Goal: Information Seeking & Learning: Learn about a topic

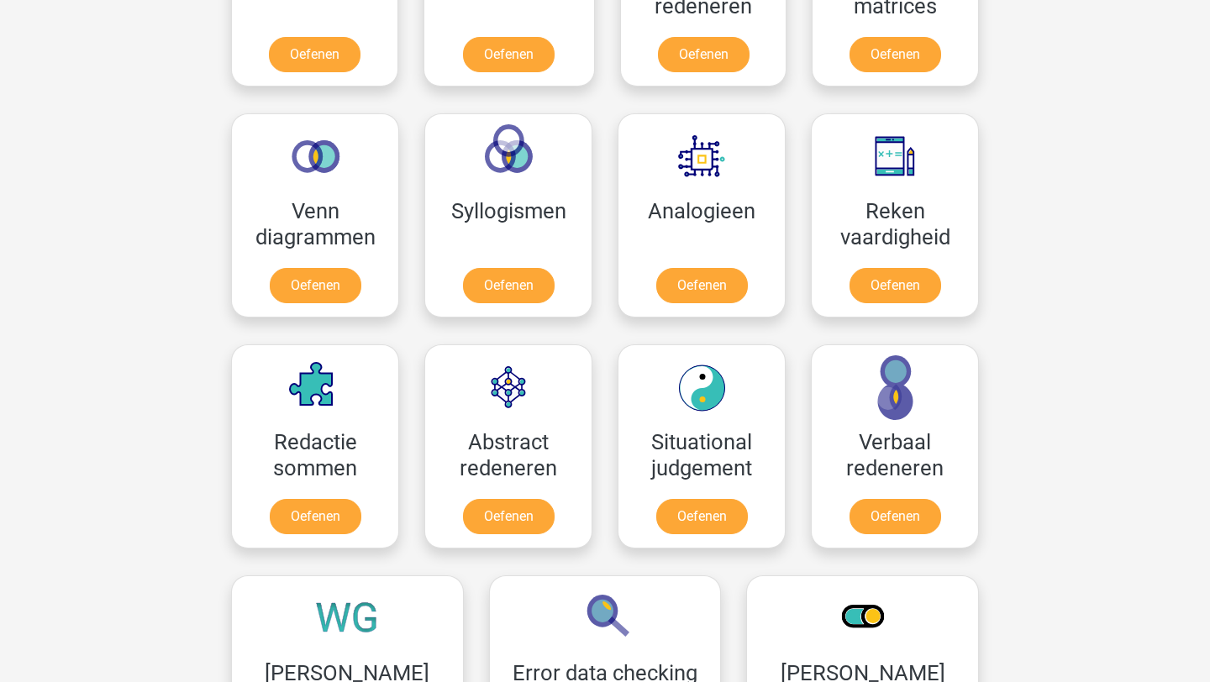
scroll to position [987, 0]
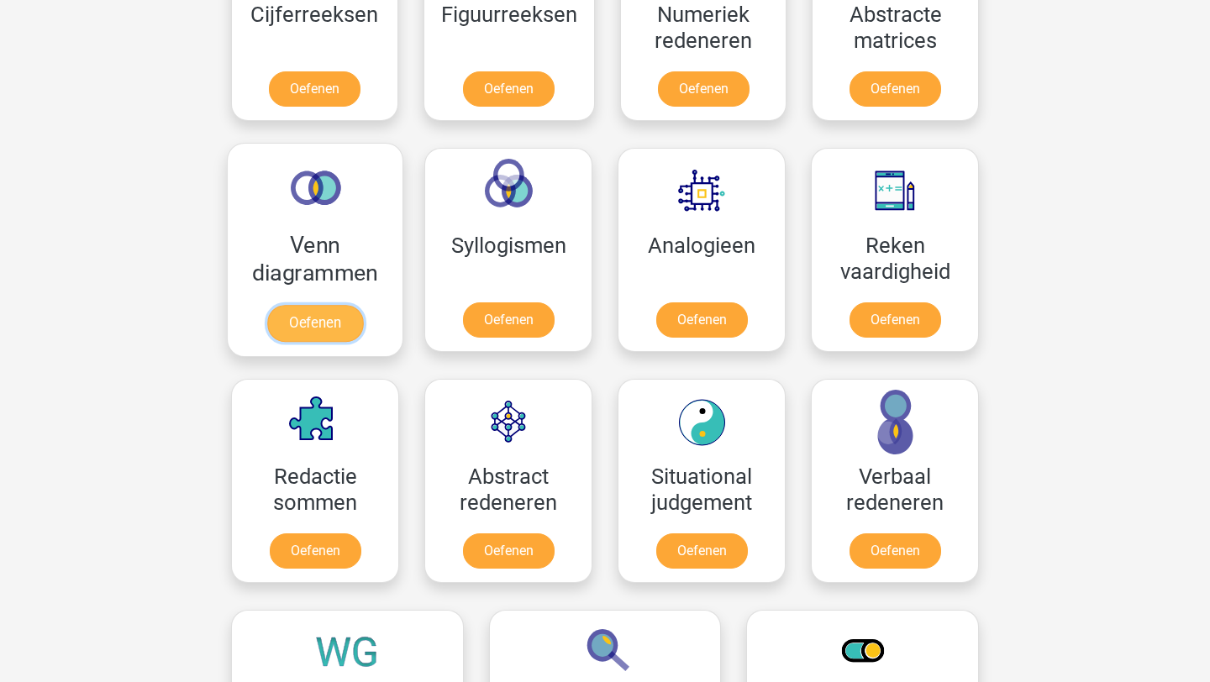
click at [338, 323] on link "Oefenen" at bounding box center [315, 323] width 96 height 37
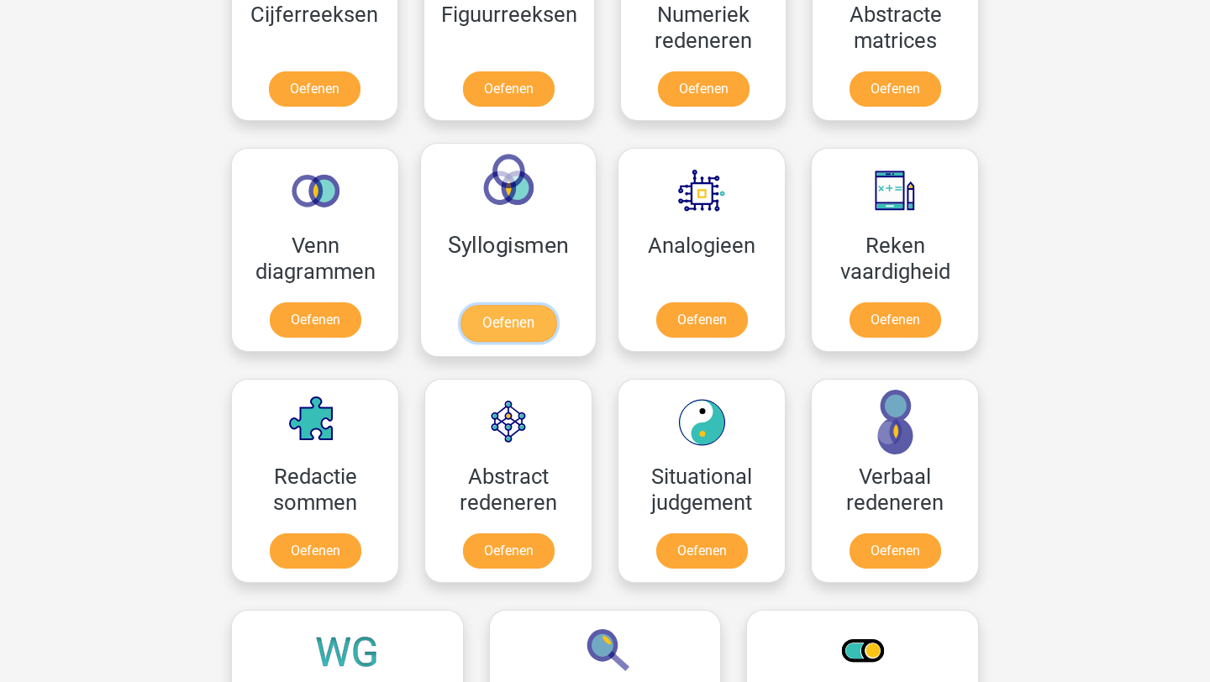
click at [486, 332] on link "Oefenen" at bounding box center [508, 323] width 96 height 37
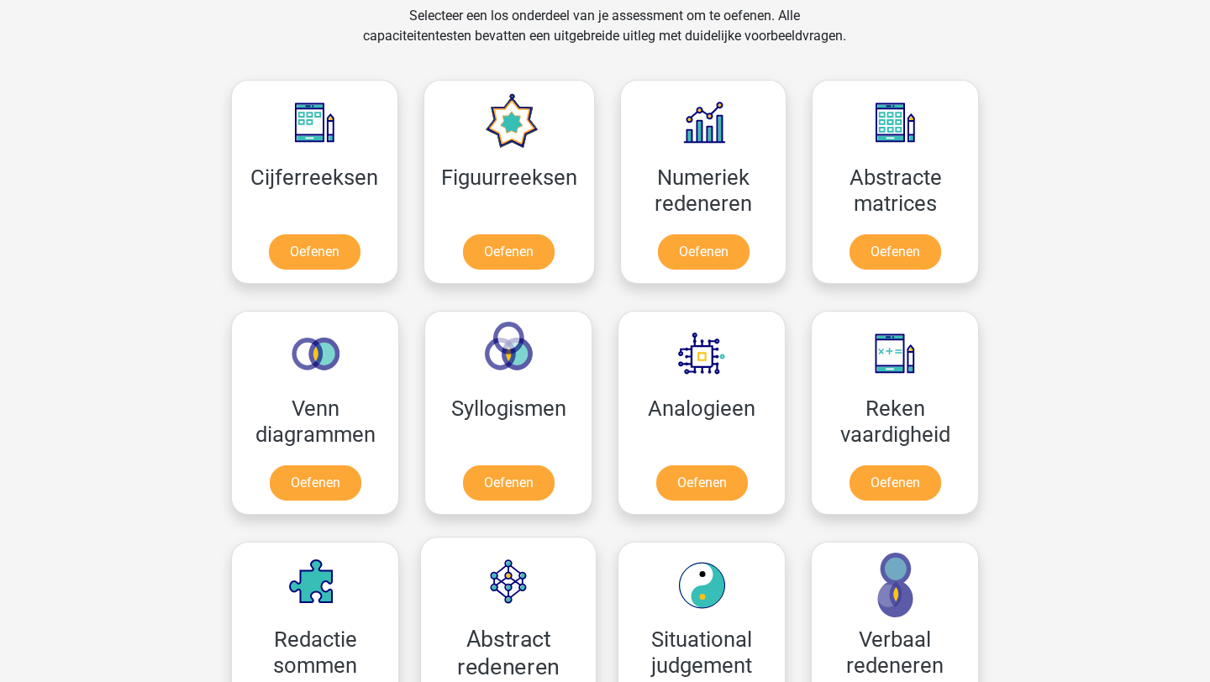
scroll to position [816, 0]
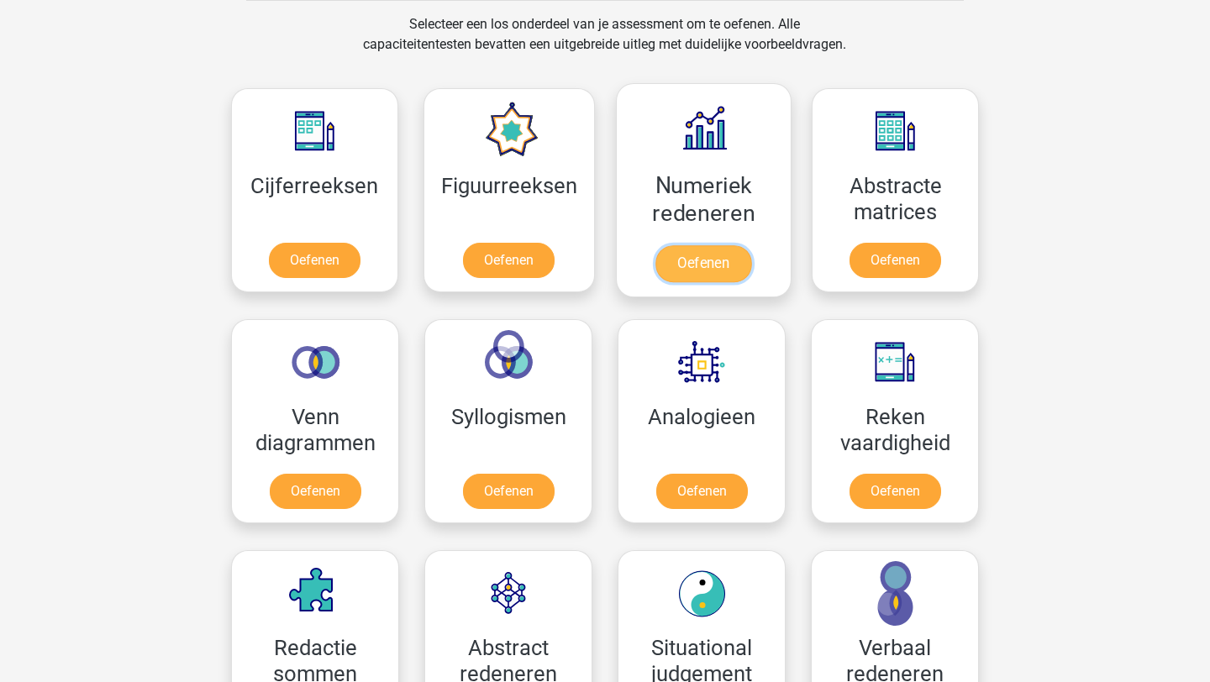
click at [706, 271] on link "Oefenen" at bounding box center [703, 263] width 96 height 37
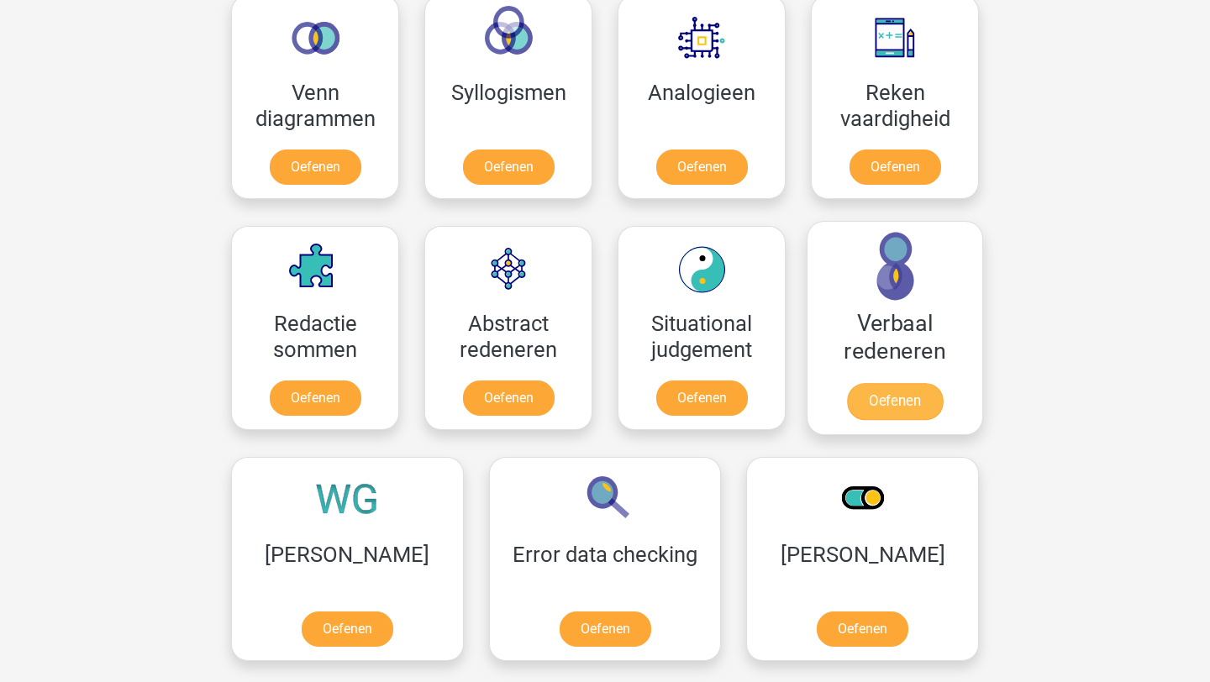
scroll to position [1143, 0]
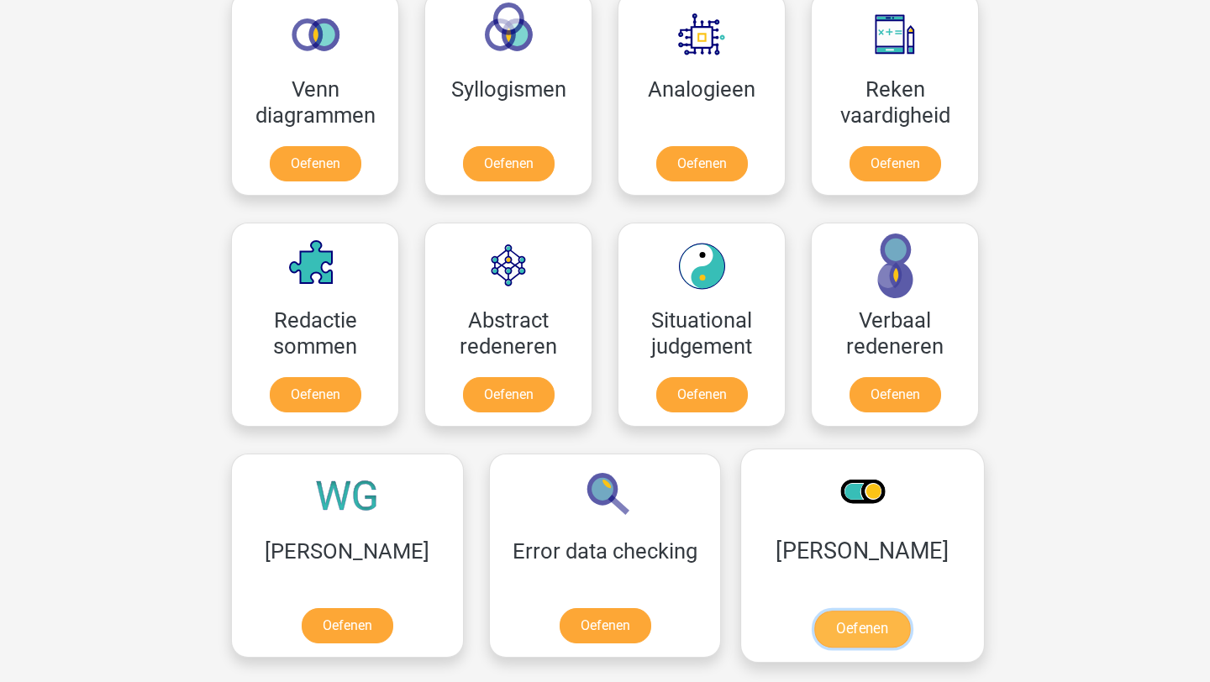
click at [814, 611] on link "Oefenen" at bounding box center [862, 629] width 96 height 37
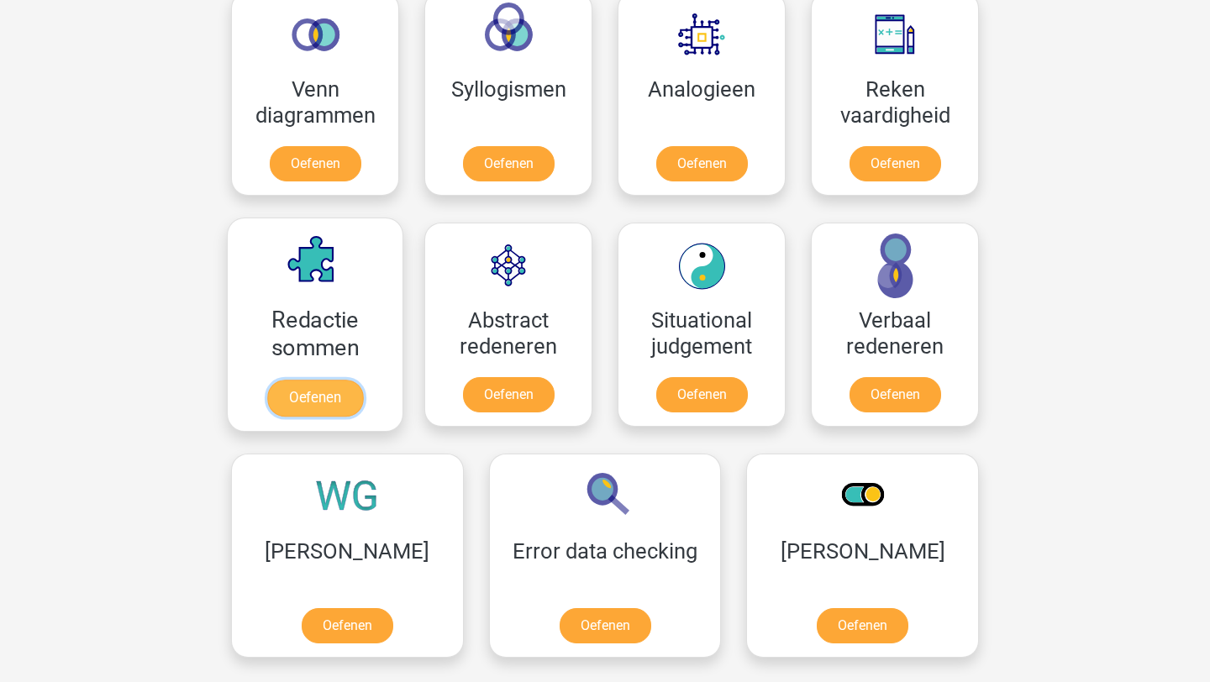
click at [317, 407] on link "Oefenen" at bounding box center [315, 398] width 96 height 37
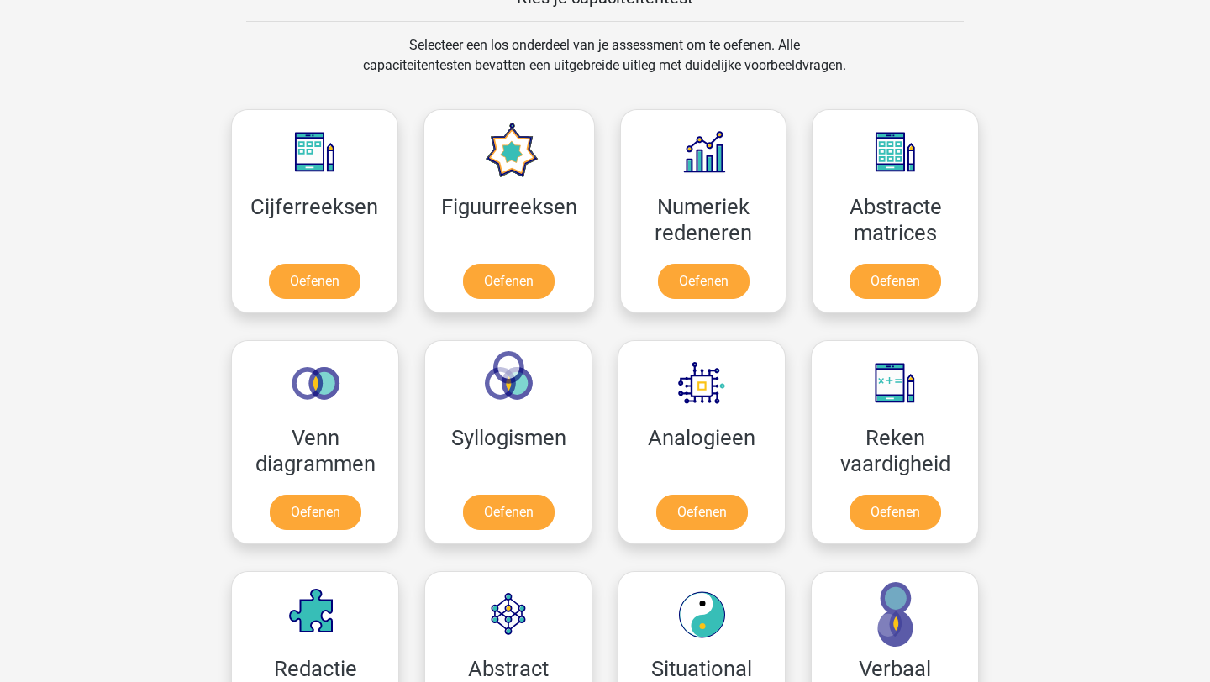
scroll to position [792, 0]
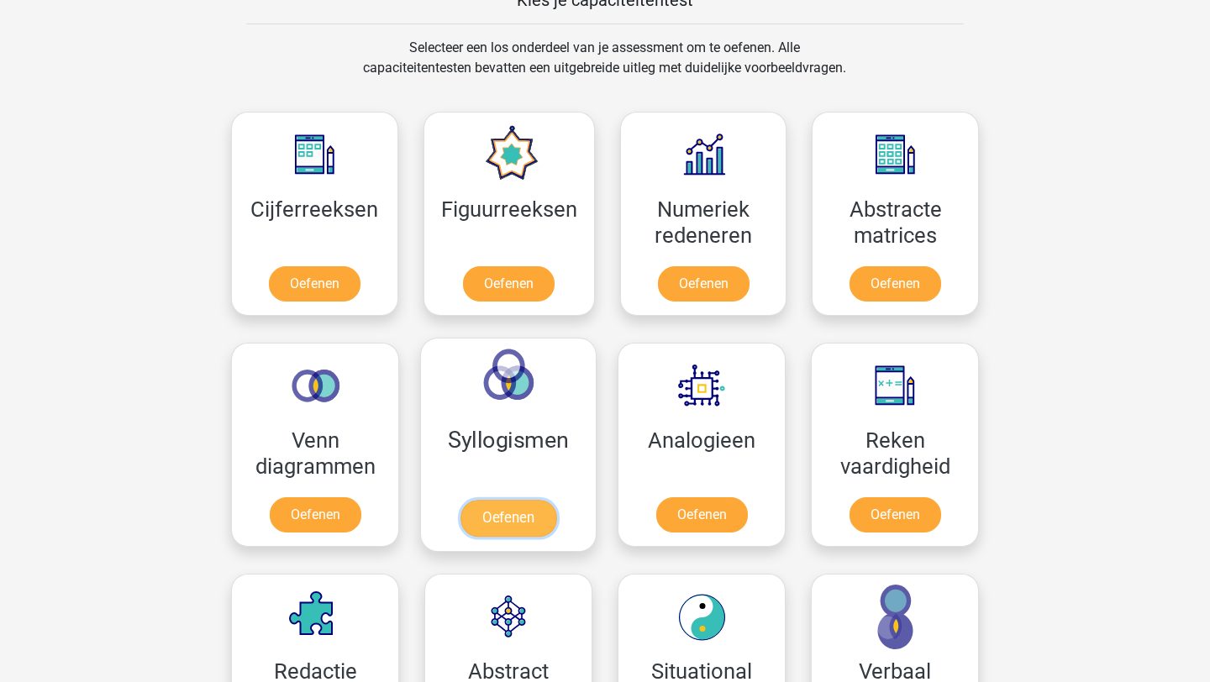
click at [495, 528] on link "Oefenen" at bounding box center [508, 518] width 96 height 37
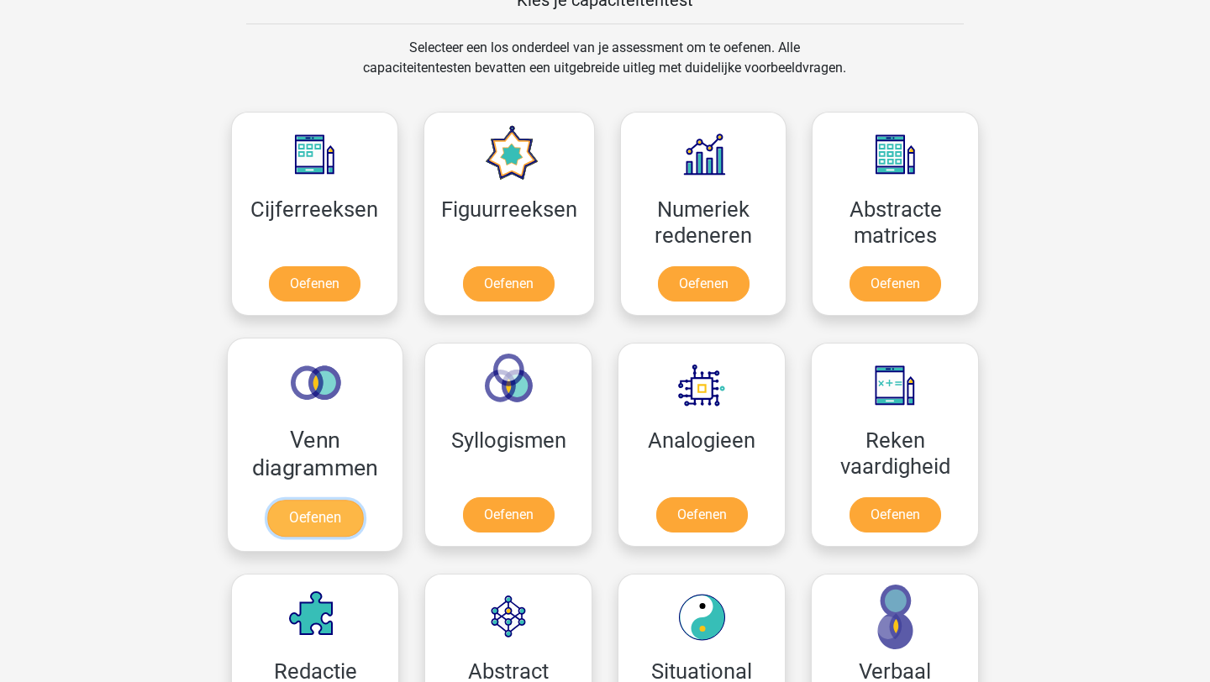
click at [326, 521] on link "Oefenen" at bounding box center [315, 518] width 96 height 37
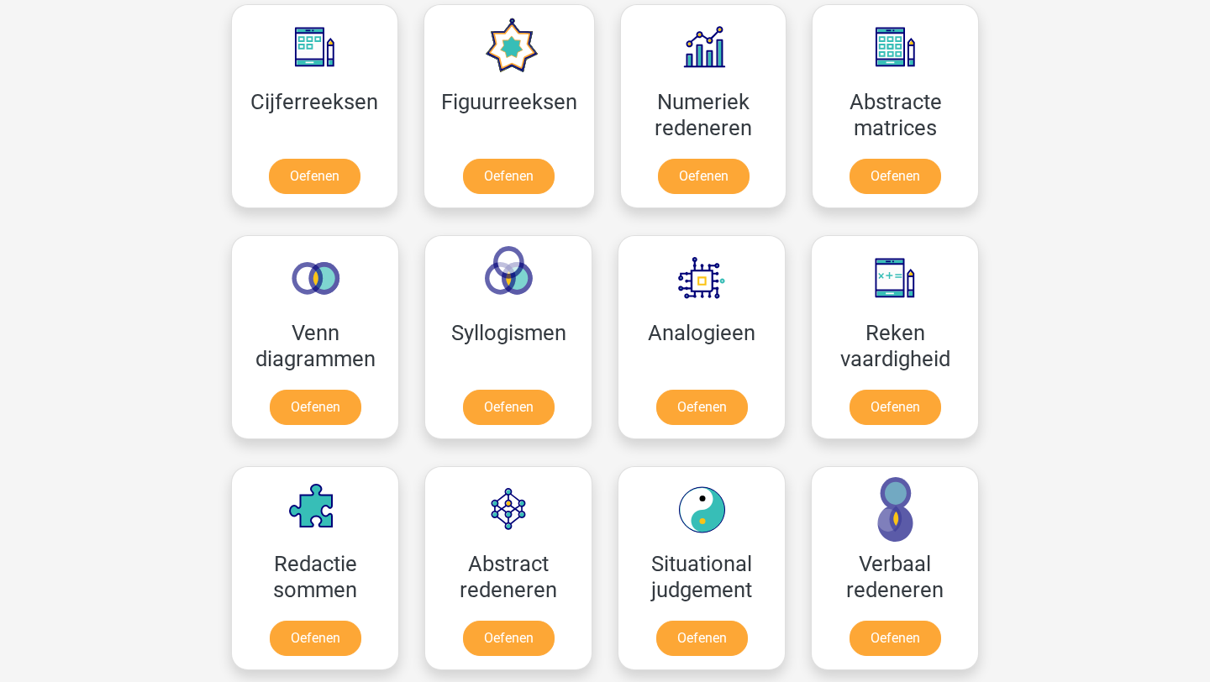
scroll to position [896, 0]
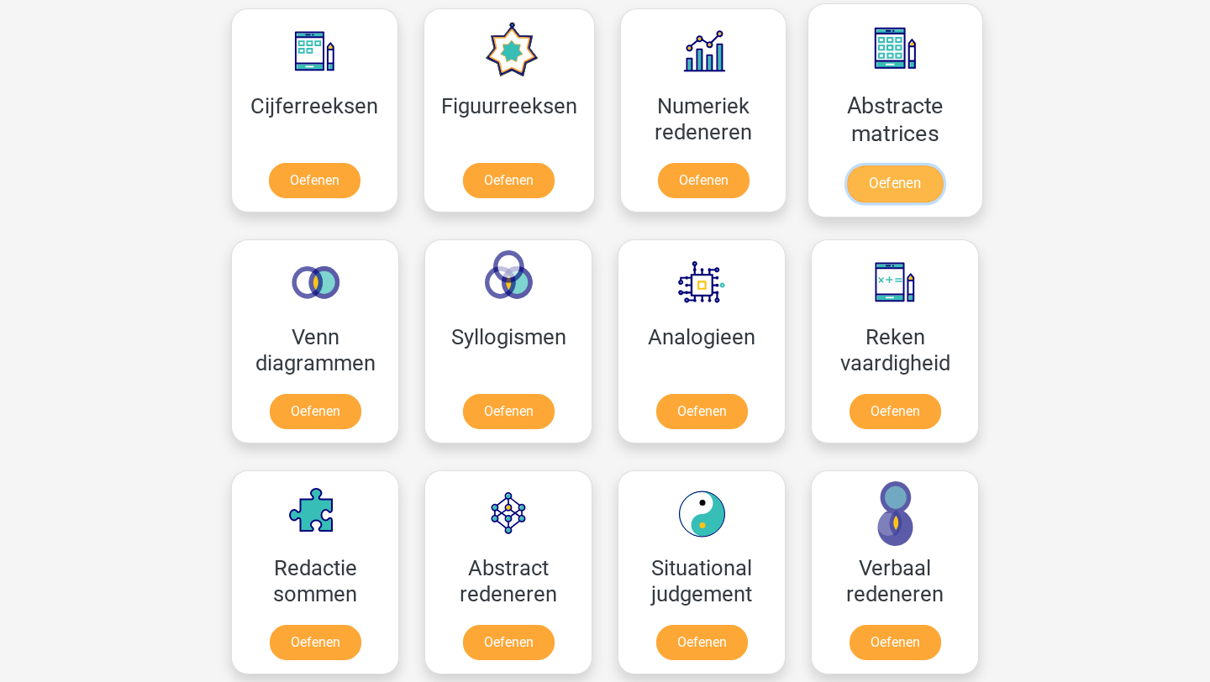
click at [904, 182] on link "Oefenen" at bounding box center [895, 184] width 96 height 37
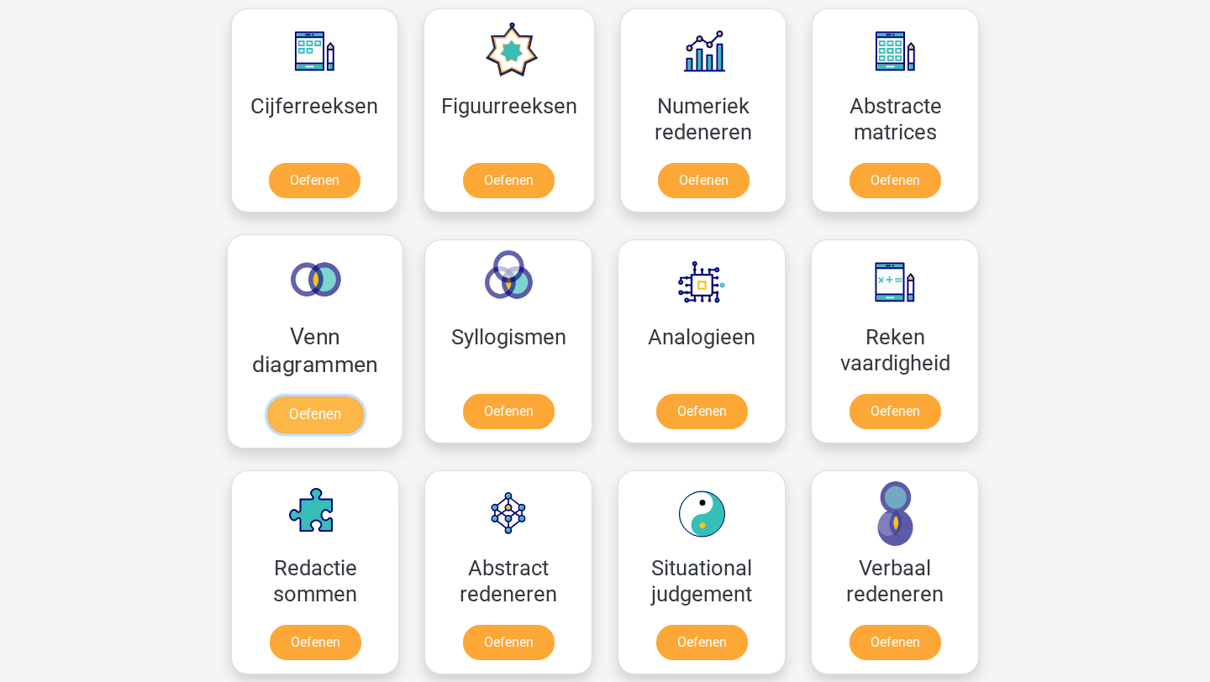
click at [321, 410] on link "Oefenen" at bounding box center [315, 415] width 96 height 37
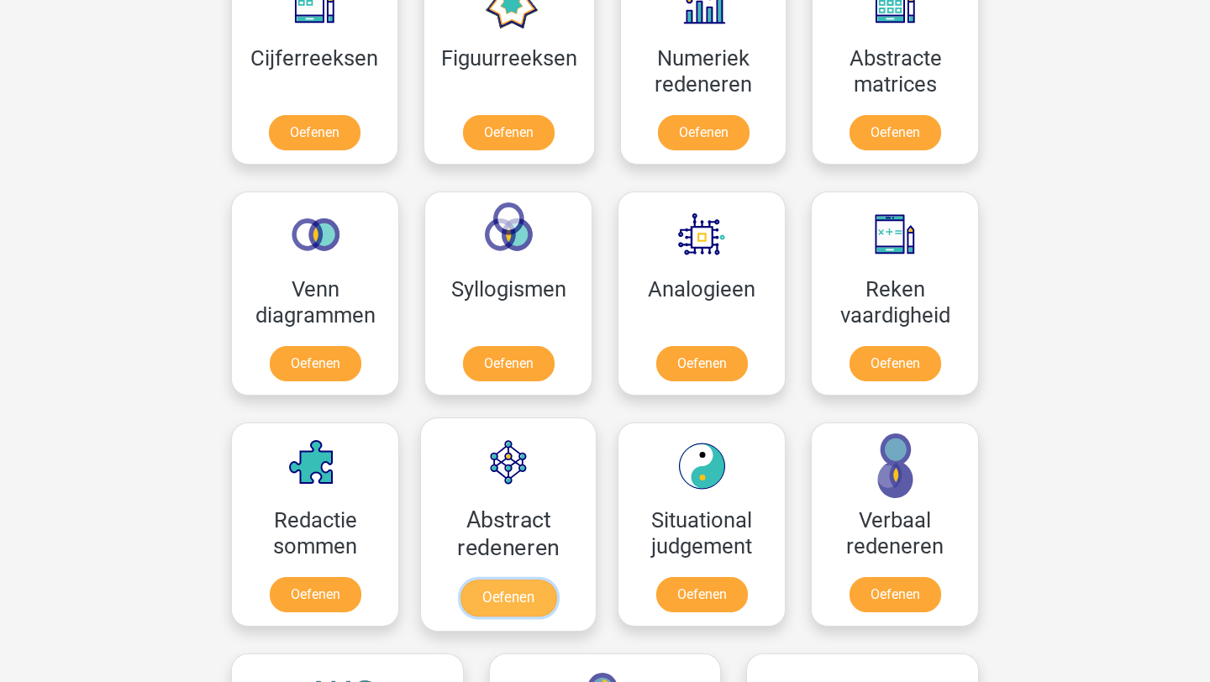
click at [515, 593] on link "Oefenen" at bounding box center [508, 598] width 96 height 37
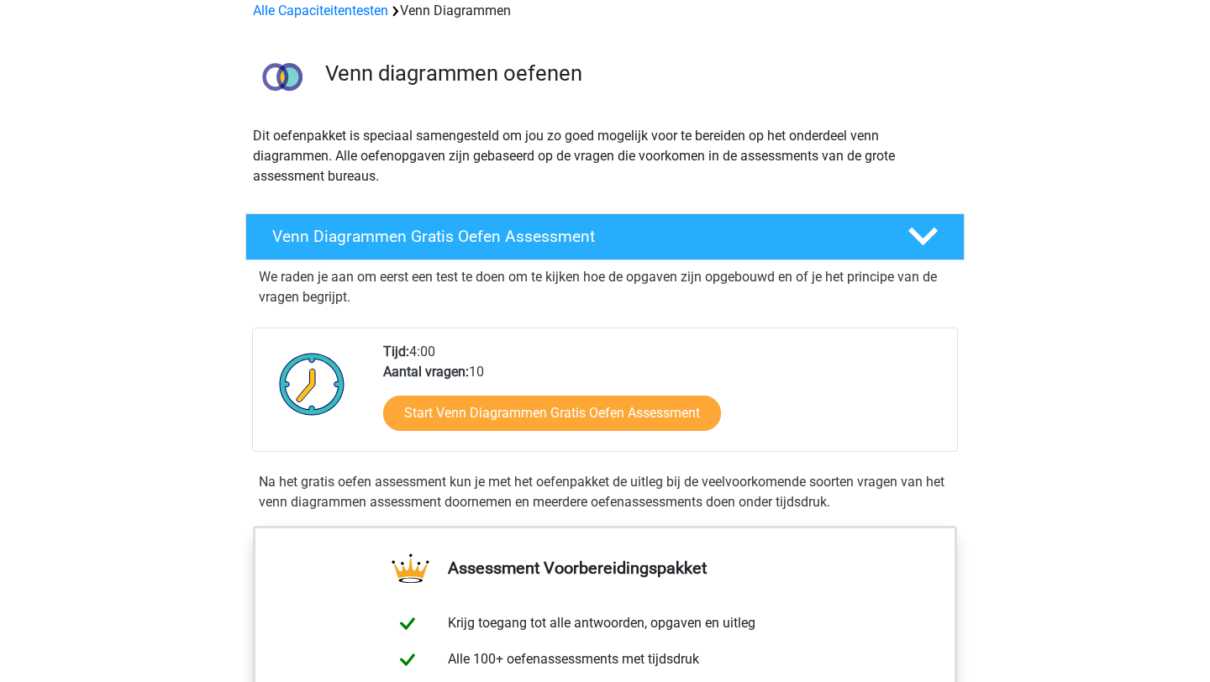
scroll to position [115, 0]
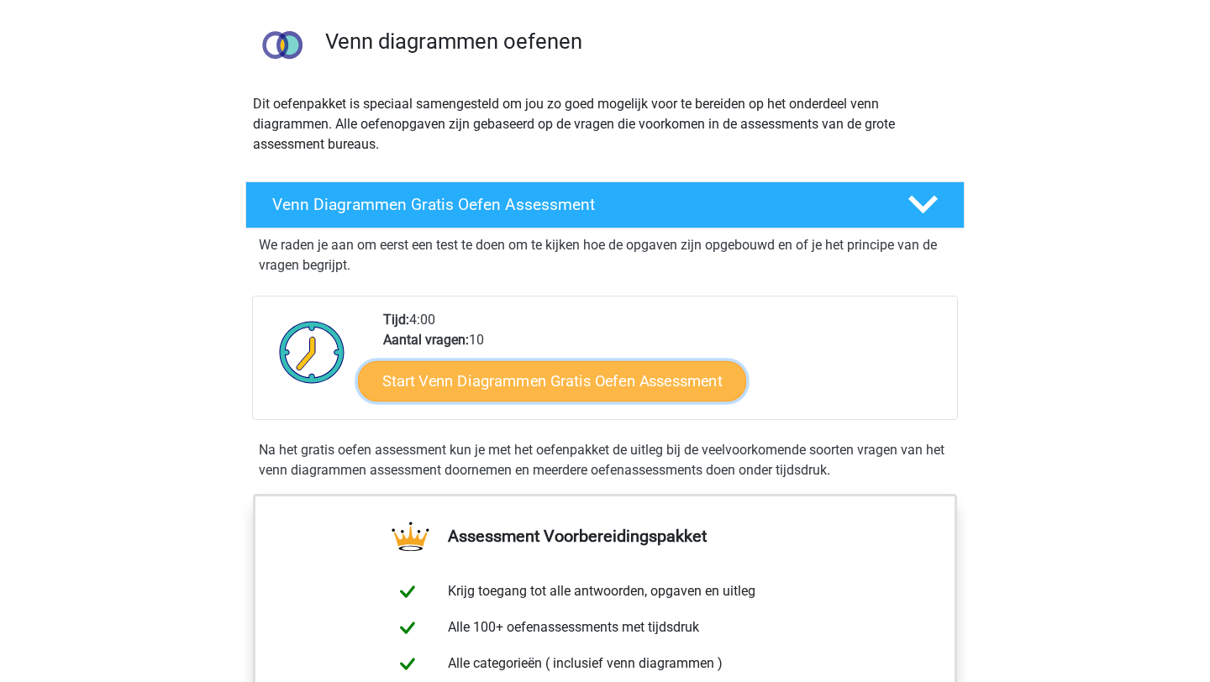
click at [561, 395] on link "Start Venn Diagrammen Gratis Oefen Assessment" at bounding box center [552, 381] width 388 height 40
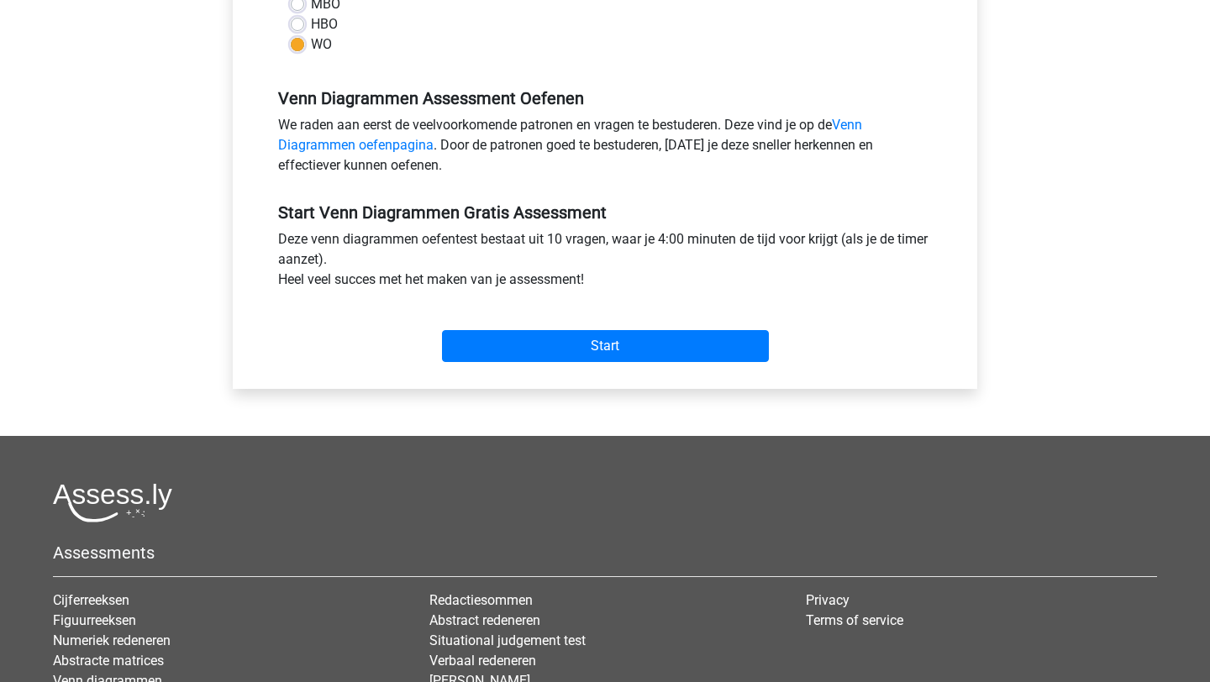
scroll to position [466, 0]
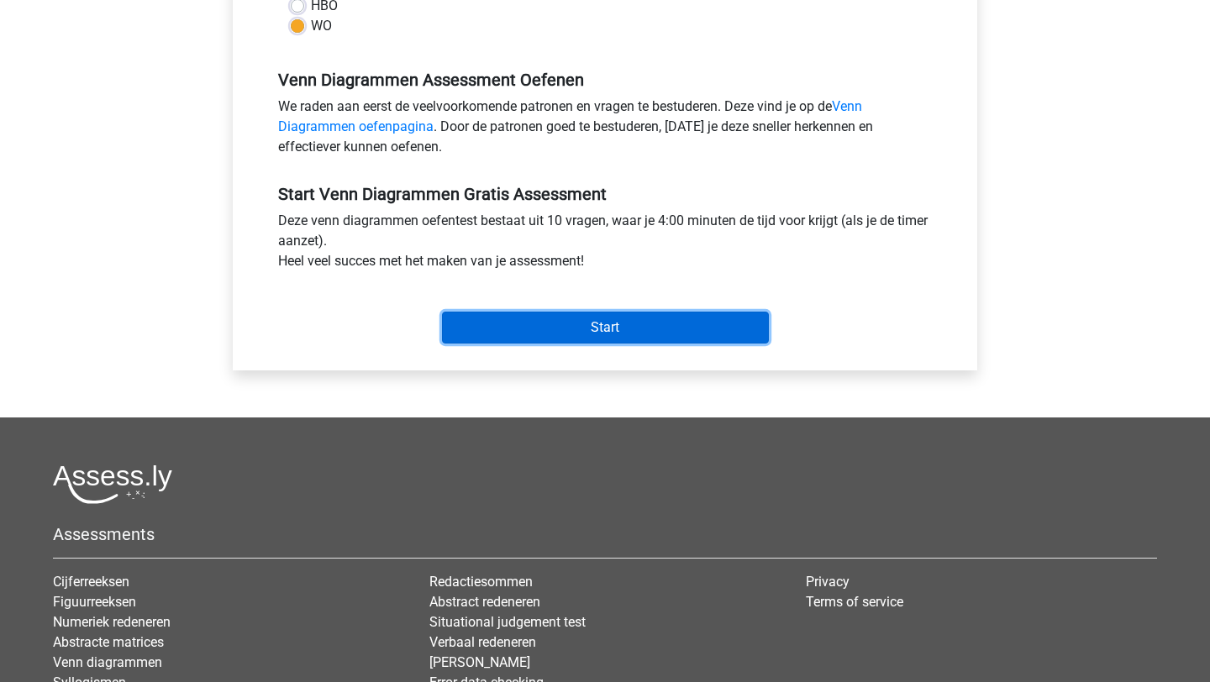
click at [637, 339] on input "Start" at bounding box center [605, 328] width 327 height 32
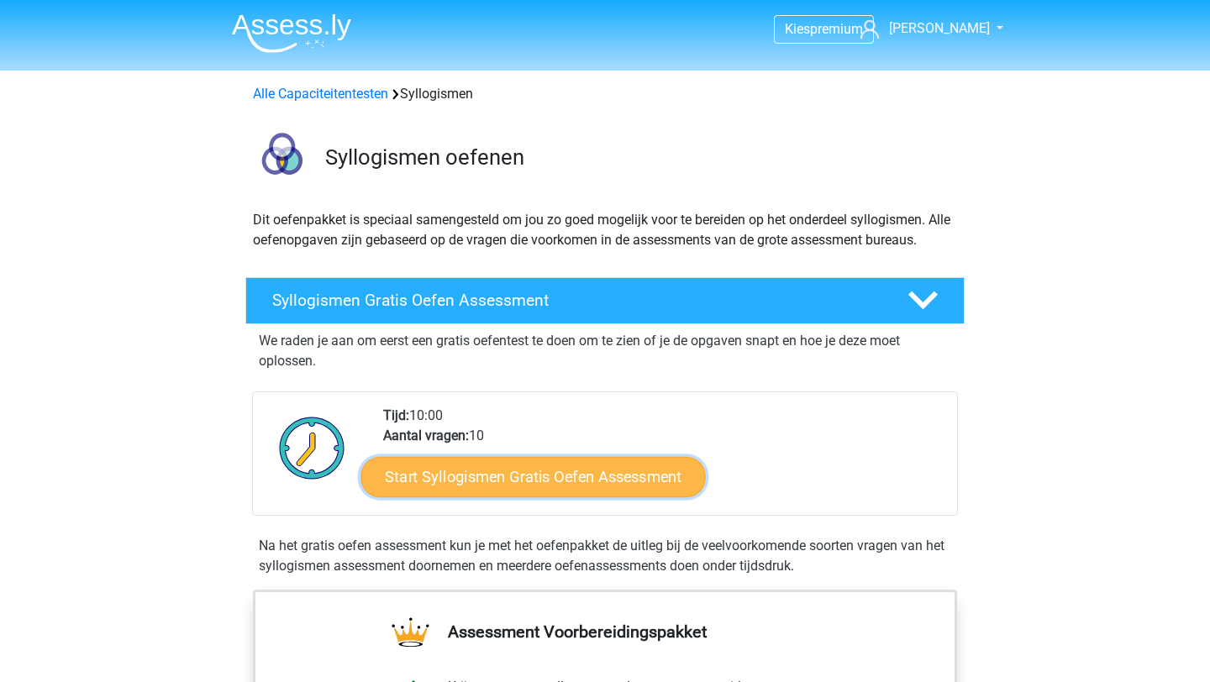
click at [507, 464] on link "Start Syllogismen Gratis Oefen Assessment" at bounding box center [533, 476] width 345 height 40
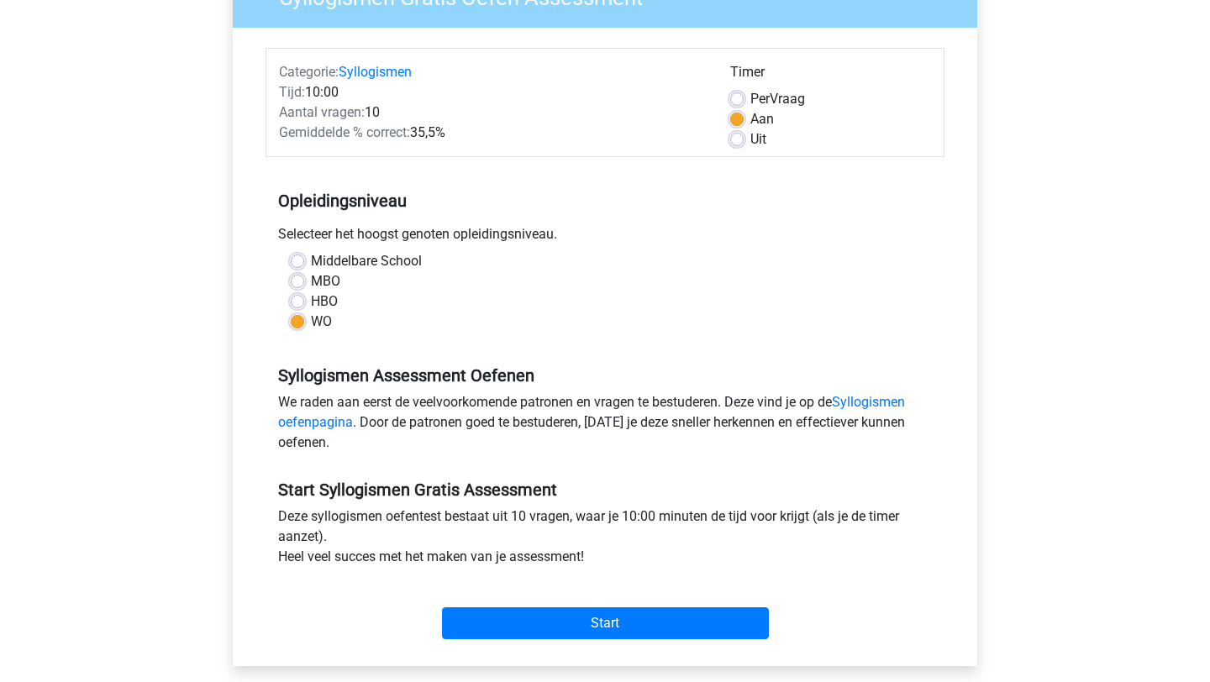
scroll to position [209, 0]
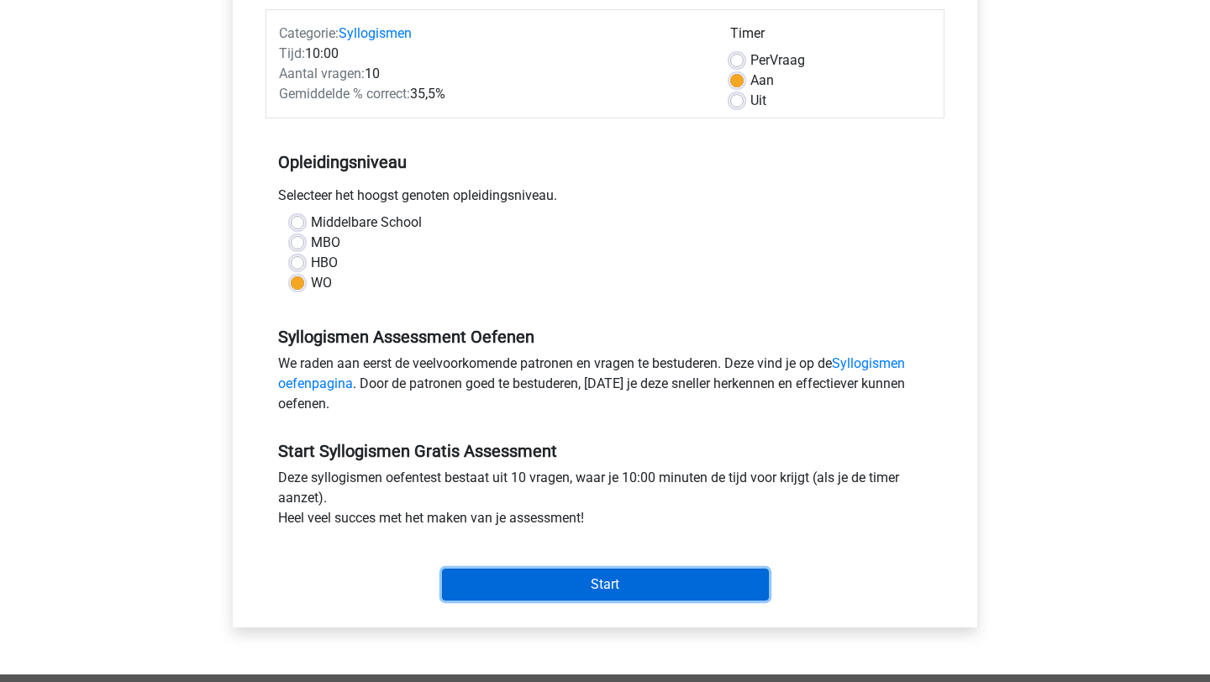
click at [600, 582] on input "Start" at bounding box center [605, 585] width 327 height 32
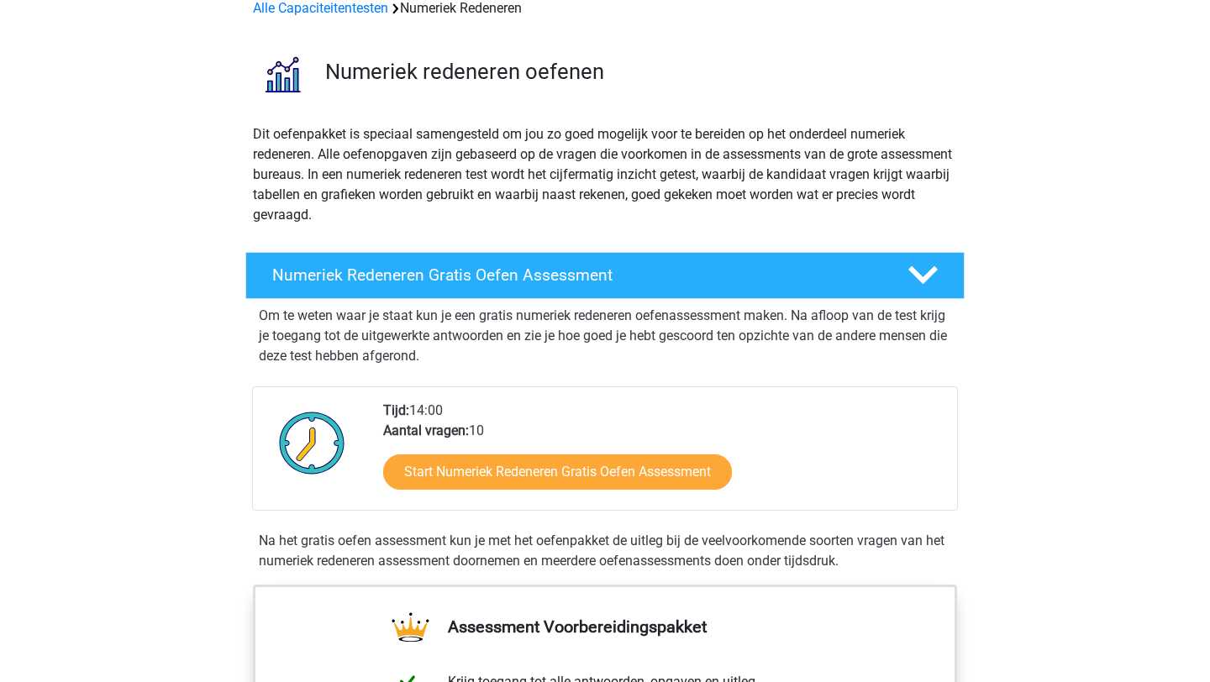
scroll to position [155, 0]
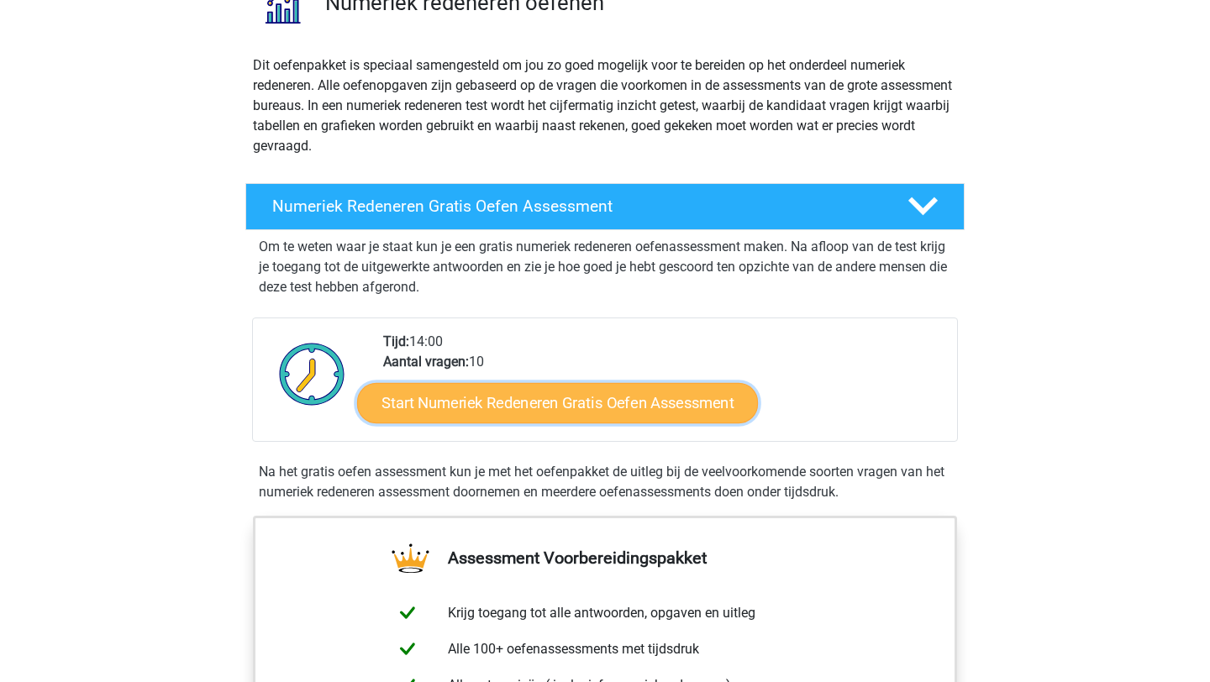
click at [642, 402] on link "Start Numeriek Redeneren Gratis Oefen Assessment" at bounding box center [557, 402] width 401 height 40
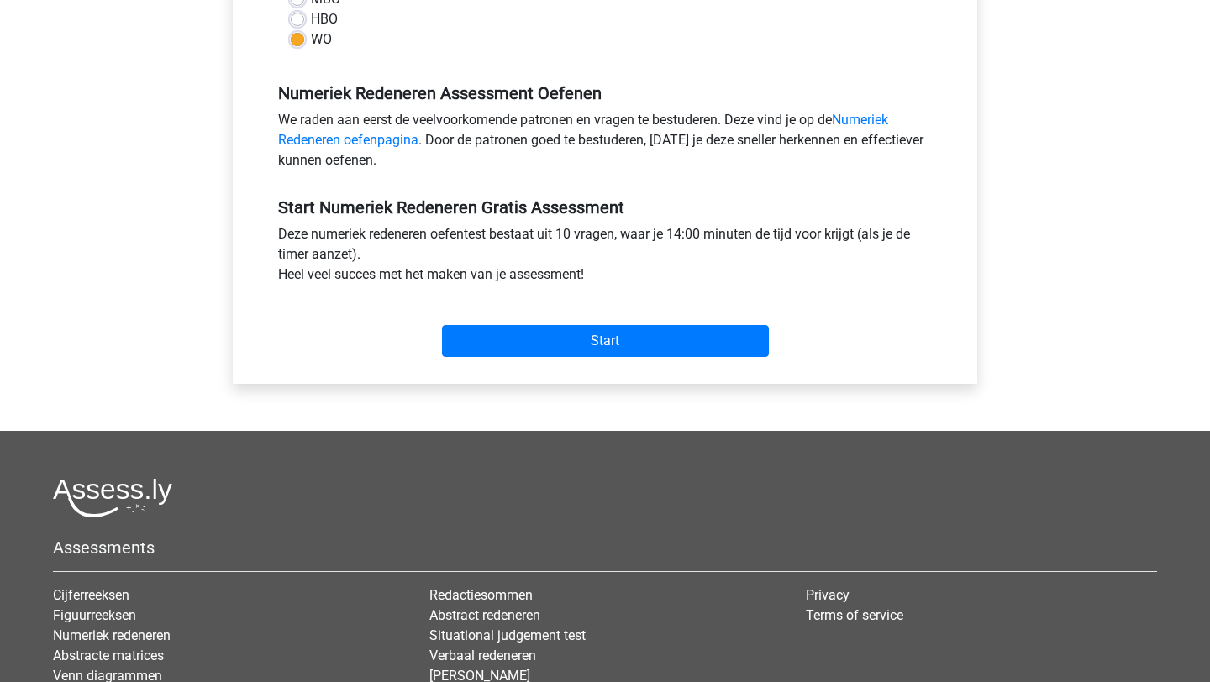
scroll to position [528, 0]
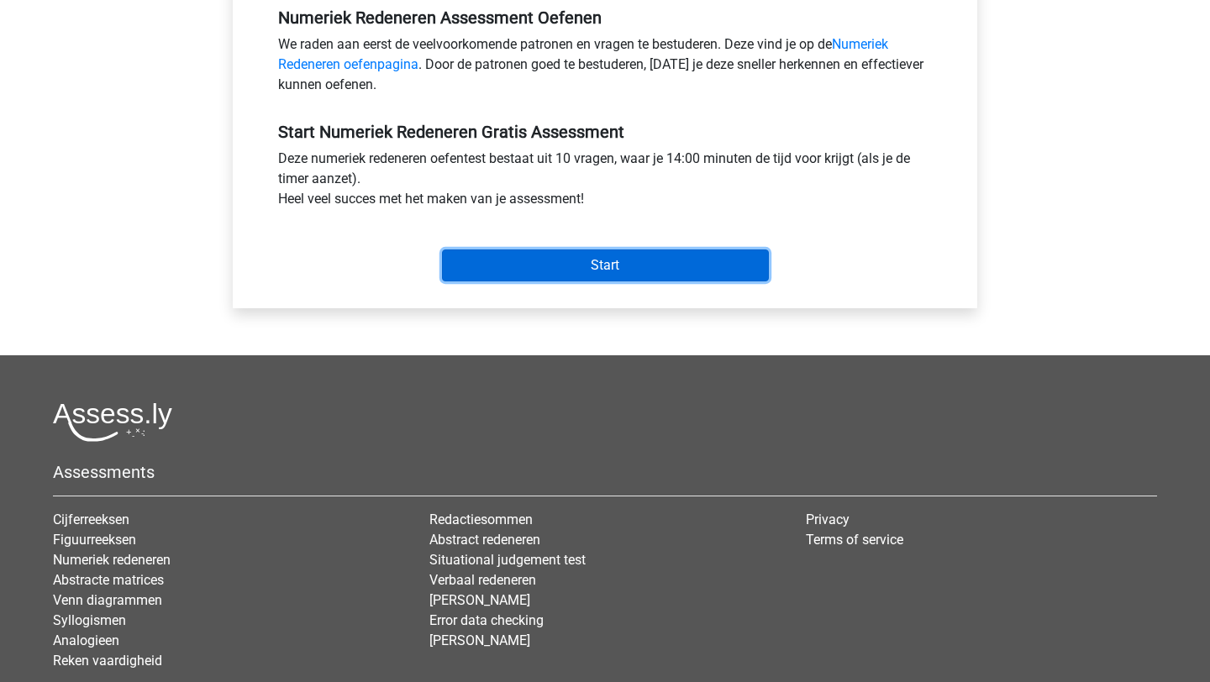
click at [660, 267] on input "Start" at bounding box center [605, 266] width 327 height 32
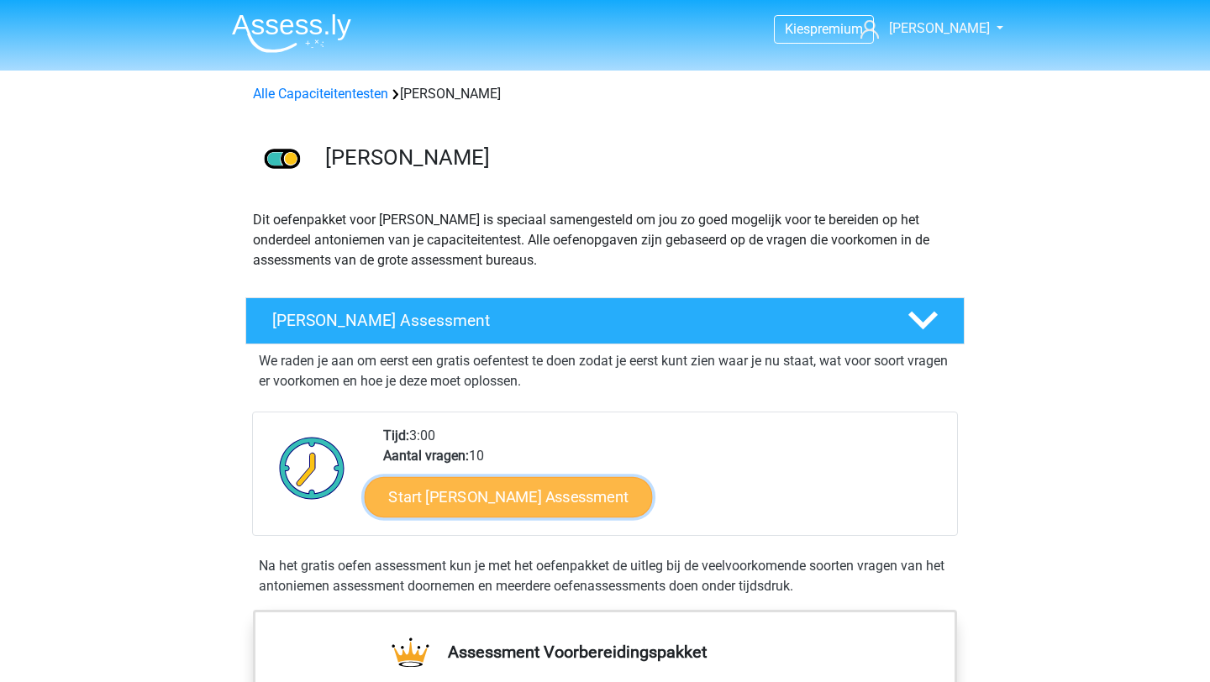
click at [604, 491] on link "Start Antoniemen Gratis Oefen Assessment" at bounding box center [509, 496] width 288 height 40
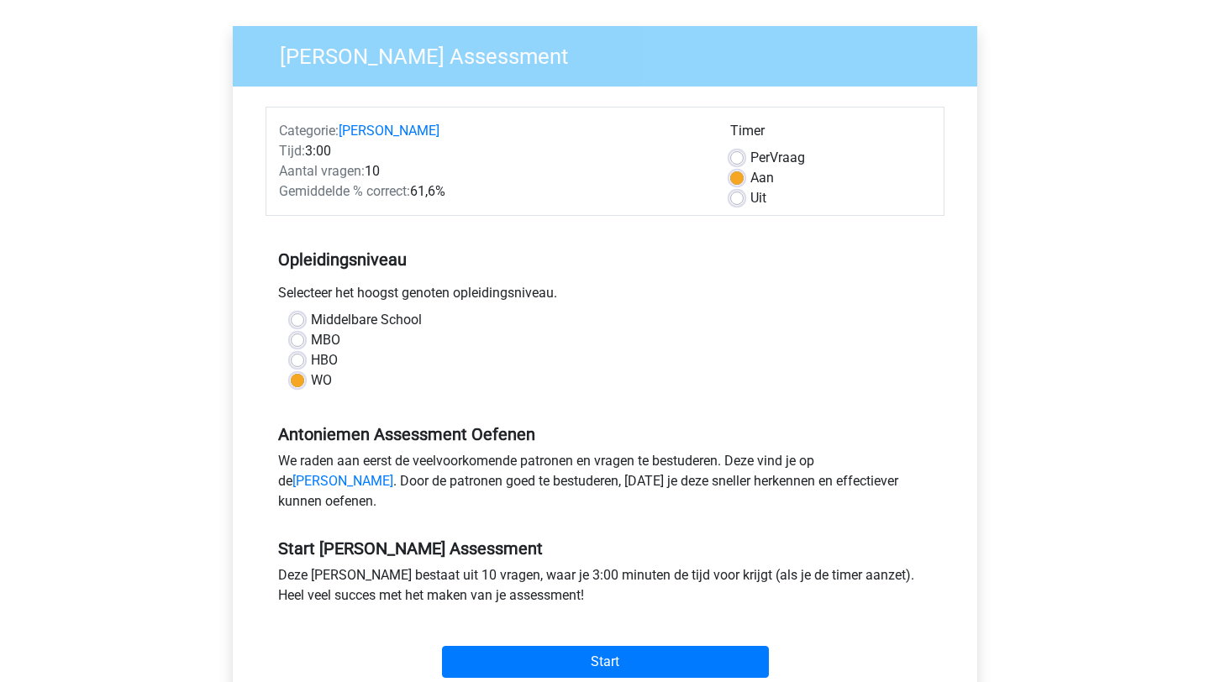
scroll to position [223, 0]
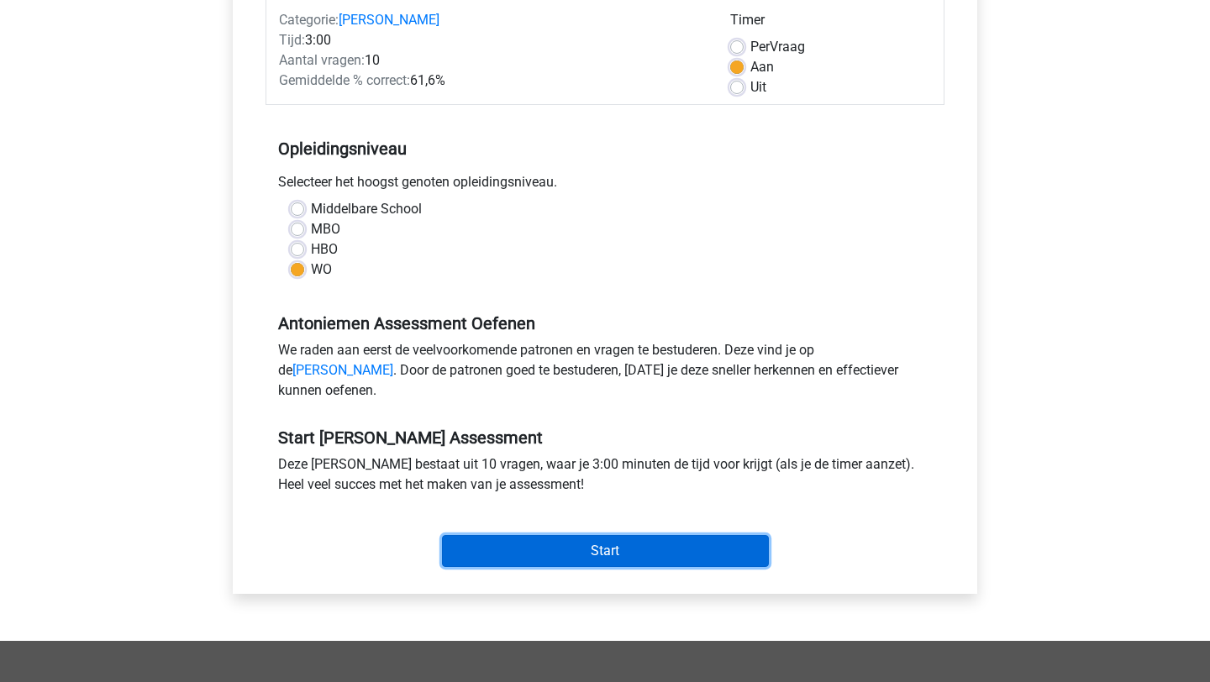
click at [604, 565] on input "Start" at bounding box center [605, 551] width 327 height 32
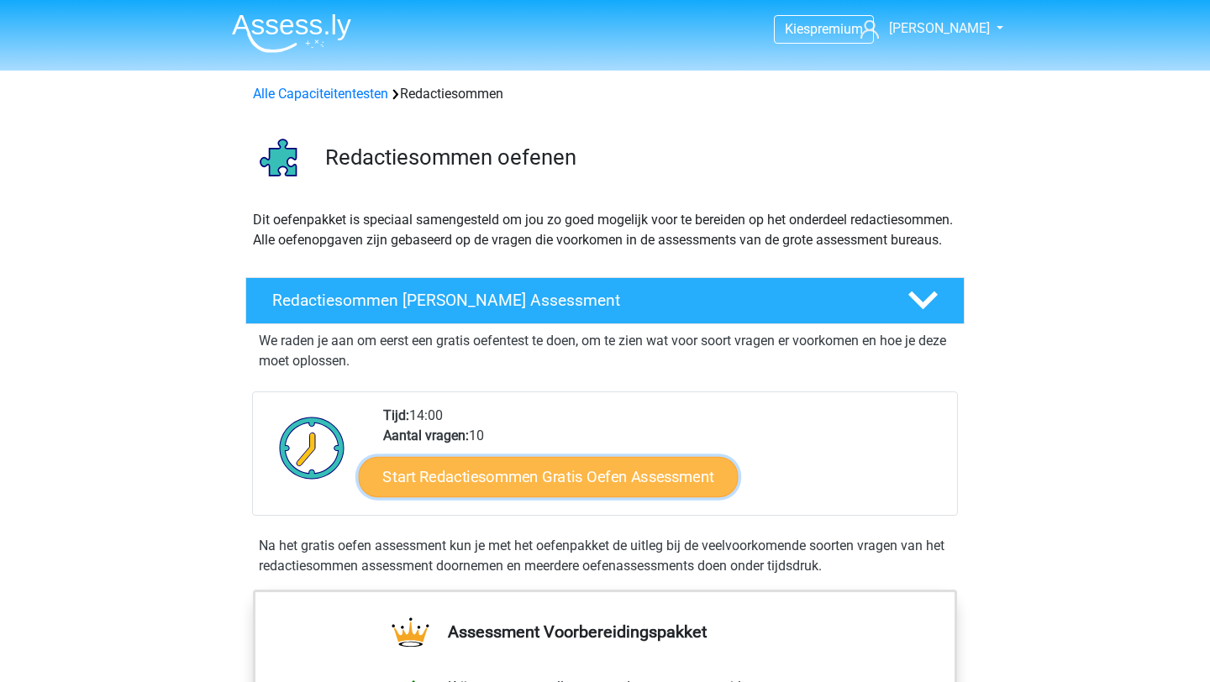
click at [509, 488] on link "Start Redactiesommen Gratis Oefen Assessment" at bounding box center [549, 476] width 380 height 40
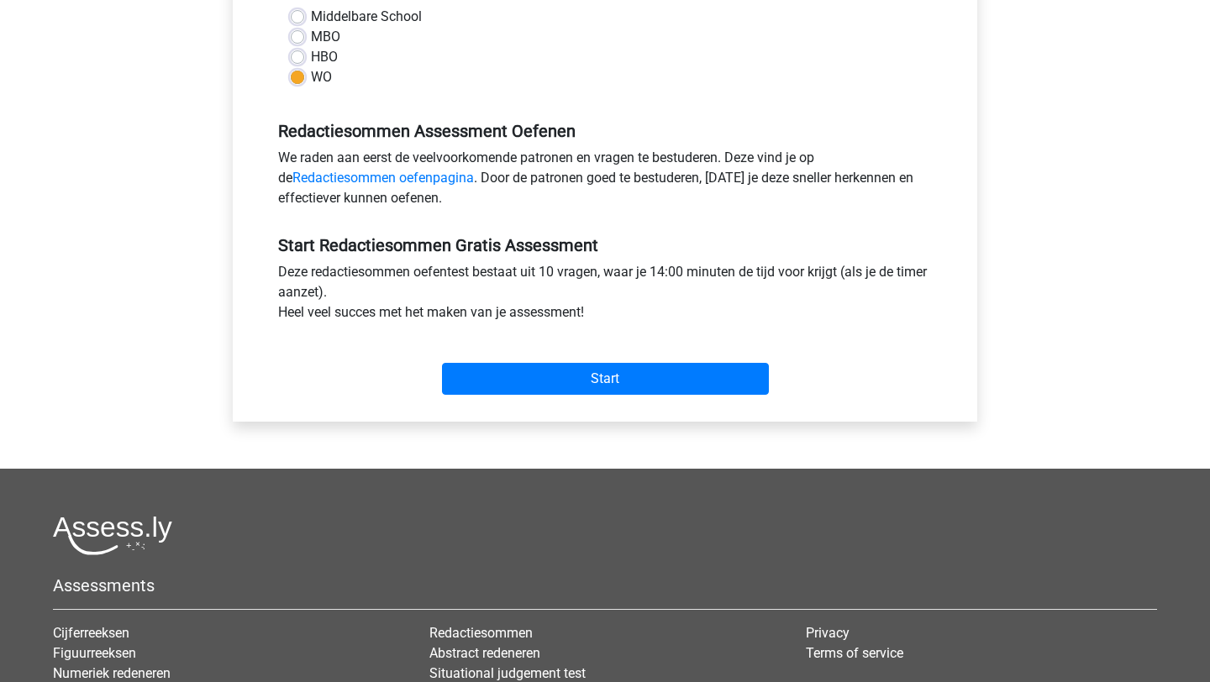
scroll to position [481, 0]
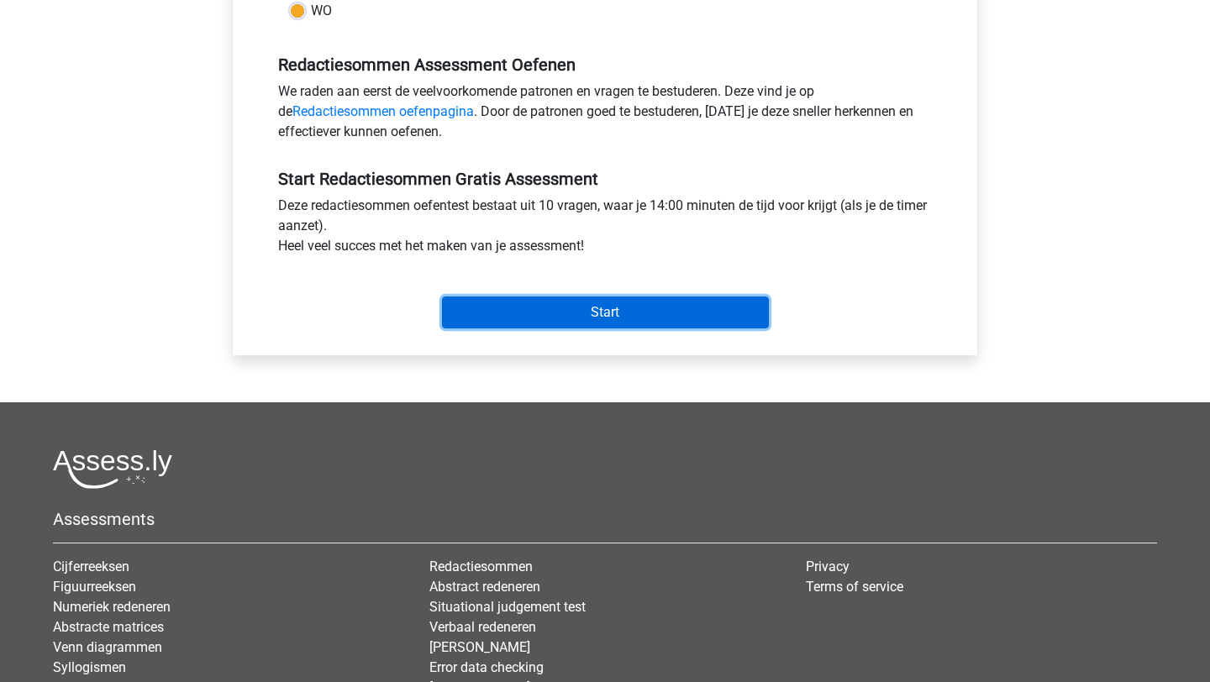
click at [603, 324] on input "Start" at bounding box center [605, 313] width 327 height 32
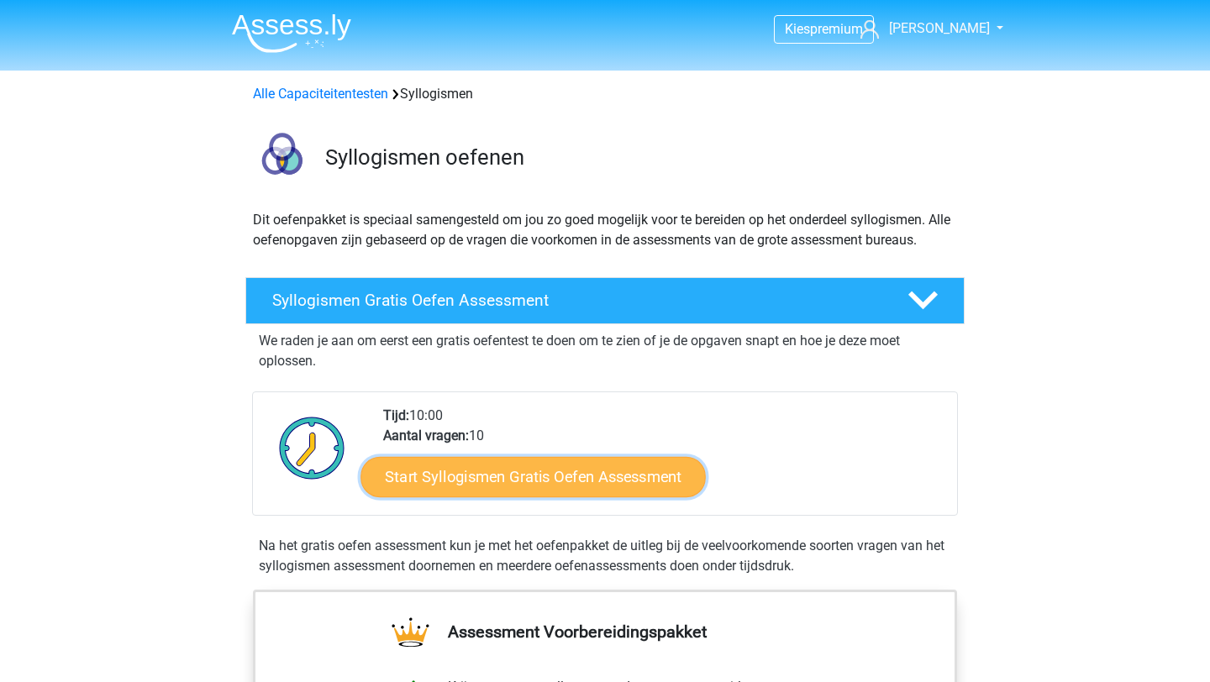
click at [523, 480] on link "Start Syllogismen Gratis Oefen Assessment" at bounding box center [533, 476] width 345 height 40
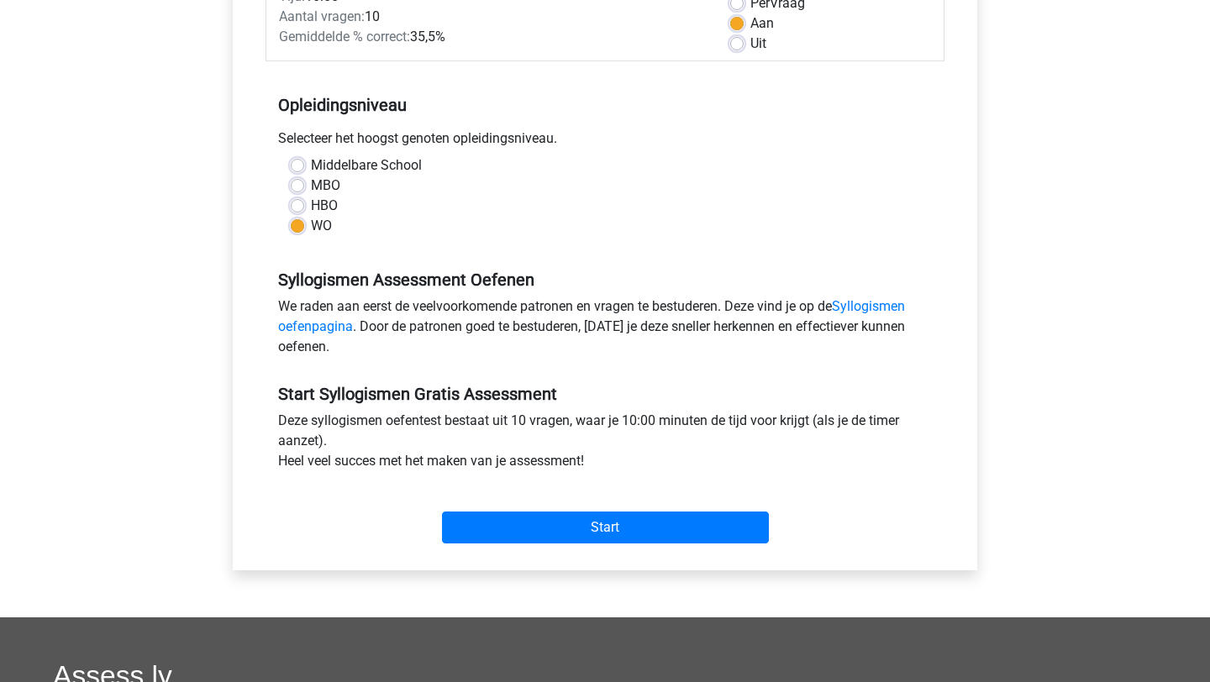
scroll to position [315, 0]
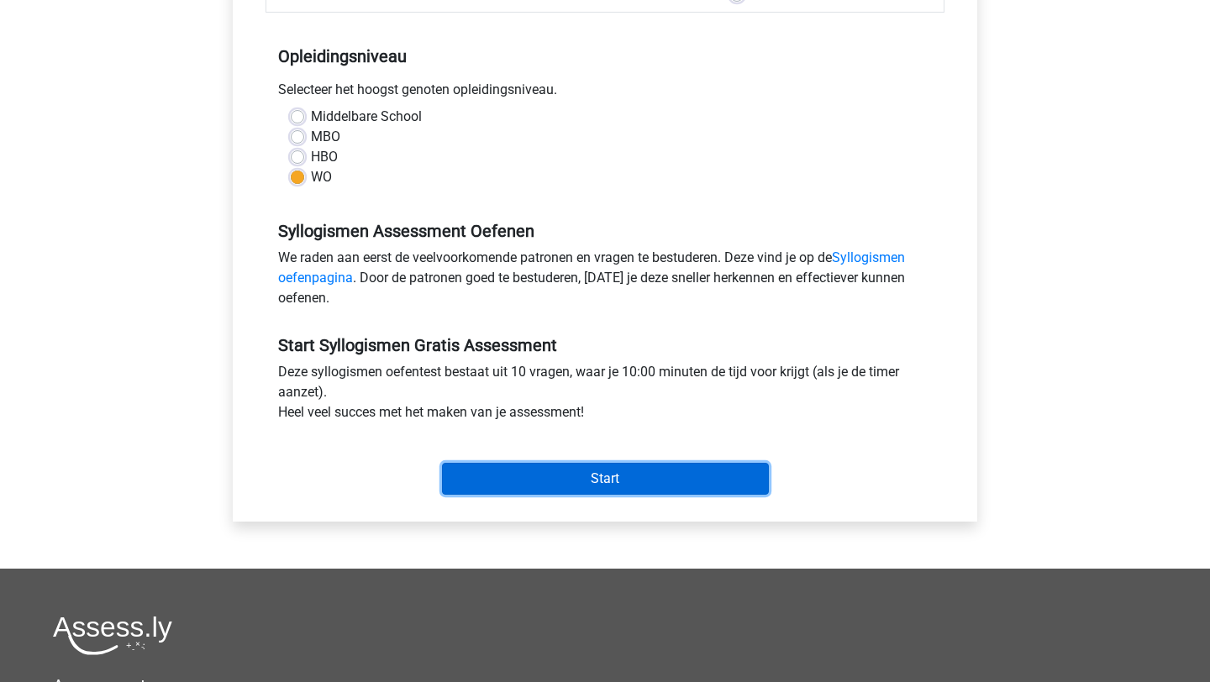
click at [578, 474] on input "Start" at bounding box center [605, 479] width 327 height 32
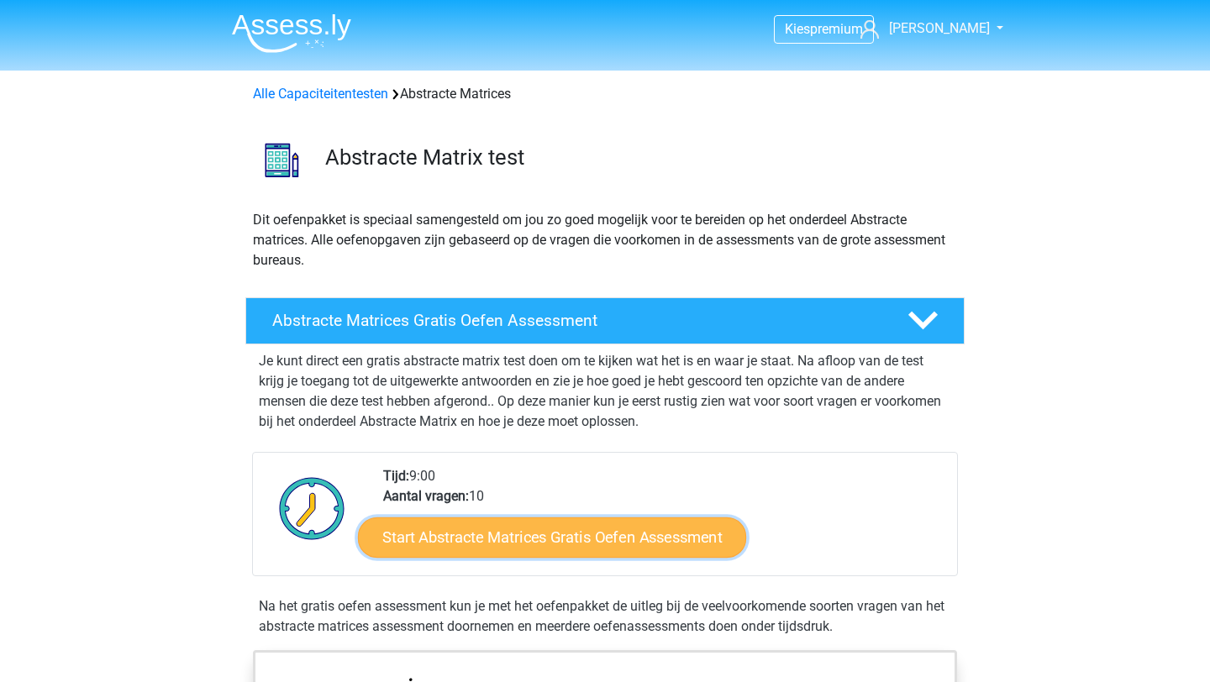
click at [578, 549] on link "Start Abstracte Matrices Gratis Oefen Assessment" at bounding box center [552, 537] width 388 height 40
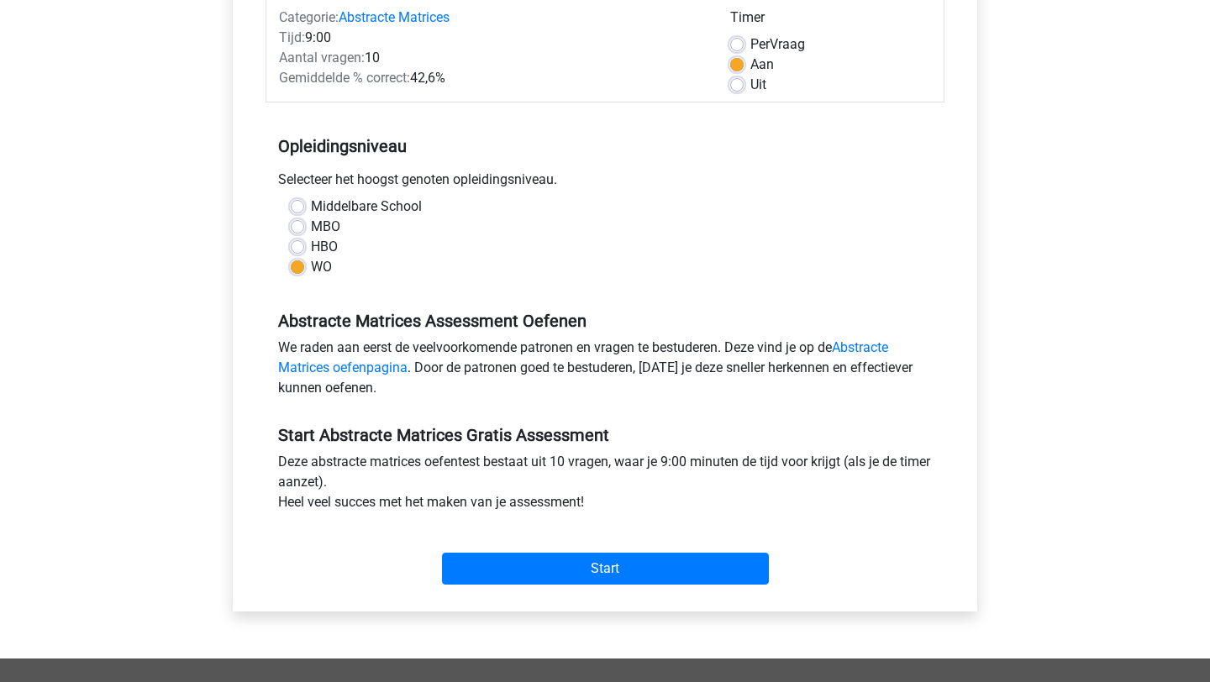
scroll to position [405, 0]
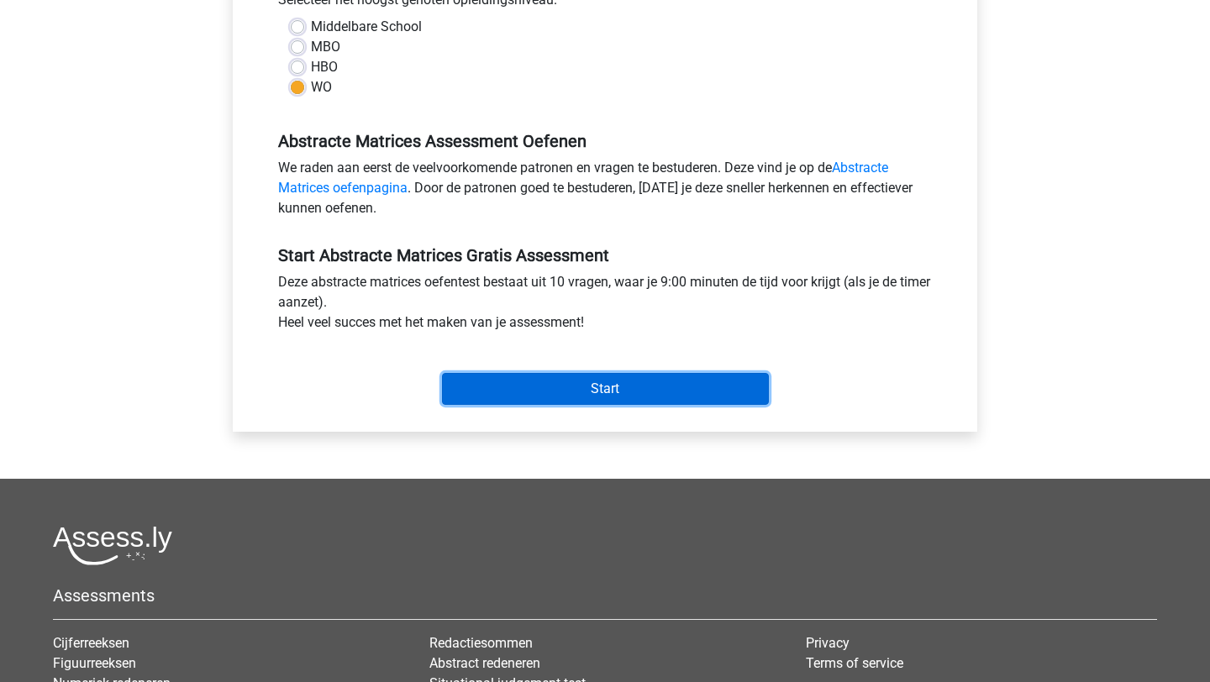
click at [646, 386] on input "Start" at bounding box center [605, 389] width 327 height 32
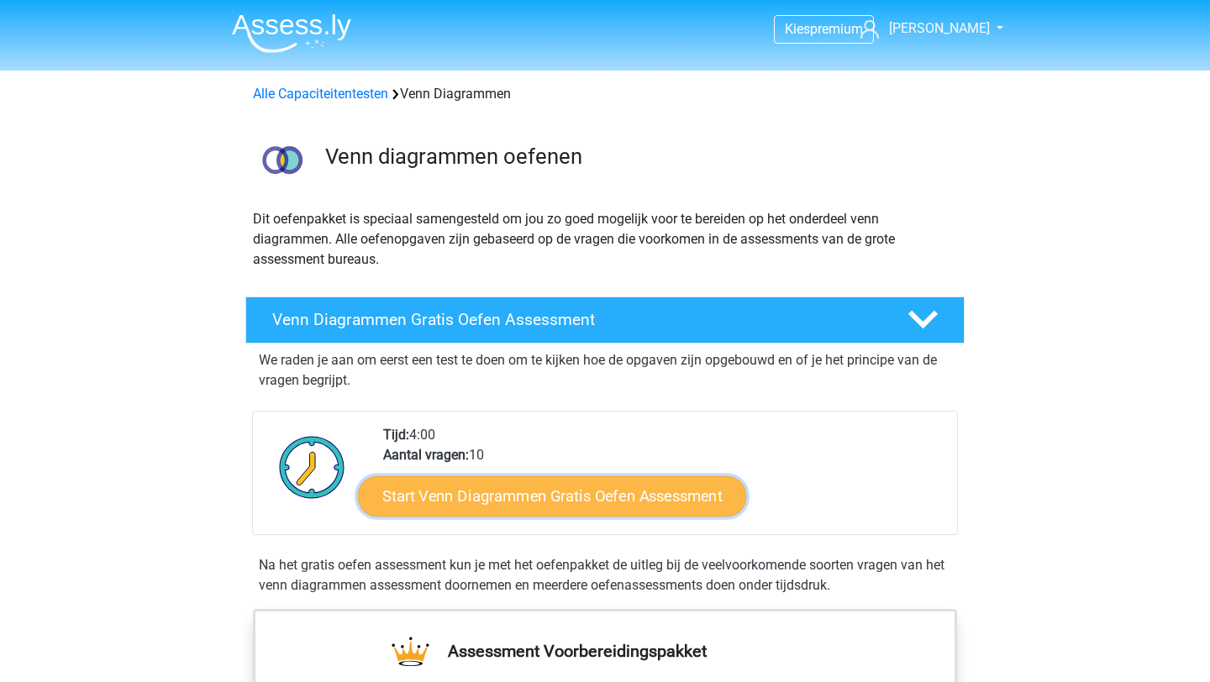
click at [582, 500] on link "Start Venn Diagrammen Gratis Oefen Assessment" at bounding box center [552, 496] width 388 height 40
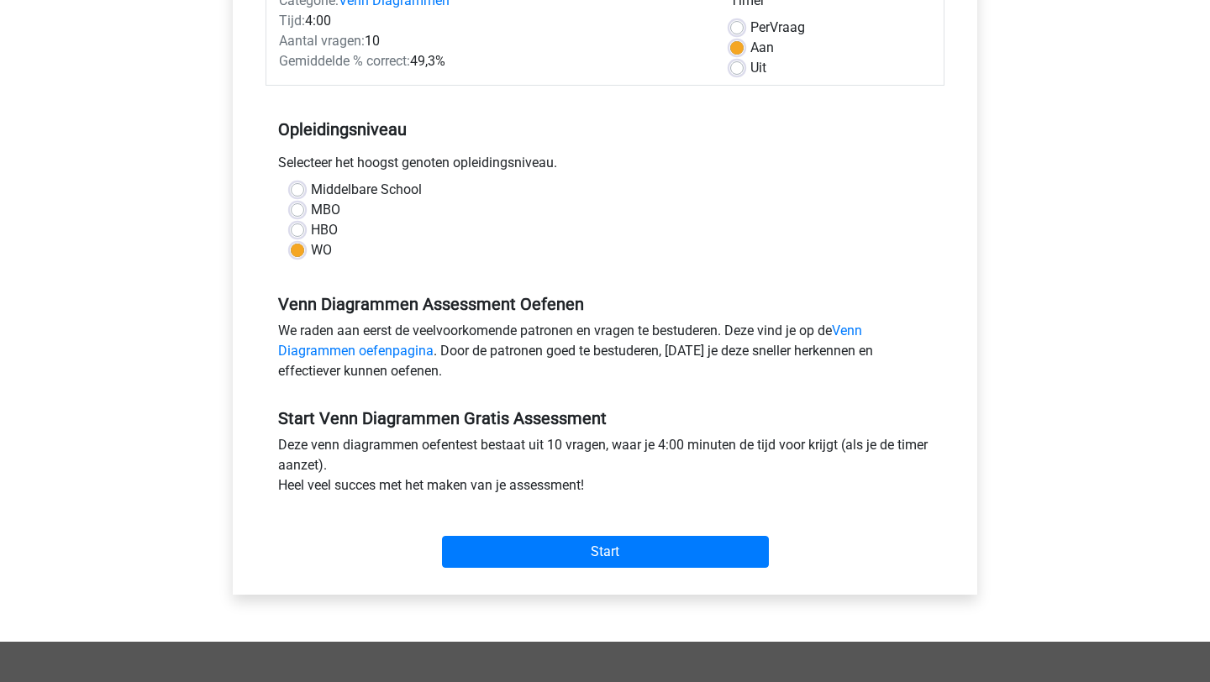
scroll to position [250, 0]
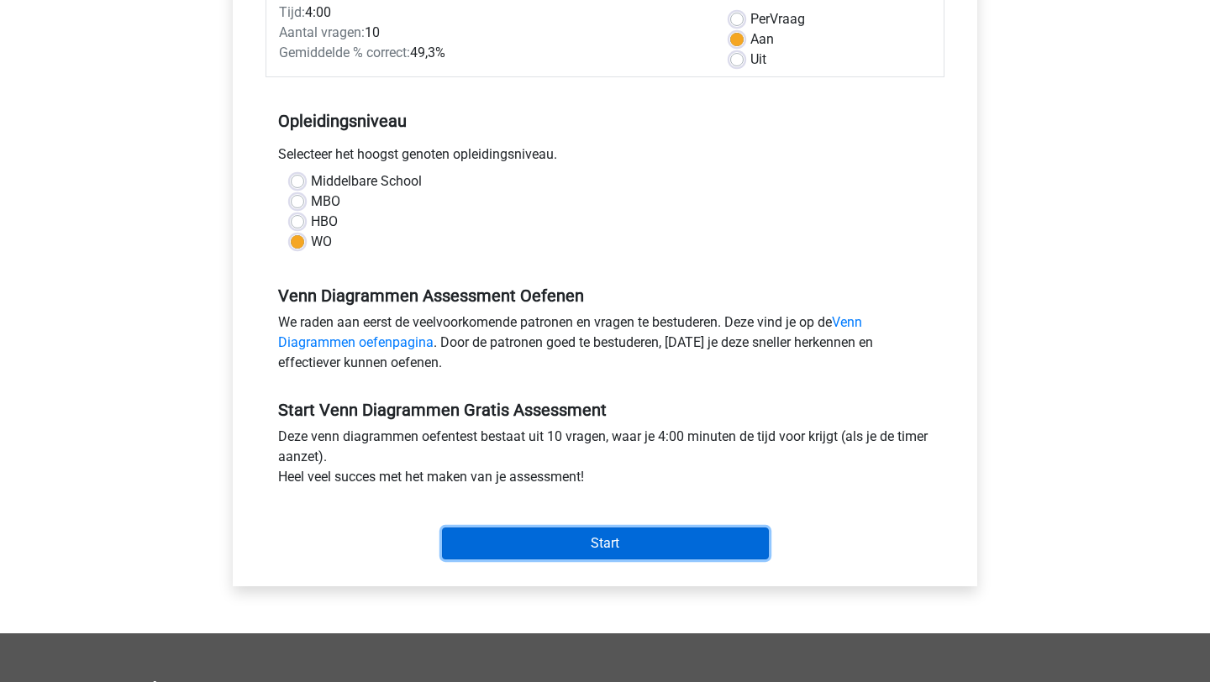
click at [586, 539] on input "Start" at bounding box center [605, 544] width 327 height 32
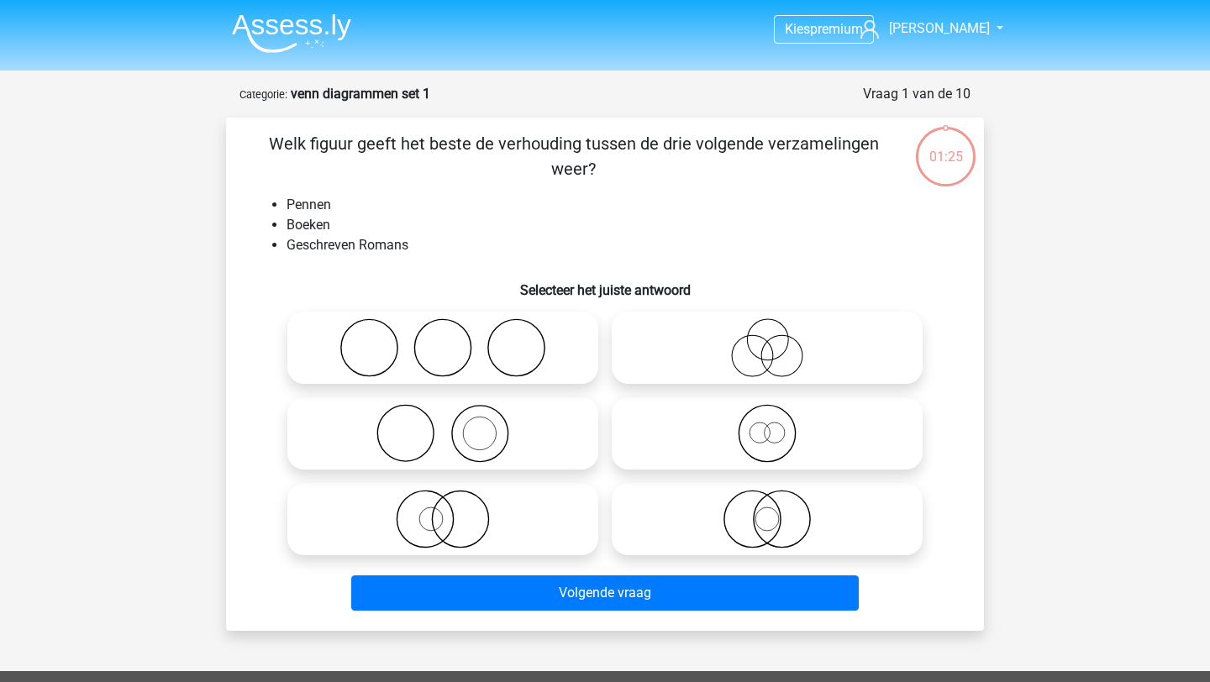
click at [532, 451] on icon at bounding box center [442, 433] width 297 height 59
click at [454, 425] on input "radio" at bounding box center [448, 419] width 11 height 11
radio input "true"
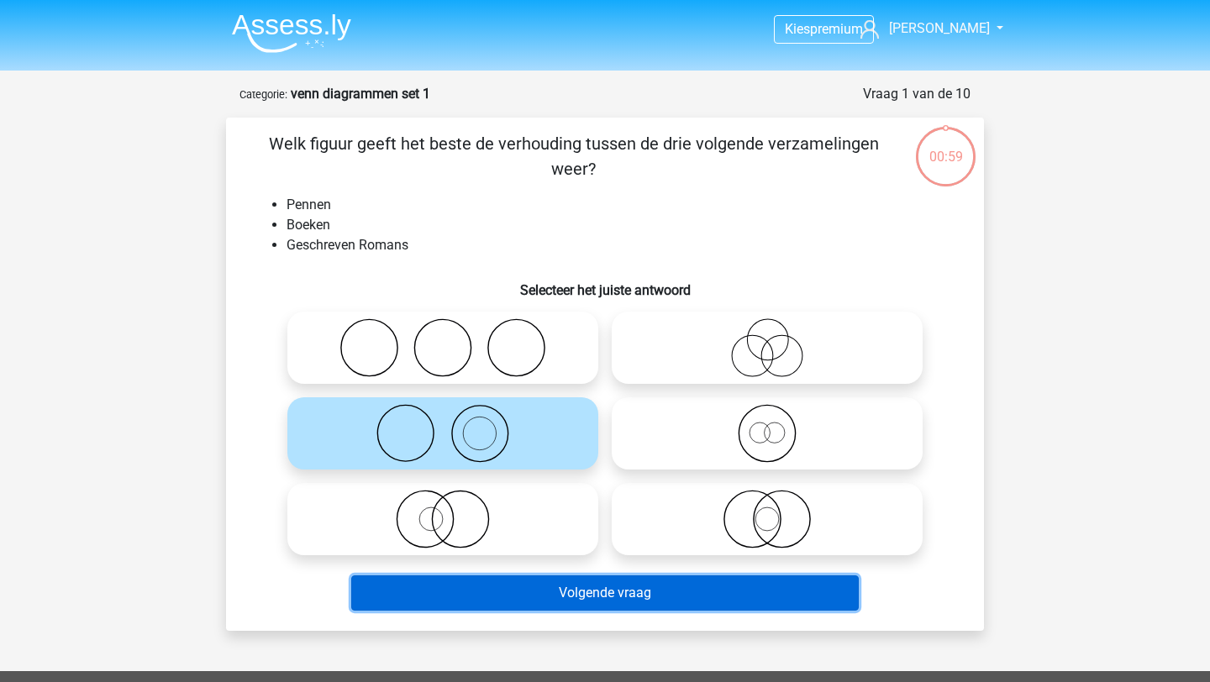
click at [602, 586] on button "Volgende vraag" at bounding box center [605, 593] width 508 height 35
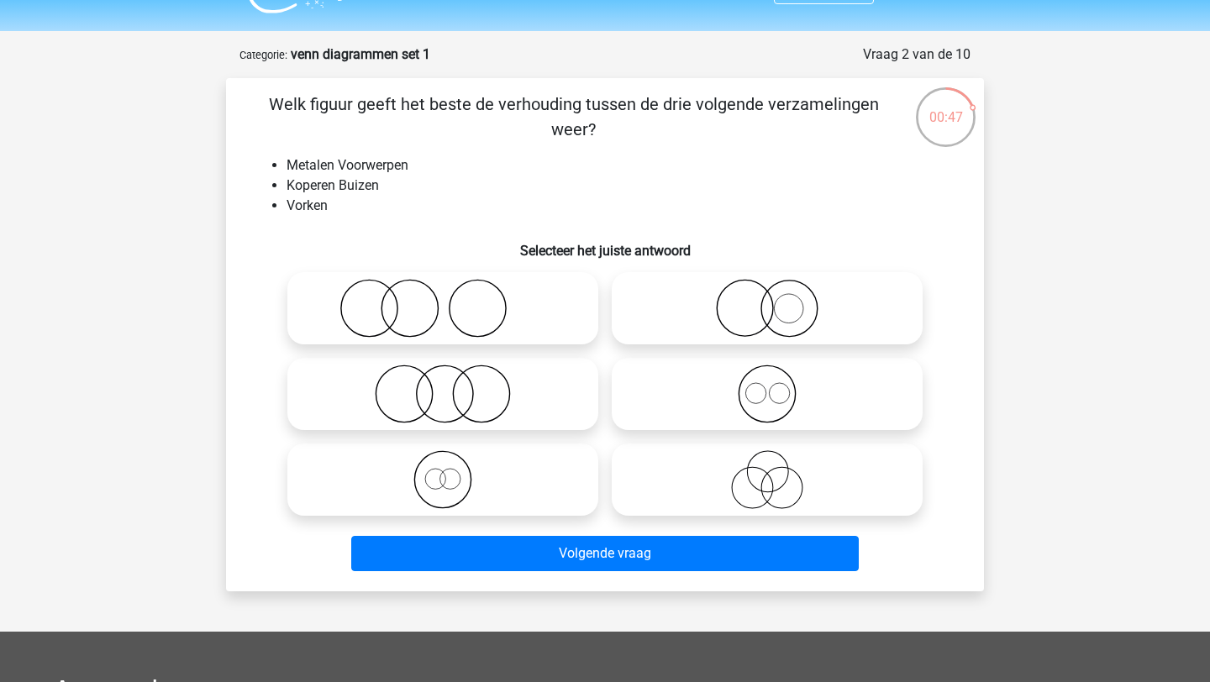
scroll to position [37, 0]
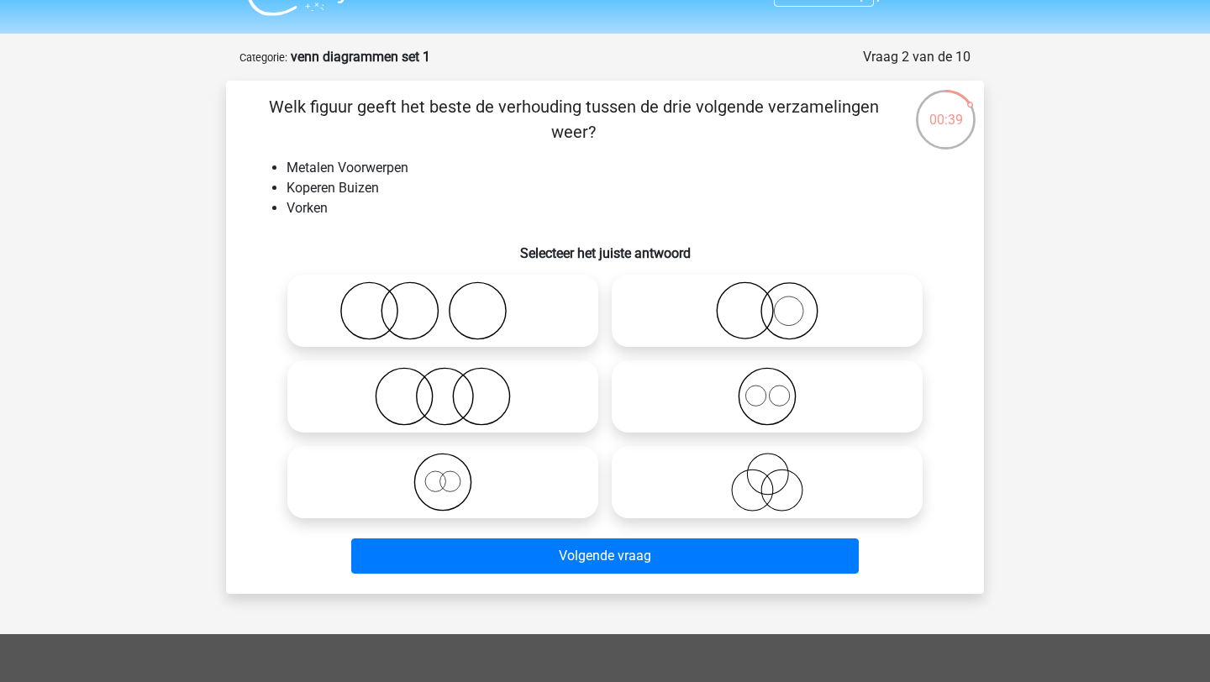
click at [775, 292] on input "radio" at bounding box center [772, 297] width 11 height 11
radio input "true"
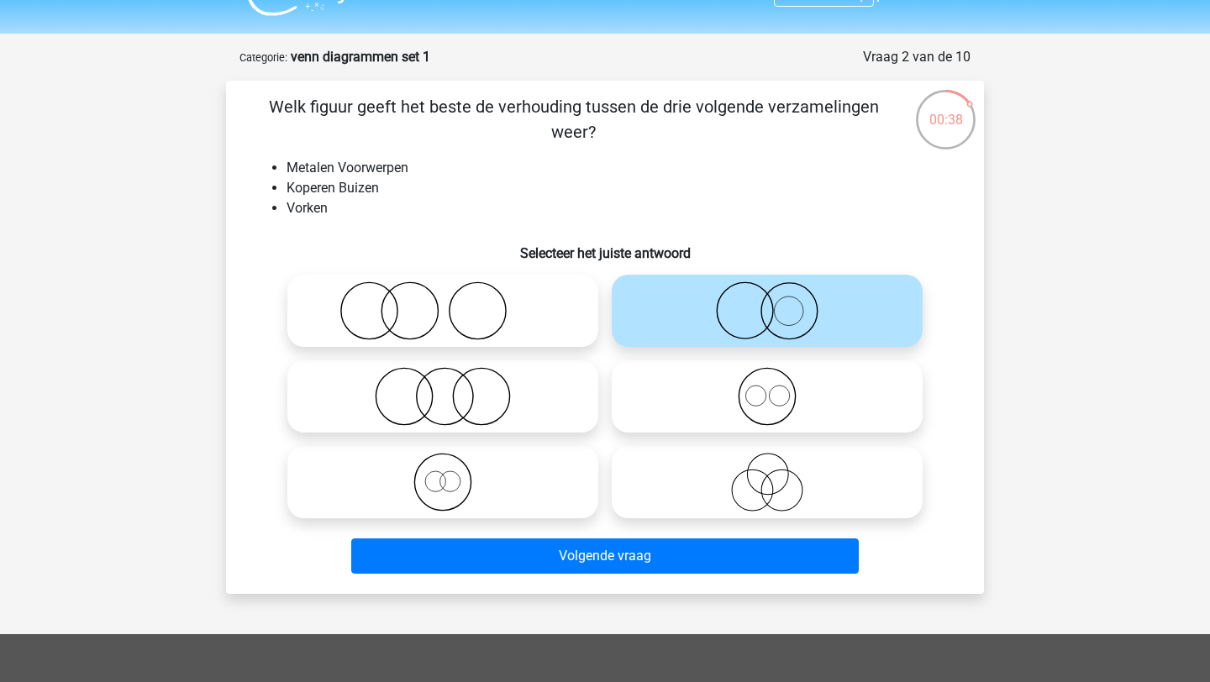
click at [479, 313] on icon at bounding box center [442, 310] width 297 height 59
click at [454, 302] on input "radio" at bounding box center [448, 297] width 11 height 11
radio input "true"
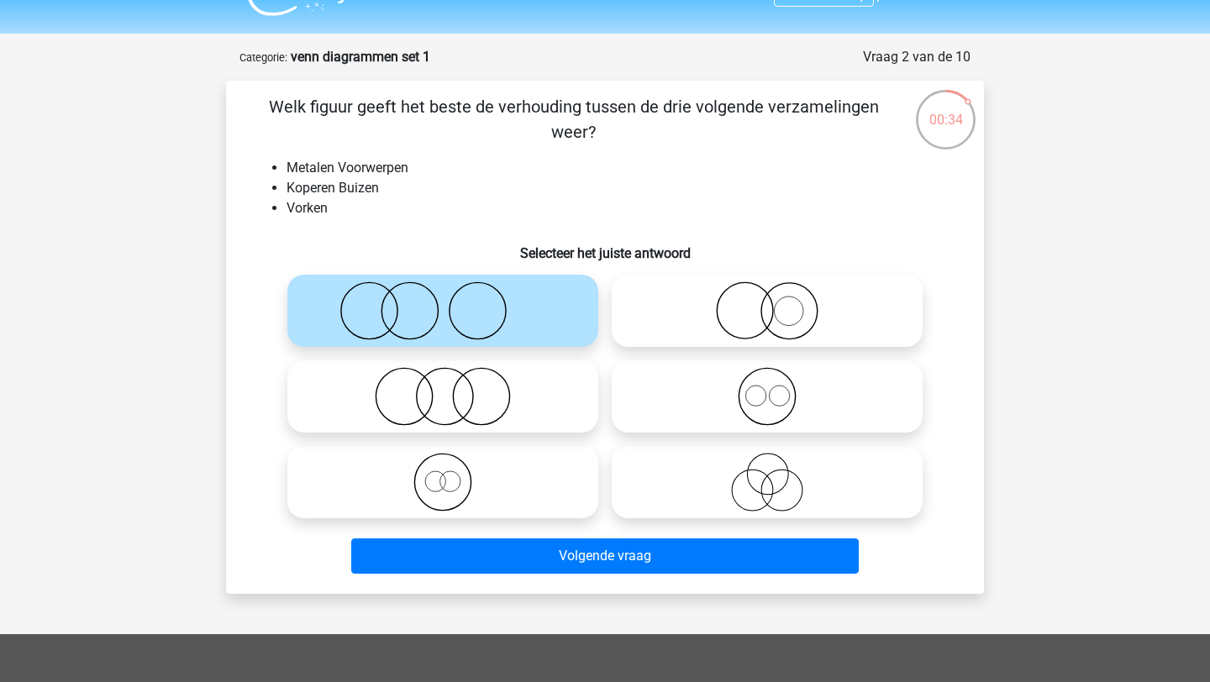
click at [539, 408] on icon at bounding box center [442, 396] width 297 height 59
click at [454, 388] on input "radio" at bounding box center [448, 382] width 11 height 11
radio input "true"
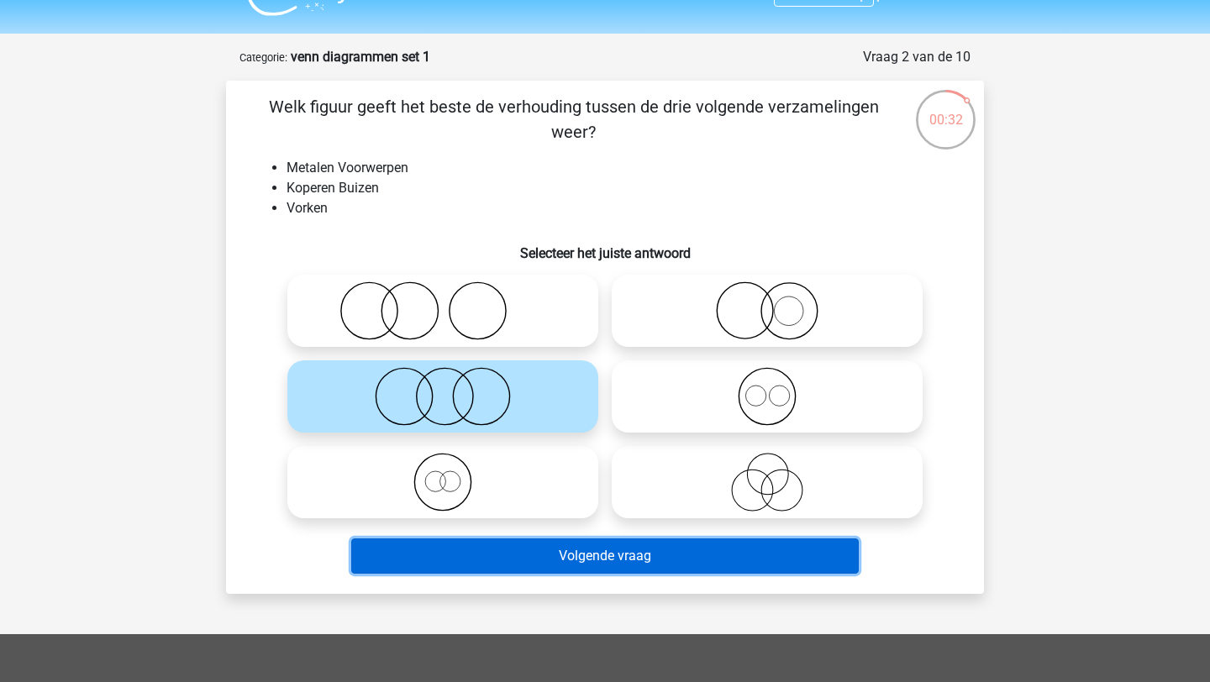
click at [581, 558] on button "Volgende vraag" at bounding box center [605, 556] width 508 height 35
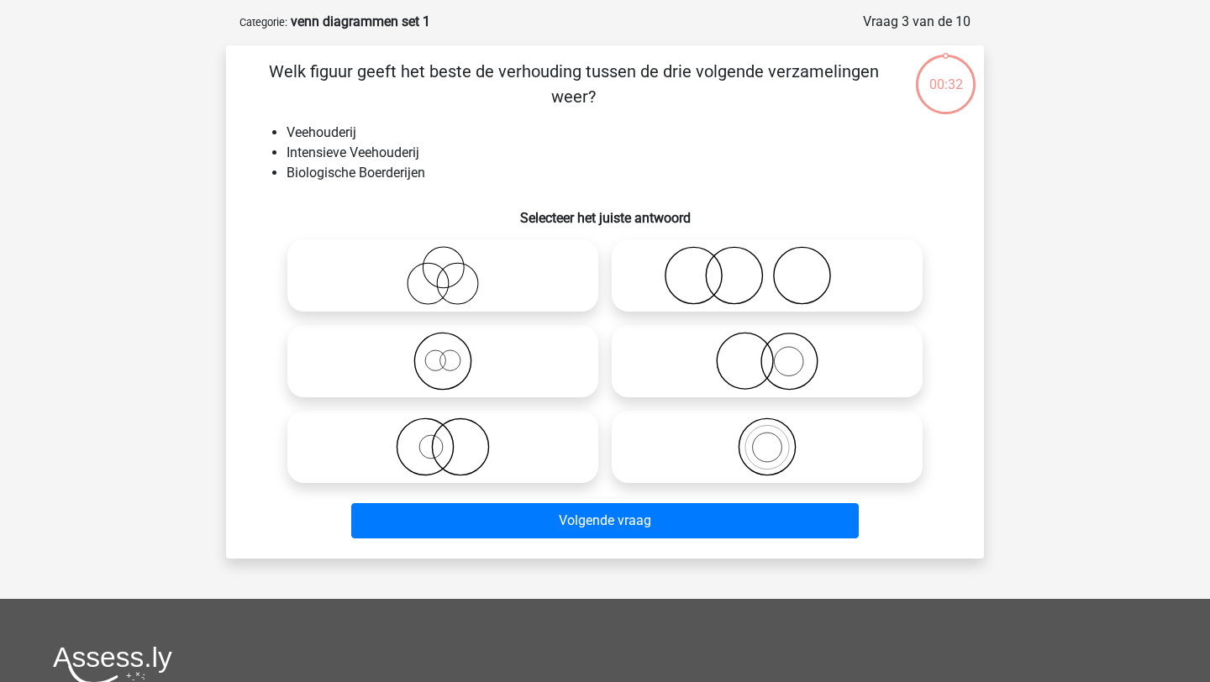
scroll to position [84, 0]
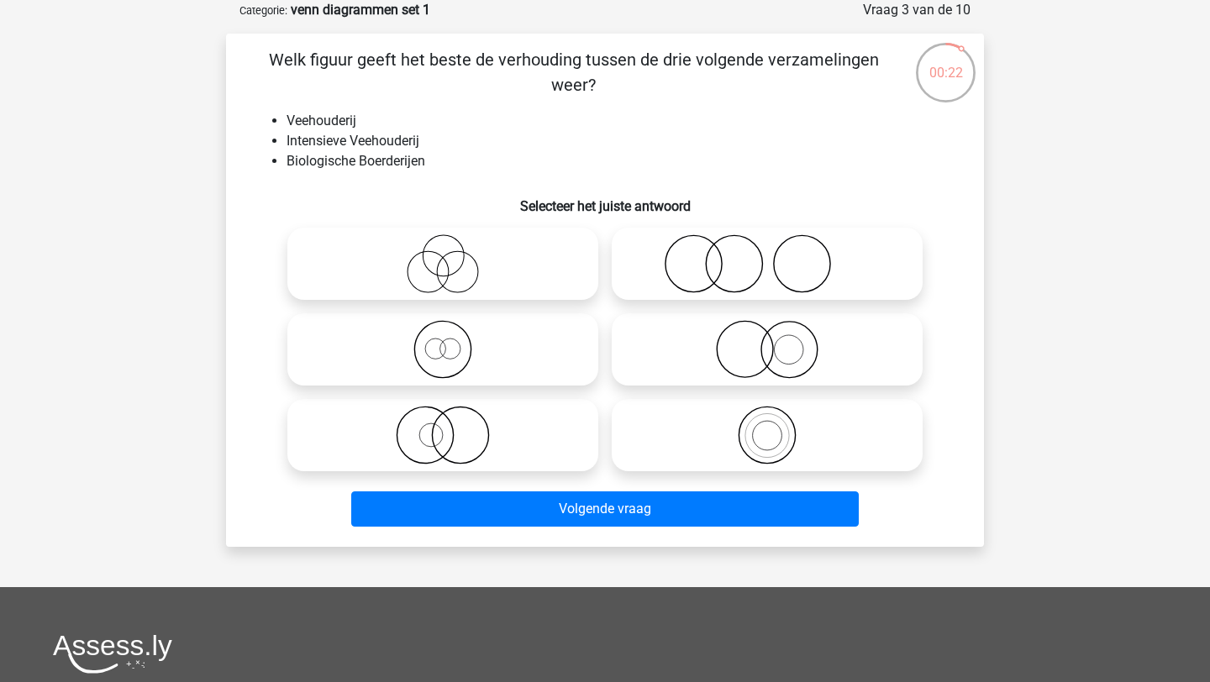
click at [796, 260] on icon at bounding box center [766, 263] width 297 height 59
click at [778, 255] on input "radio" at bounding box center [772, 249] width 11 height 11
radio input "true"
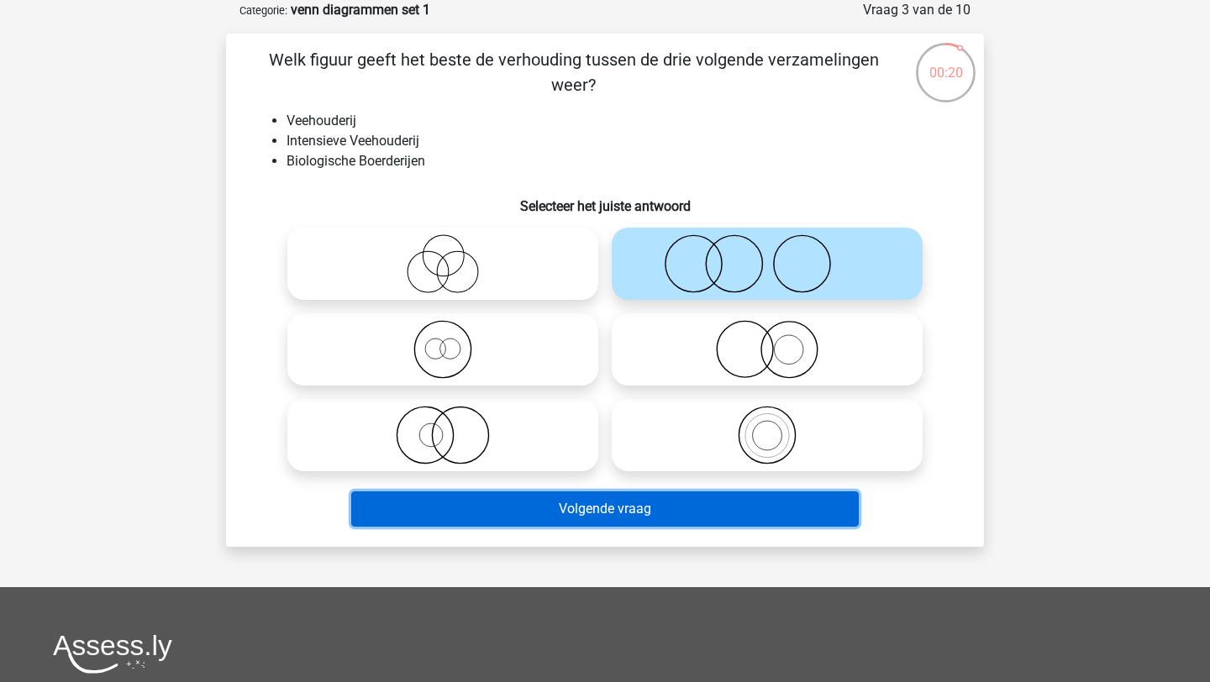
click at [744, 514] on button "Volgende vraag" at bounding box center [605, 508] width 508 height 35
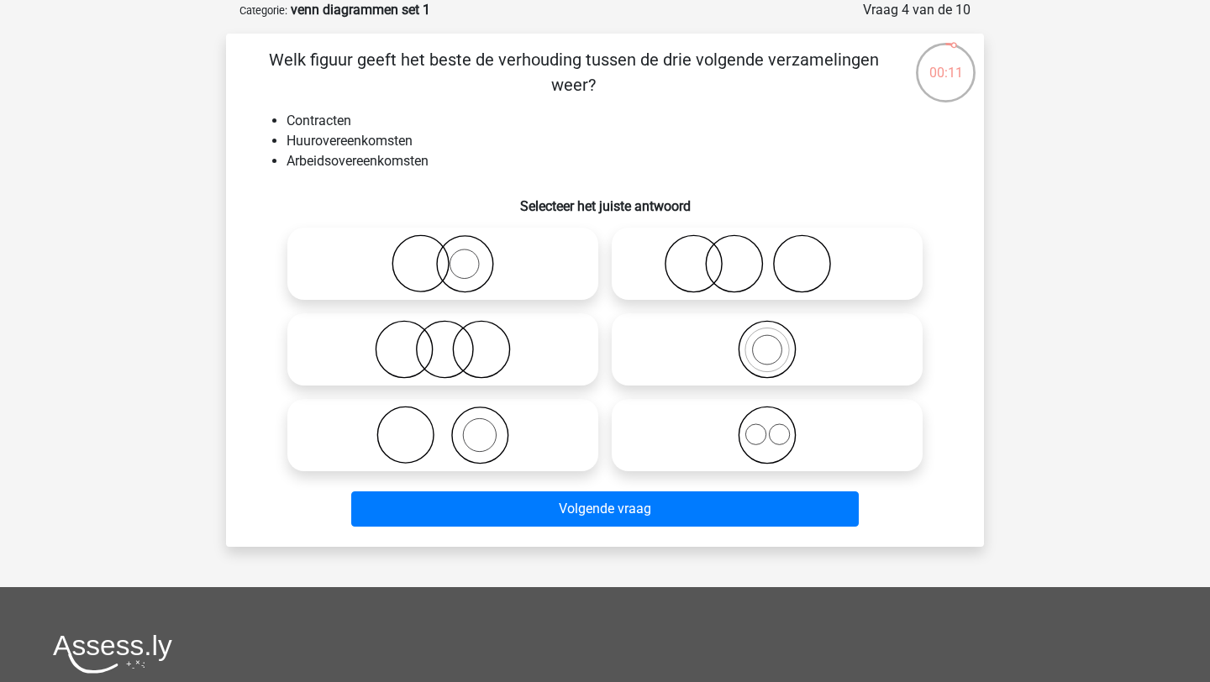
click at [671, 345] on icon at bounding box center [766, 349] width 297 height 59
click at [767, 341] on input "radio" at bounding box center [772, 335] width 11 height 11
radio input "true"
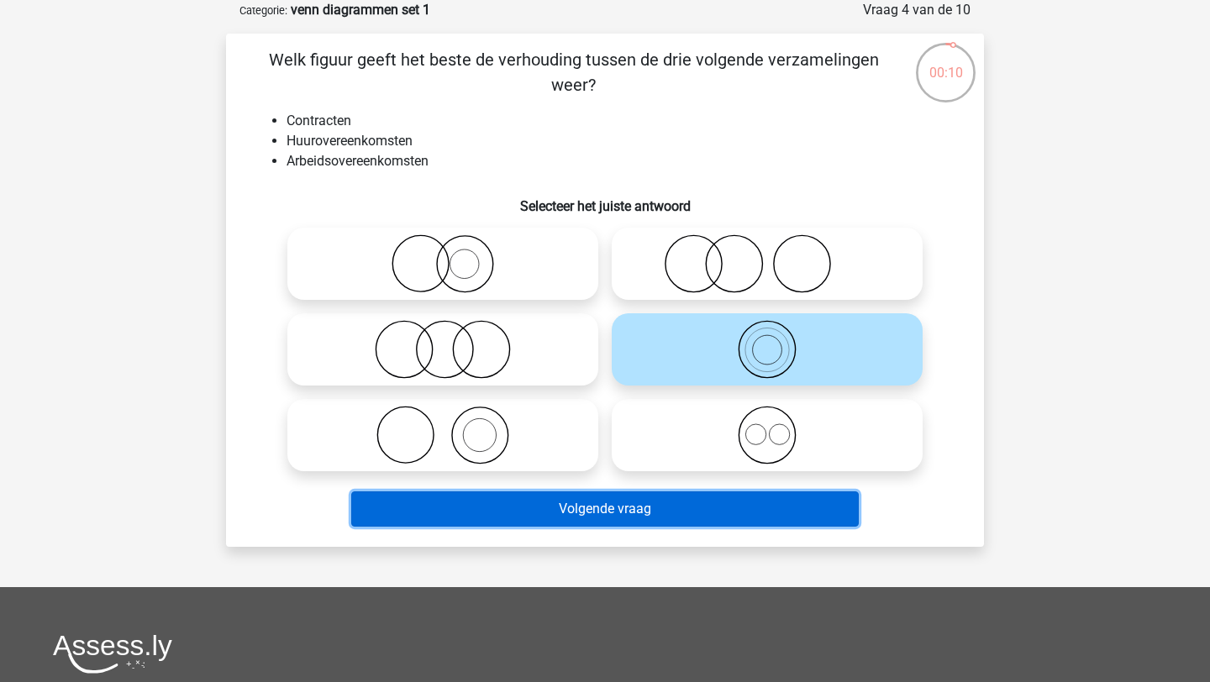
click at [700, 518] on button "Volgende vraag" at bounding box center [605, 508] width 508 height 35
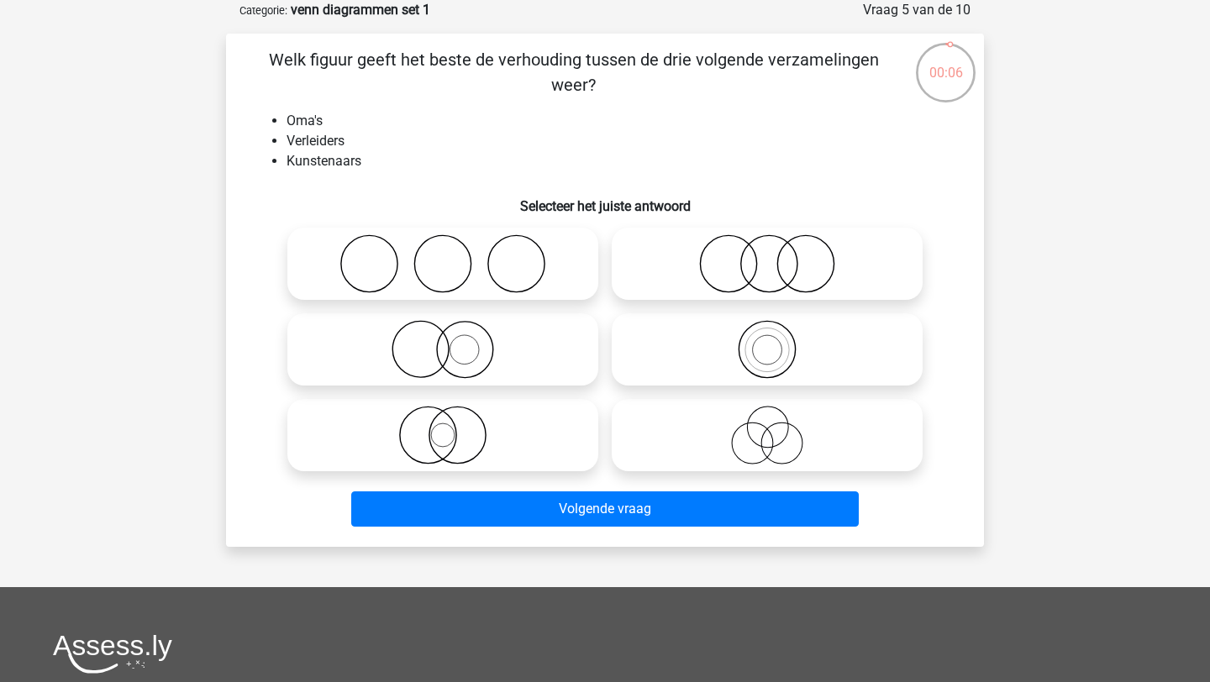
click at [710, 271] on icon at bounding box center [766, 263] width 297 height 59
click at [767, 255] on input "radio" at bounding box center [772, 249] width 11 height 11
radio input "true"
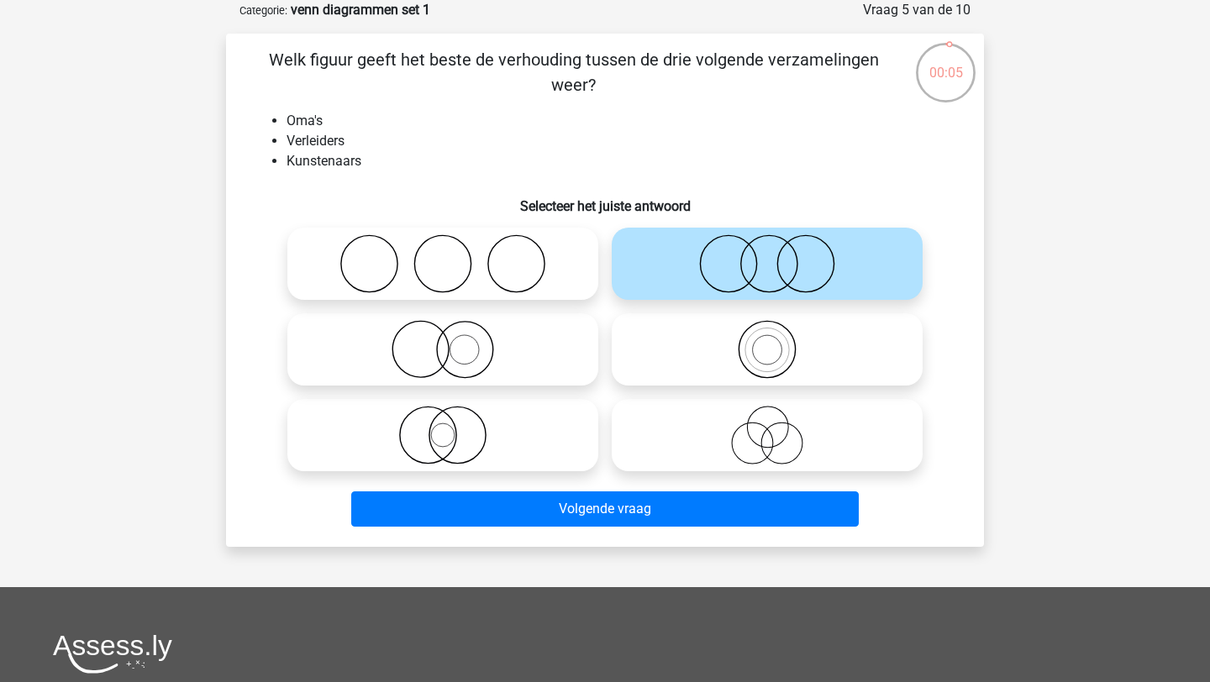
click at [693, 357] on icon at bounding box center [766, 349] width 297 height 59
click at [767, 341] on input "radio" at bounding box center [772, 335] width 11 height 11
radio input "true"
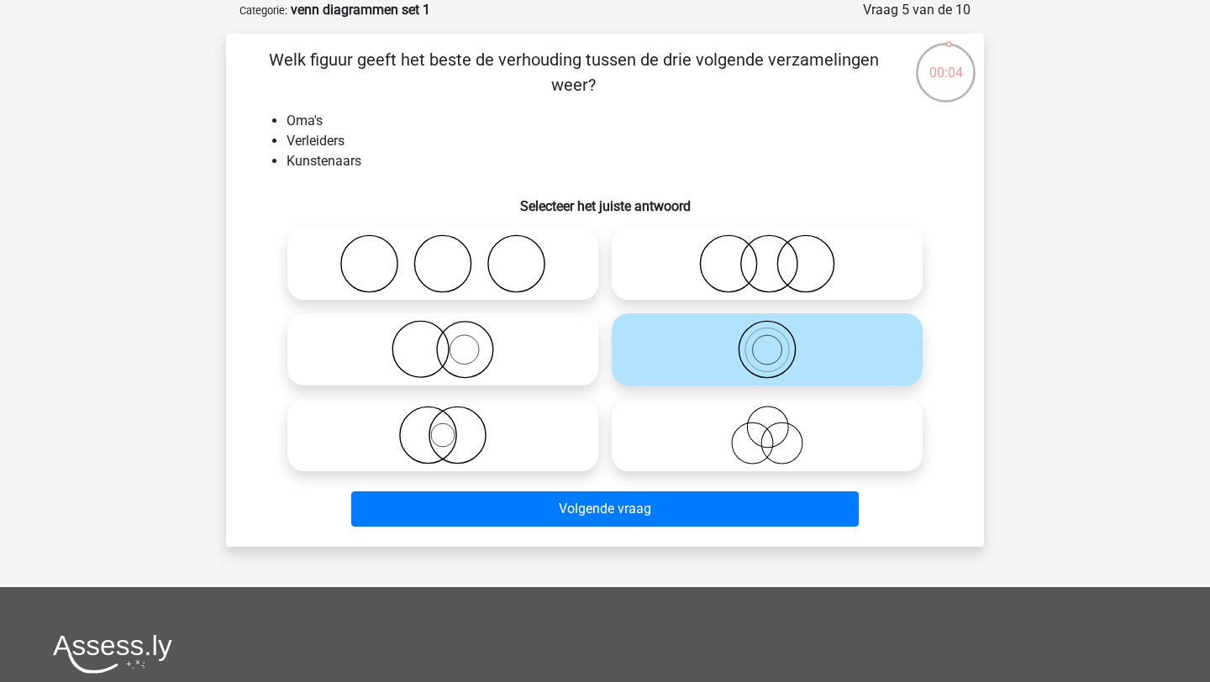
click at [707, 422] on icon at bounding box center [766, 435] width 297 height 59
click at [767, 422] on input "radio" at bounding box center [772, 421] width 11 height 11
radio input "true"
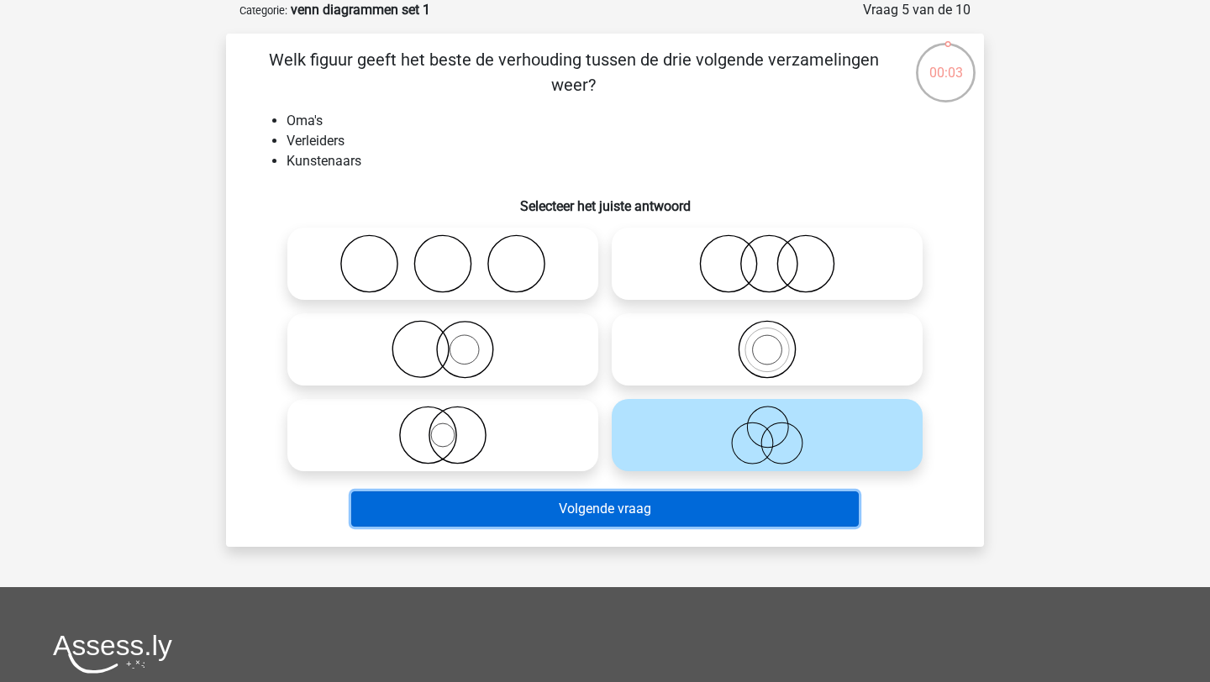
click at [710, 504] on button "Volgende vraag" at bounding box center [605, 508] width 508 height 35
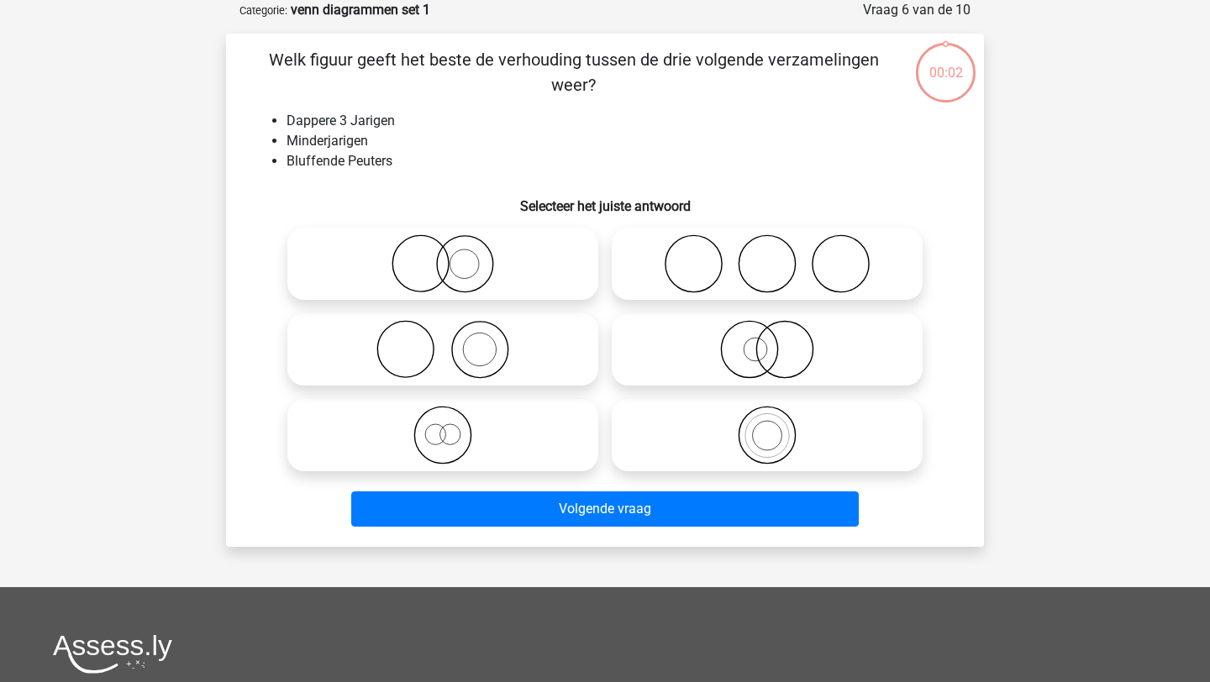
click at [693, 382] on label at bounding box center [767, 349] width 311 height 72
click at [767, 341] on input "radio" at bounding box center [772, 335] width 11 height 11
radio input "true"
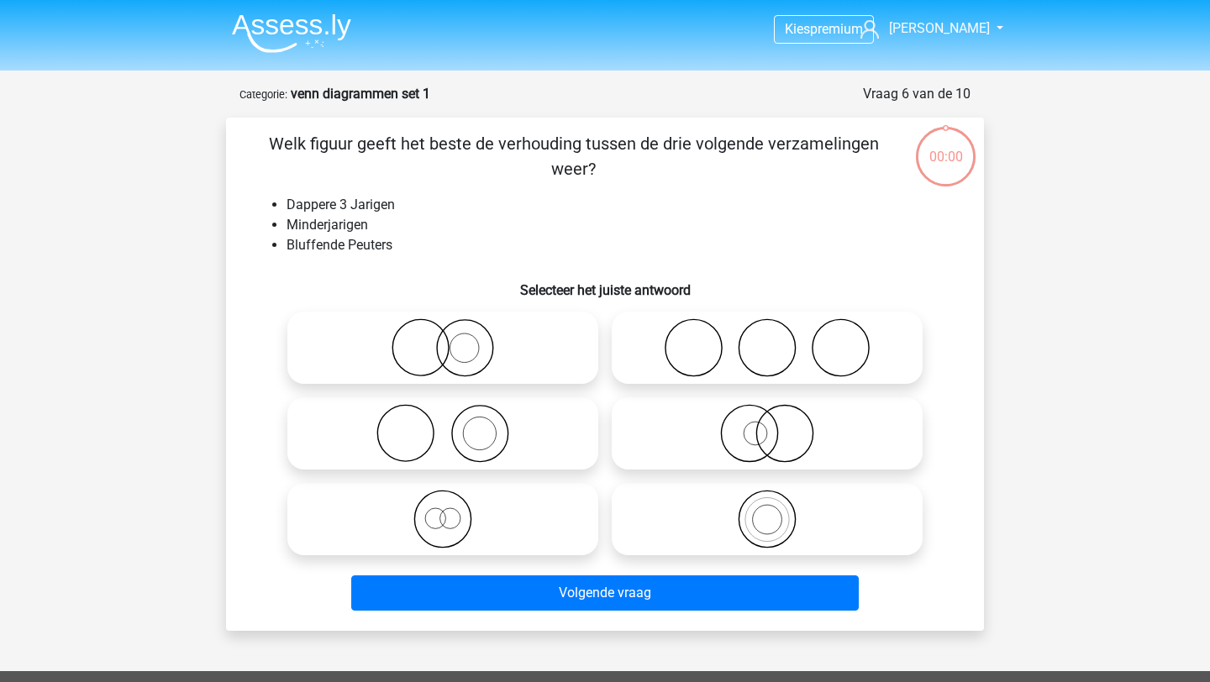
scroll to position [84, 0]
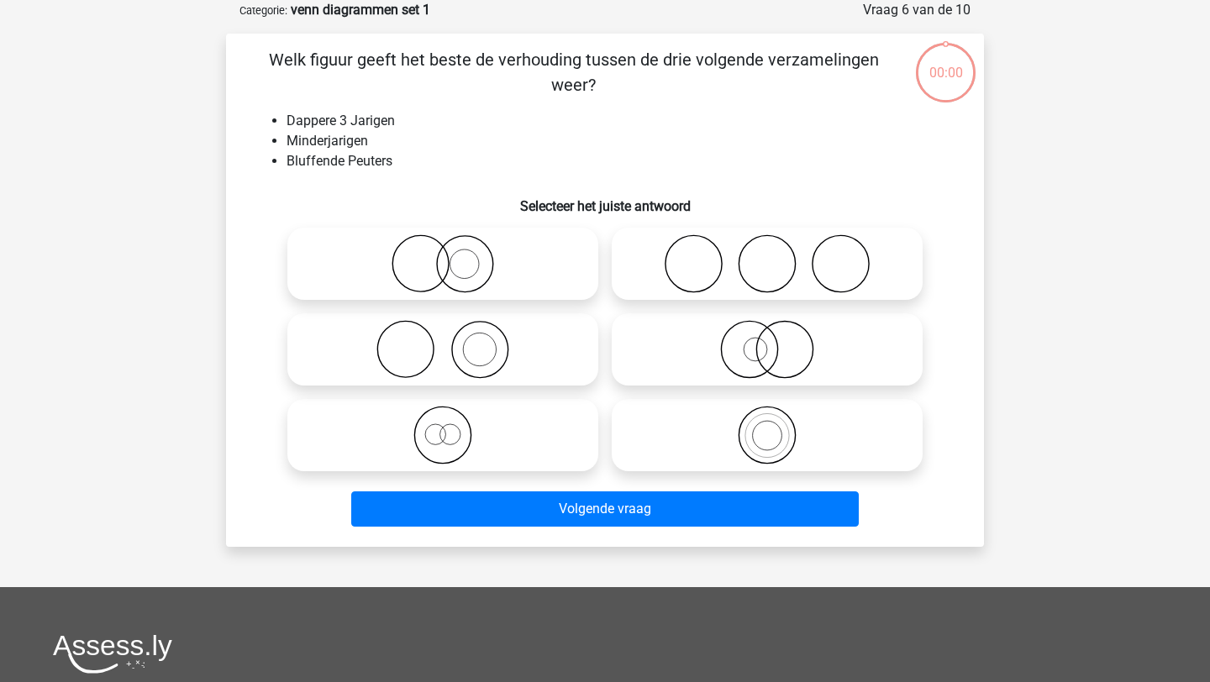
click at [702, 434] on icon at bounding box center [766, 435] width 297 height 59
click at [767, 427] on input "radio" at bounding box center [772, 421] width 11 height 11
radio input "true"
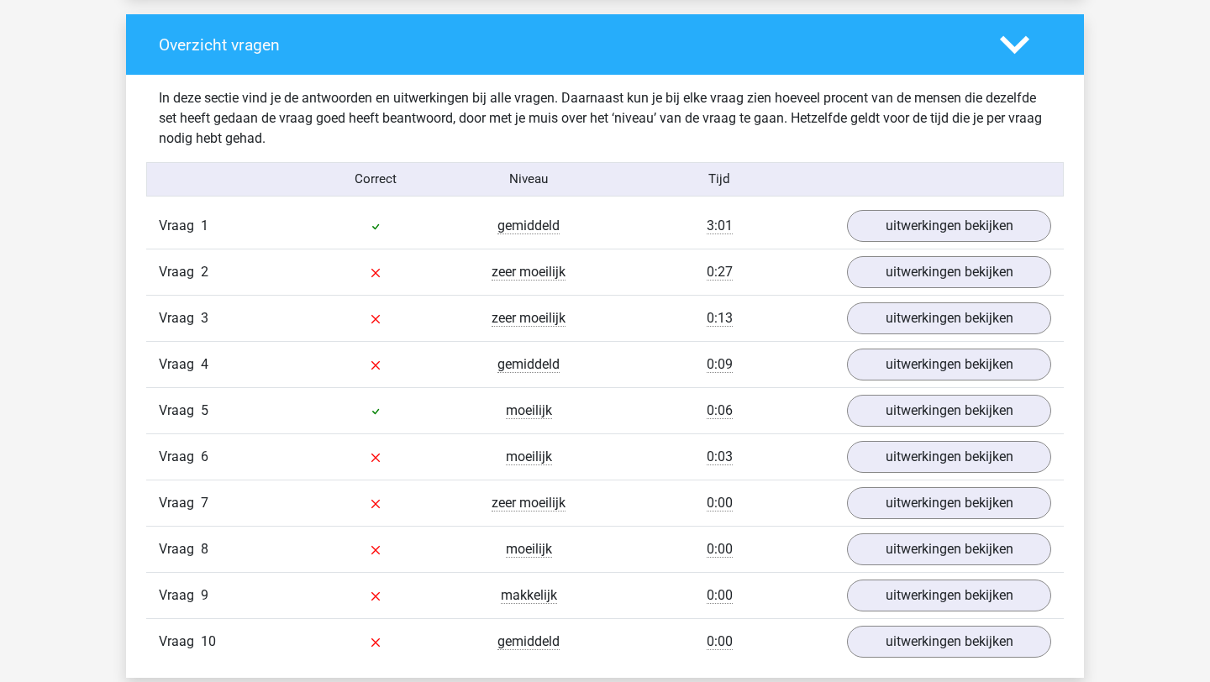
scroll to position [1290, 0]
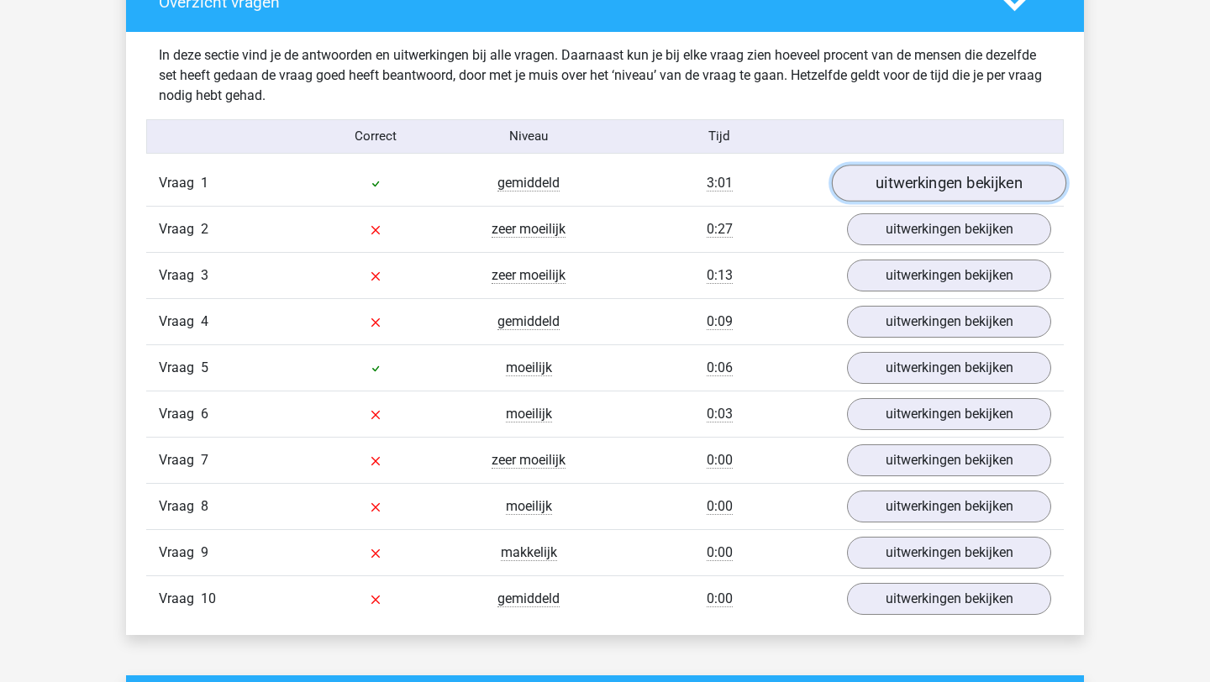
click at [973, 186] on link "uitwerkingen bekijken" at bounding box center [949, 183] width 234 height 37
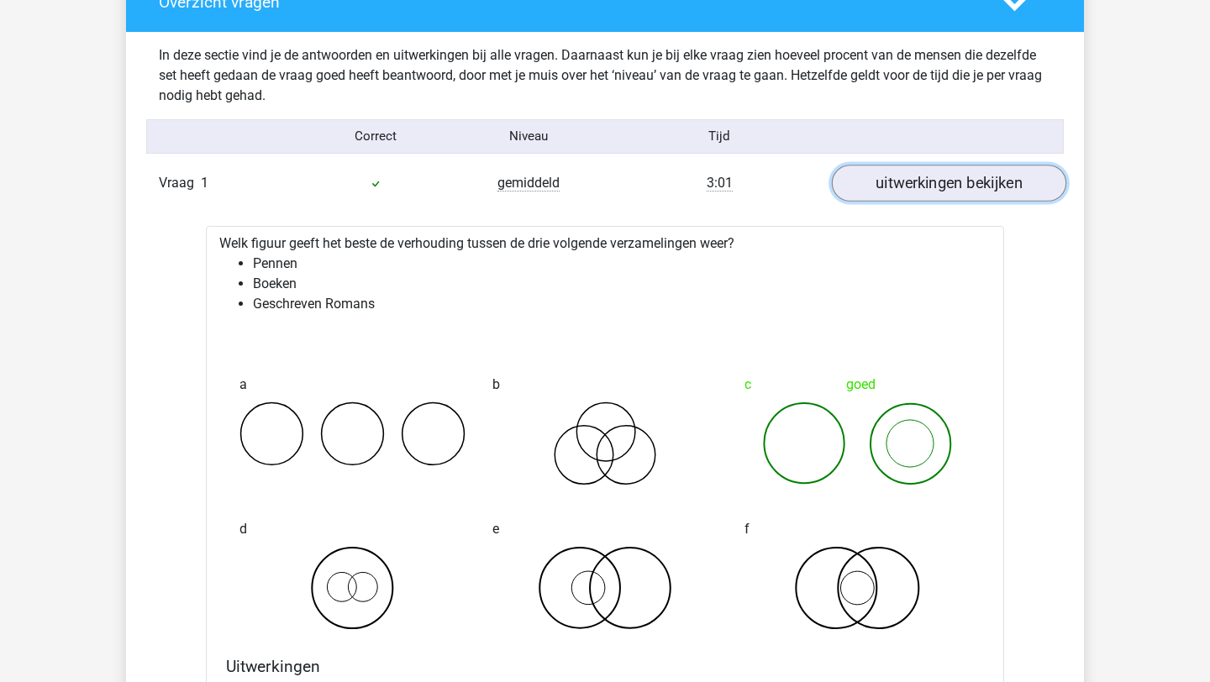
click at [881, 188] on link "uitwerkingen bekijken" at bounding box center [949, 183] width 234 height 37
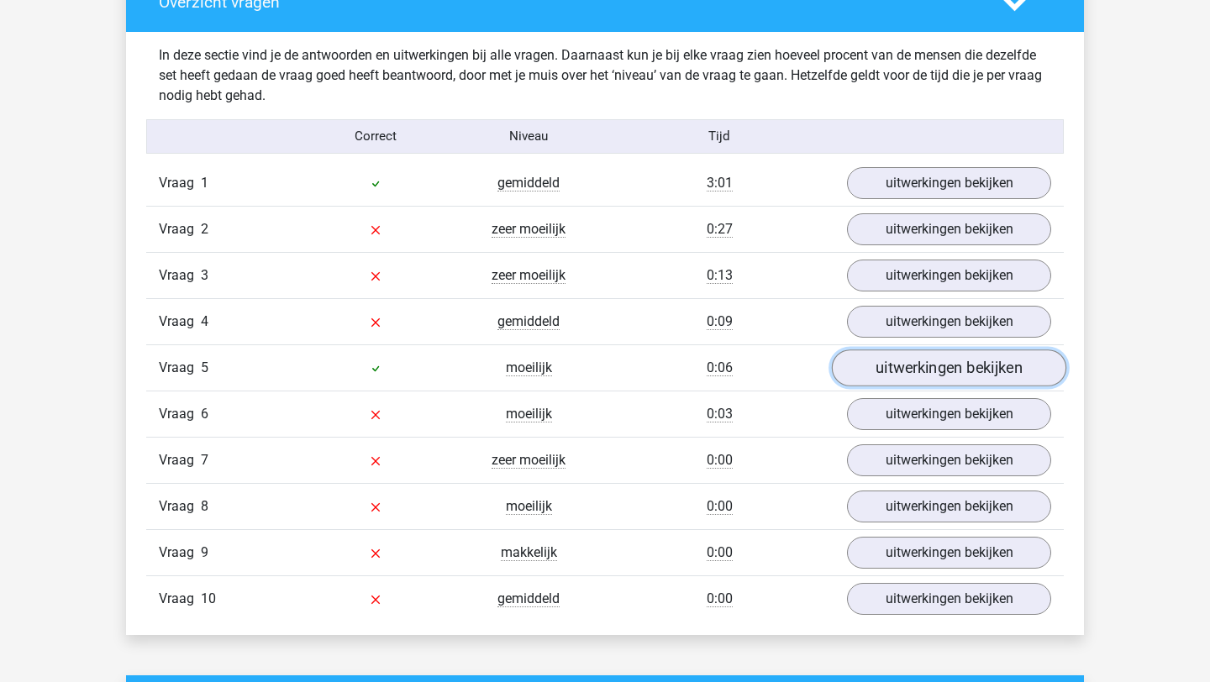
click at [898, 366] on link "uitwerkingen bekijken" at bounding box center [949, 368] width 234 height 37
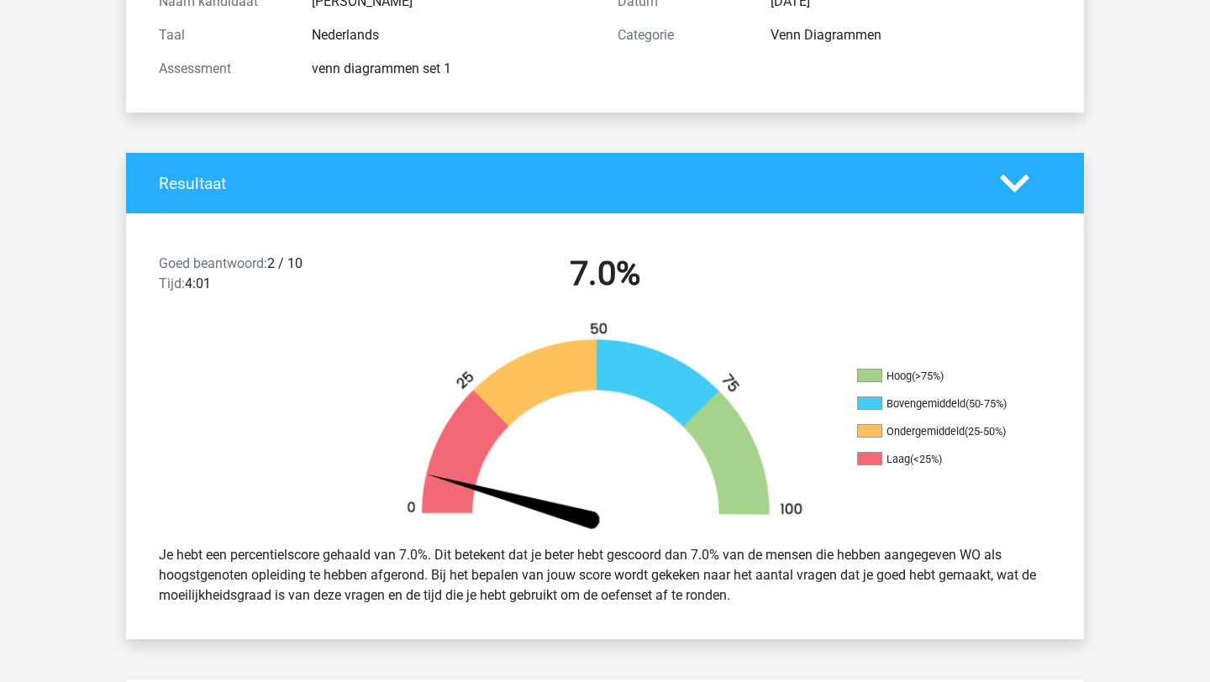
scroll to position [0, 0]
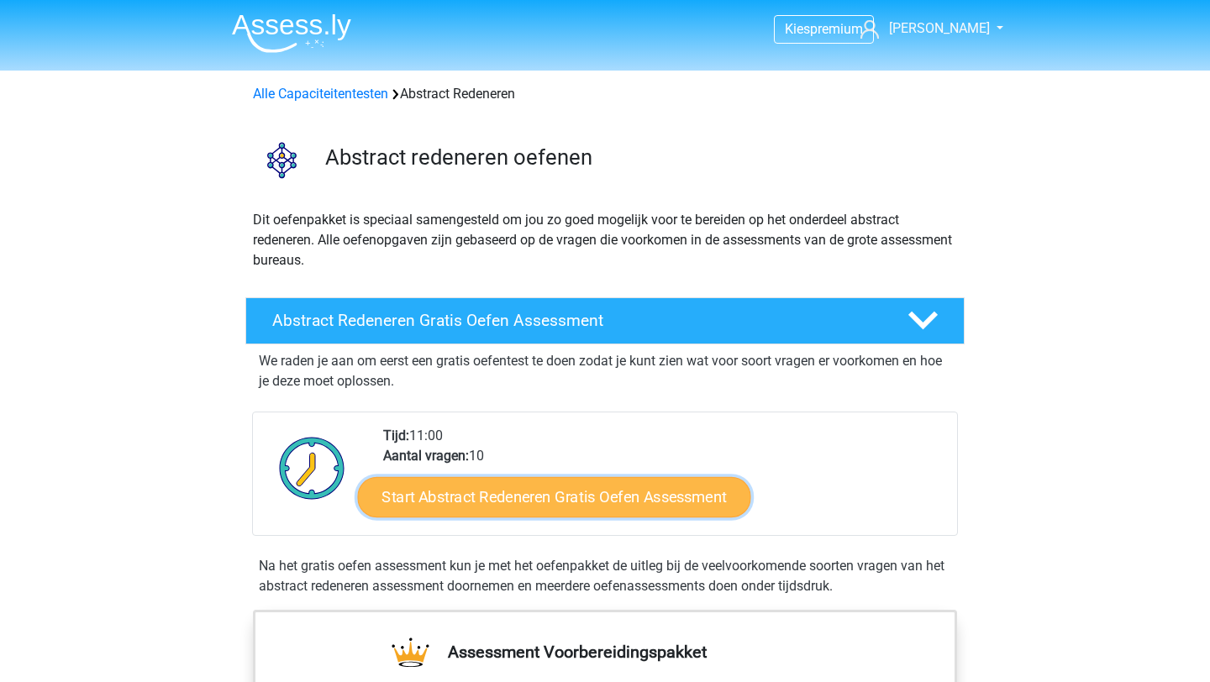
click at [586, 495] on link "Start Abstract Redeneren Gratis Oefen Assessment" at bounding box center [554, 496] width 393 height 40
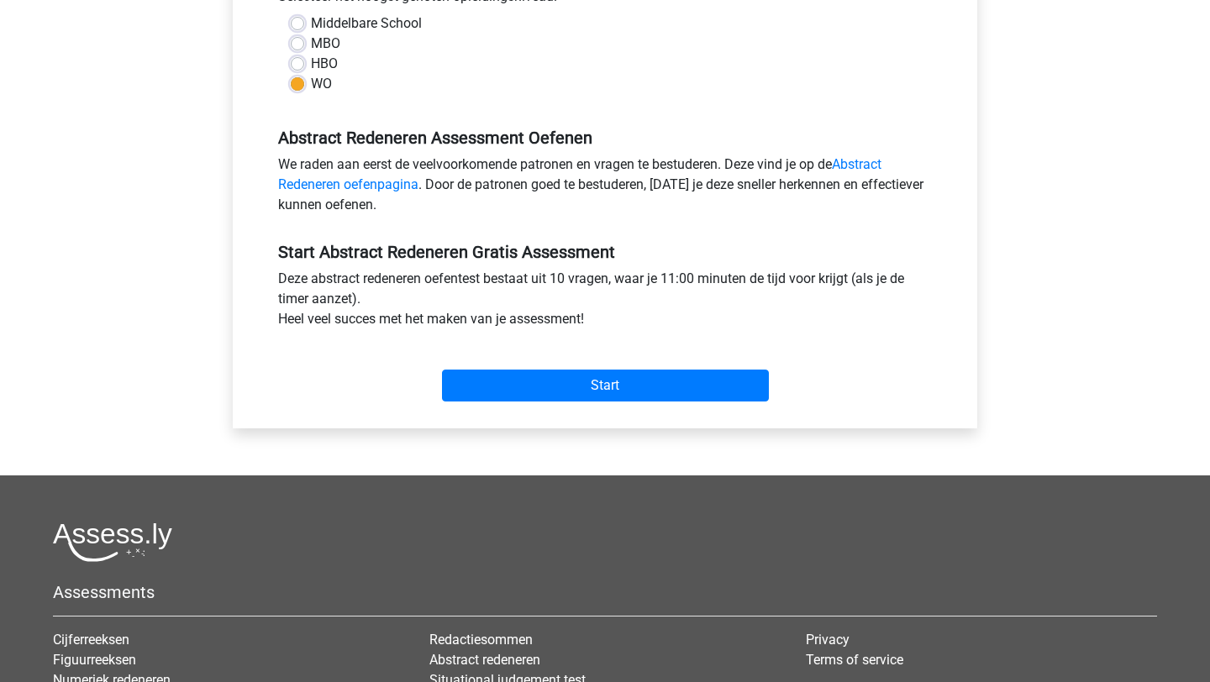
scroll to position [645, 0]
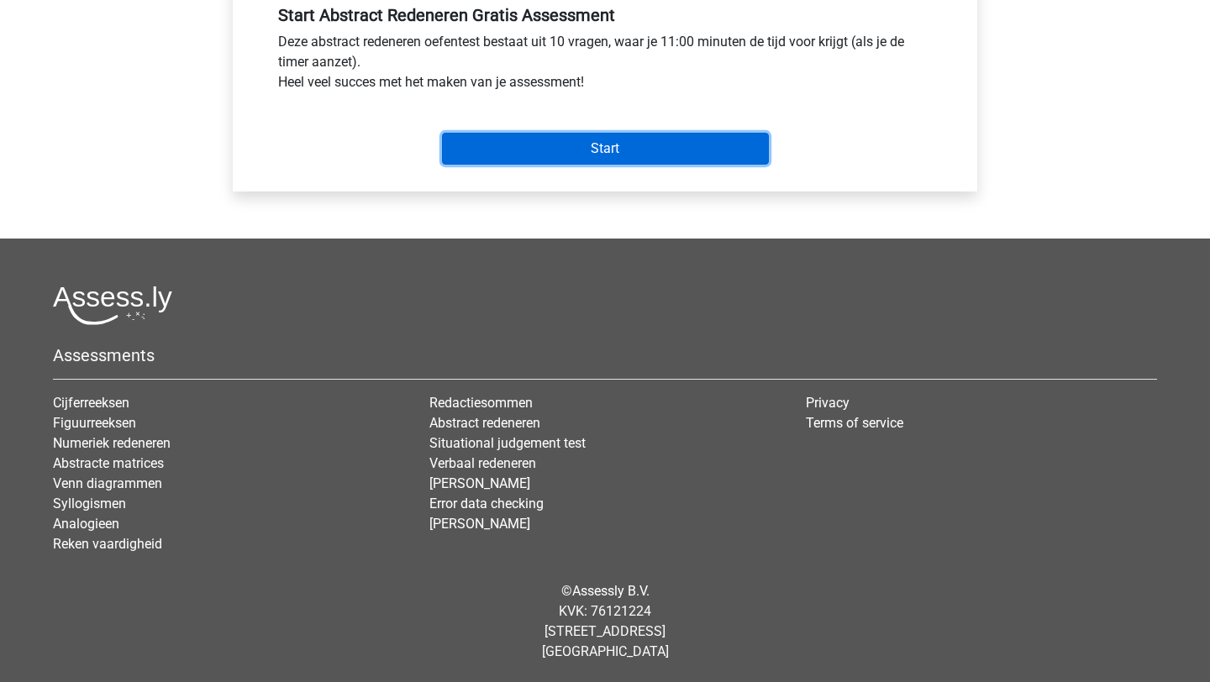
click at [649, 154] on input "Start" at bounding box center [605, 149] width 327 height 32
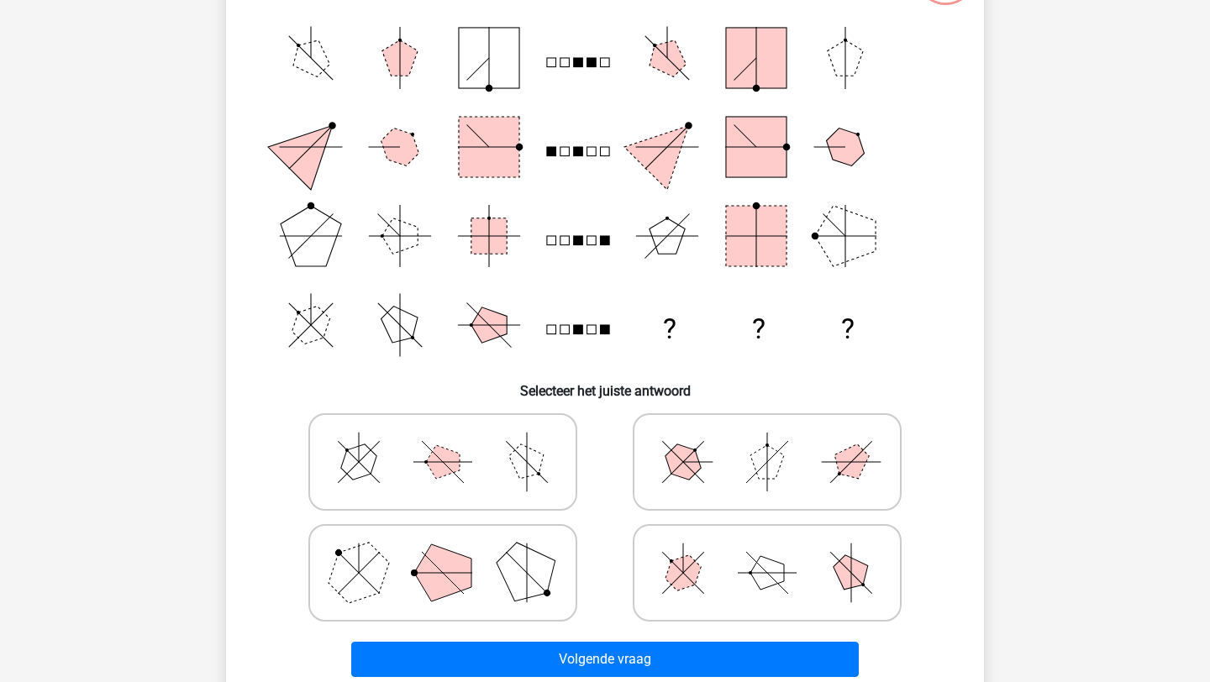
scroll to position [182, 0]
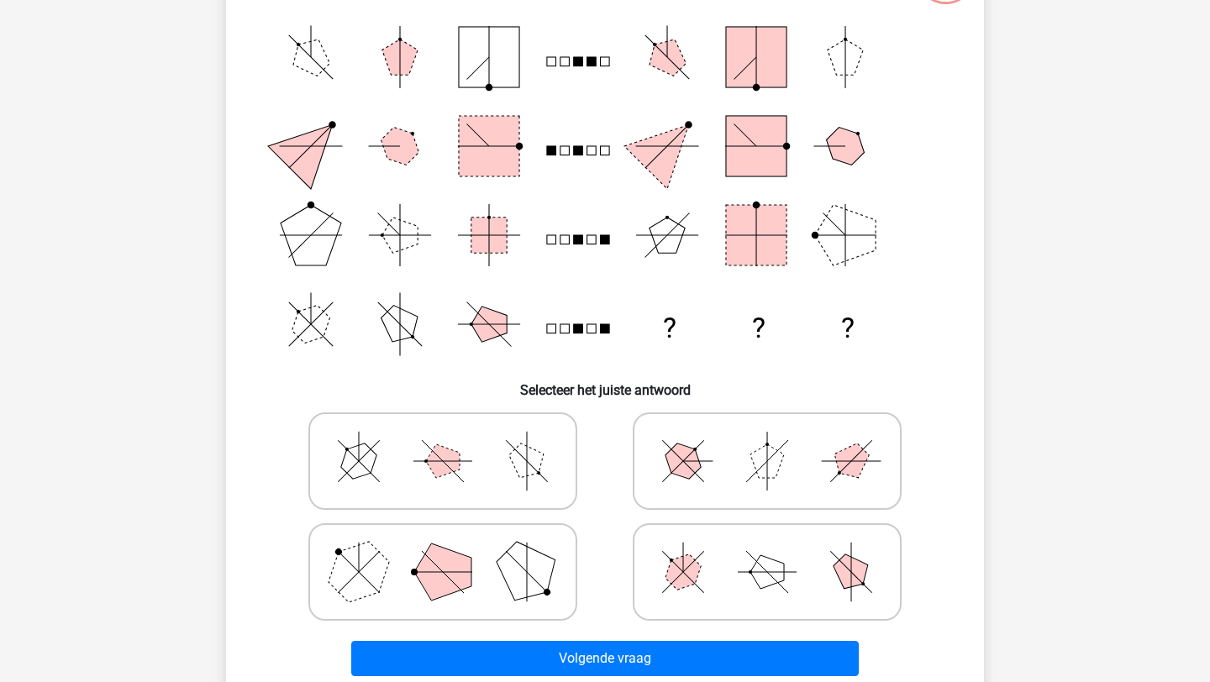
click at [546, 549] on icon at bounding box center [443, 572] width 252 height 84
click at [454, 549] on input "radio" at bounding box center [448, 545] width 11 height 11
radio input "true"
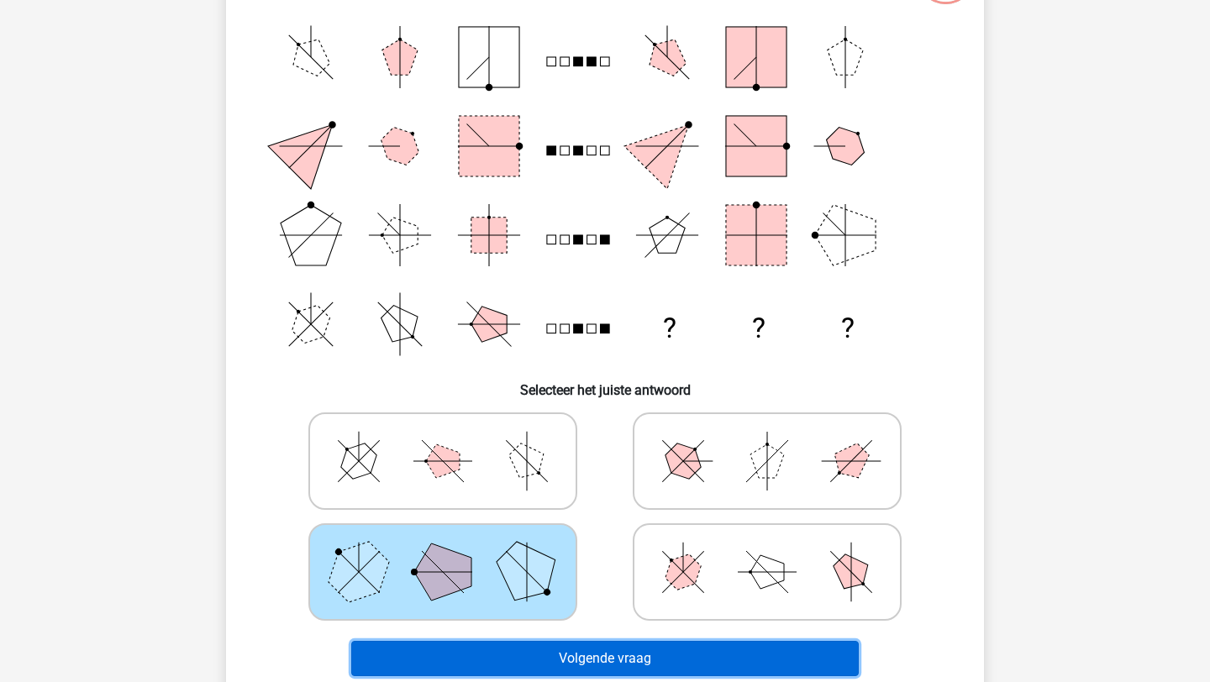
click at [593, 660] on button "Volgende vraag" at bounding box center [605, 658] width 508 height 35
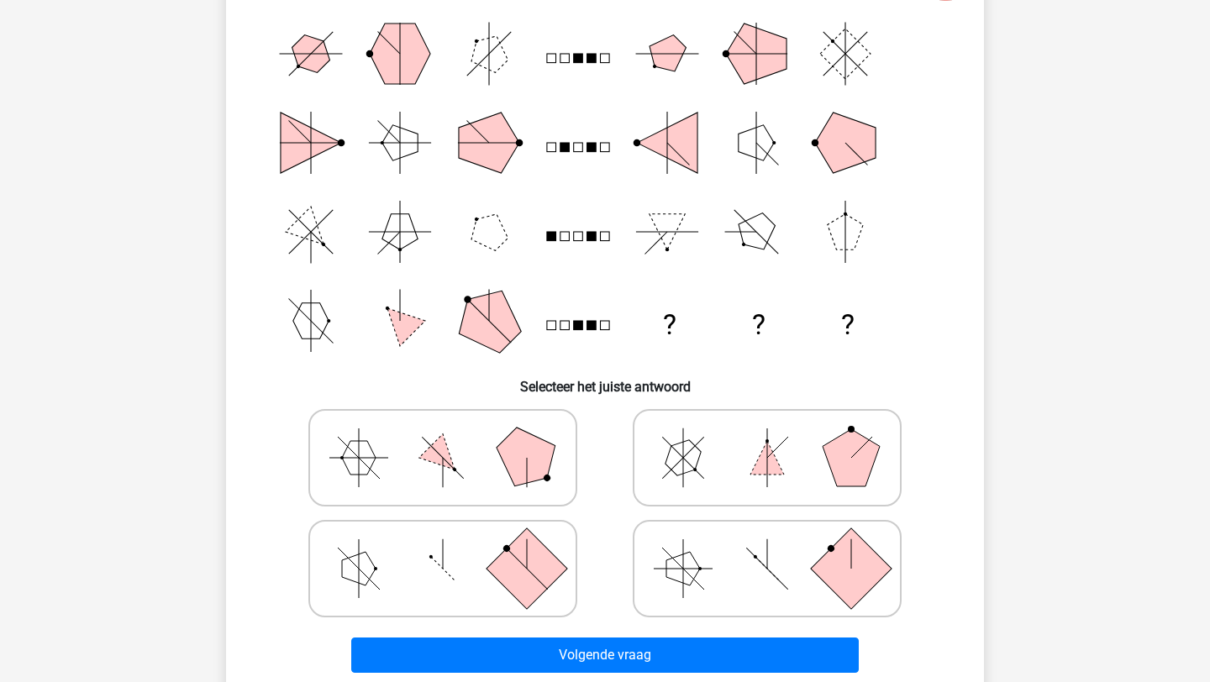
scroll to position [187, 0]
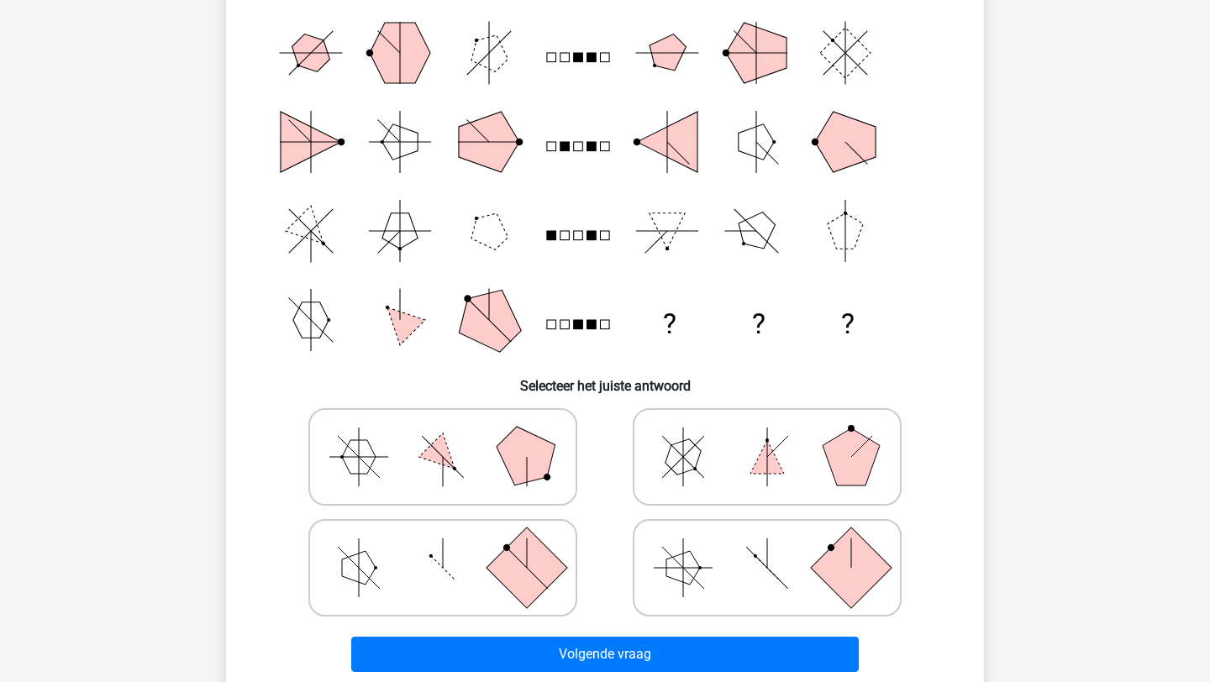
click at [686, 568] on polygon at bounding box center [683, 568] width 34 height 34
click at [767, 547] on input "radio" at bounding box center [772, 541] width 11 height 11
radio input "true"
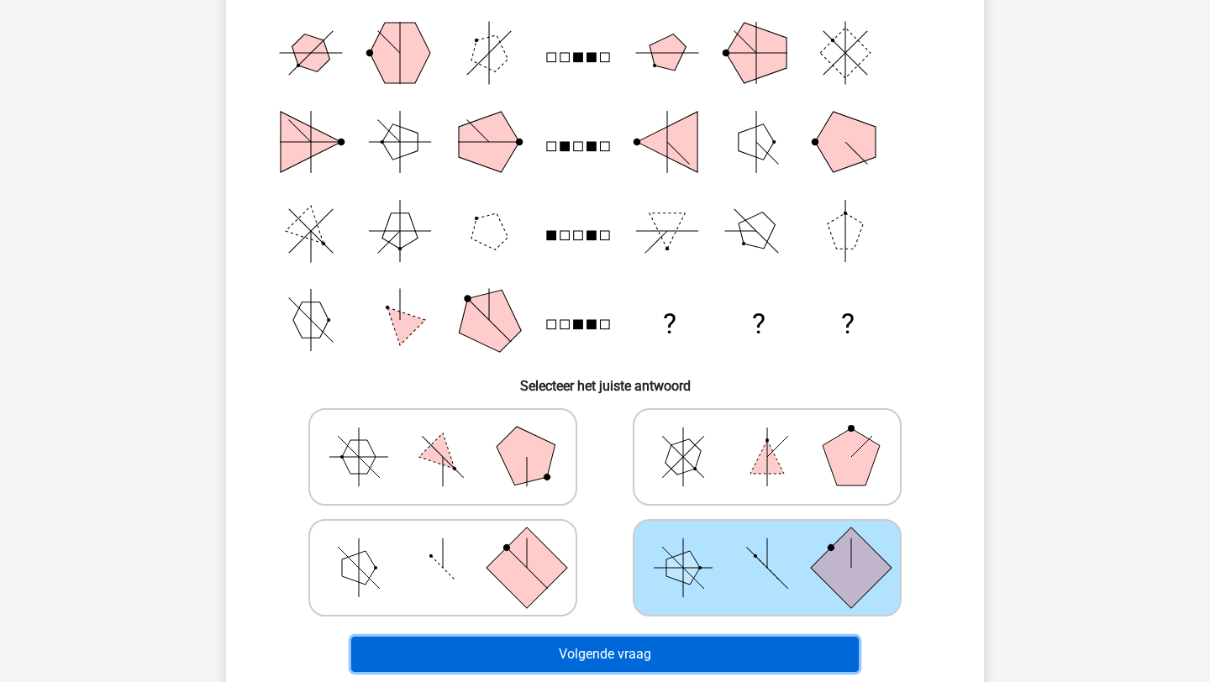
click at [673, 663] on button "Volgende vraag" at bounding box center [605, 654] width 508 height 35
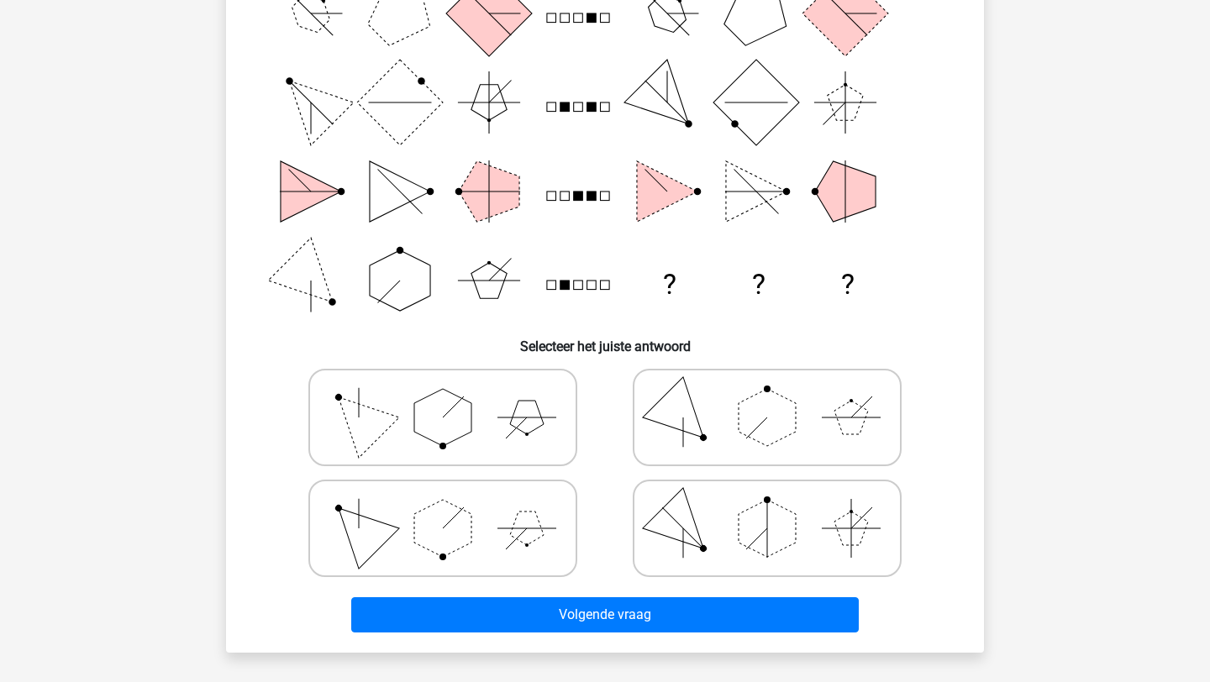
scroll to position [230, 0]
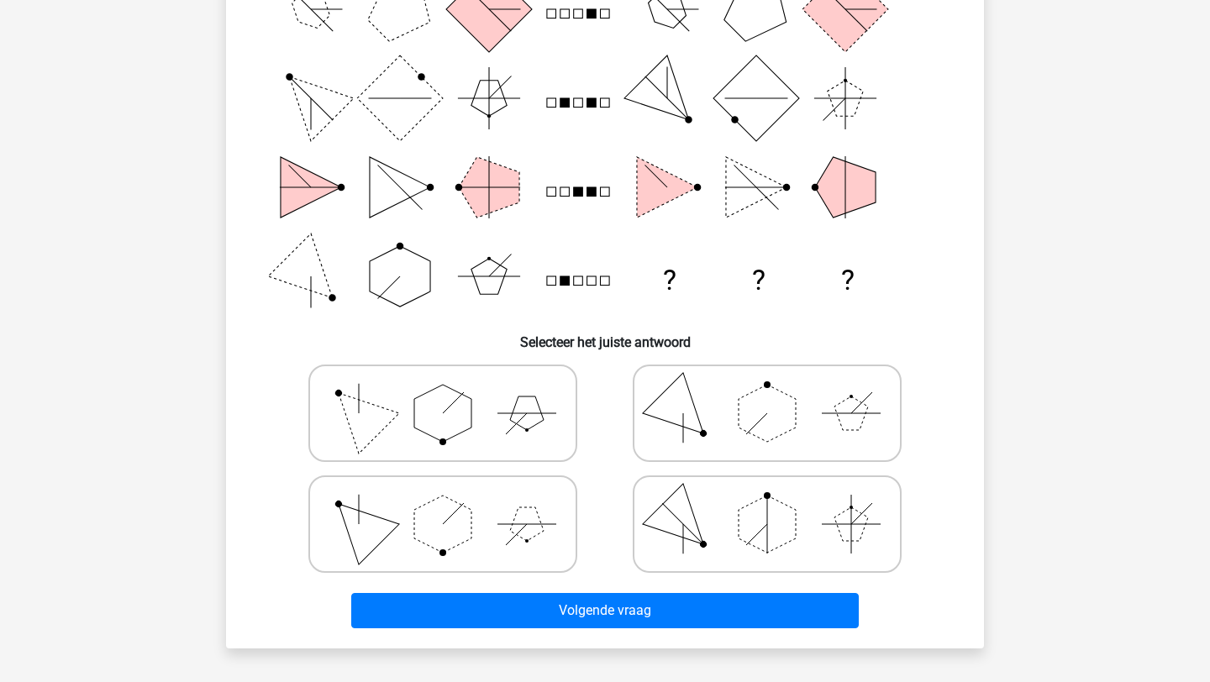
click at [714, 515] on icon at bounding box center [767, 524] width 252 height 84
click at [767, 503] on input "radio" at bounding box center [772, 497] width 11 height 11
radio input "true"
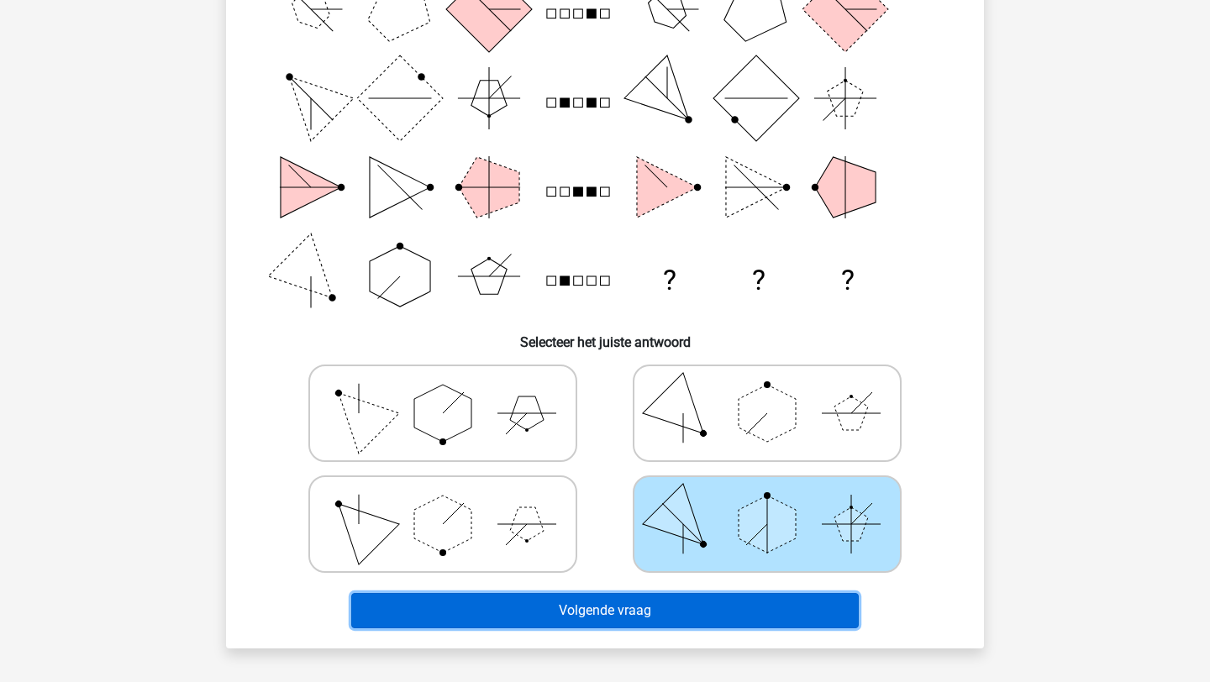
click at [719, 606] on button "Volgende vraag" at bounding box center [605, 610] width 508 height 35
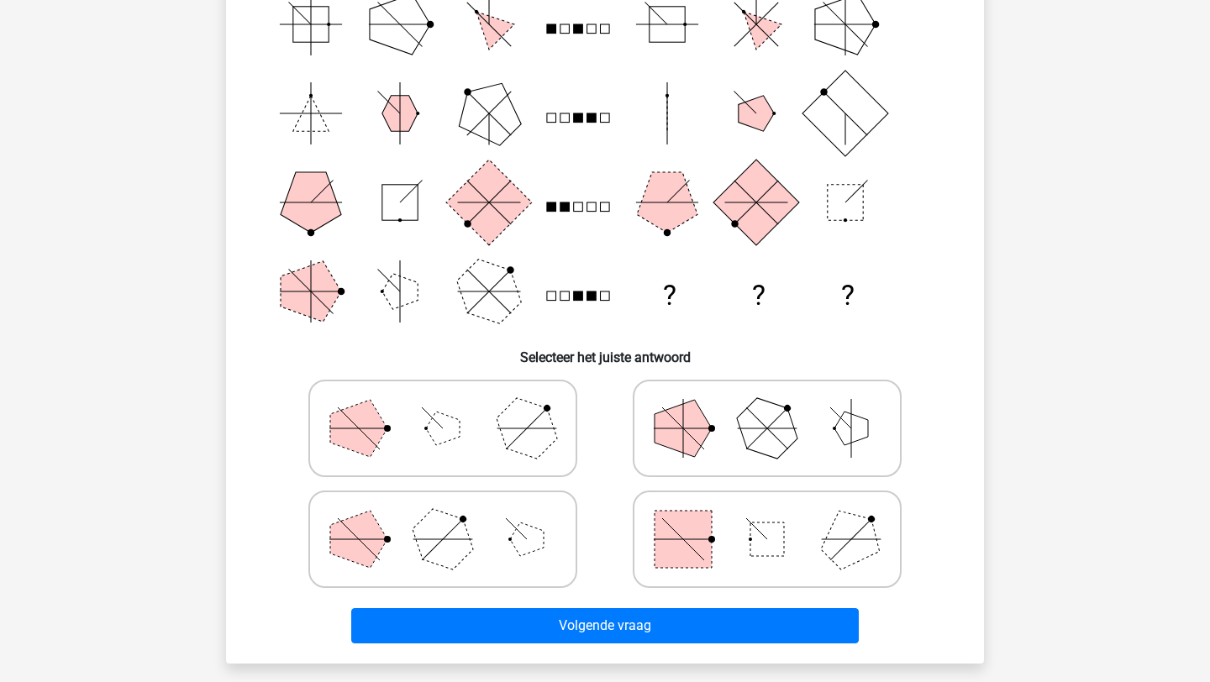
scroll to position [218, 0]
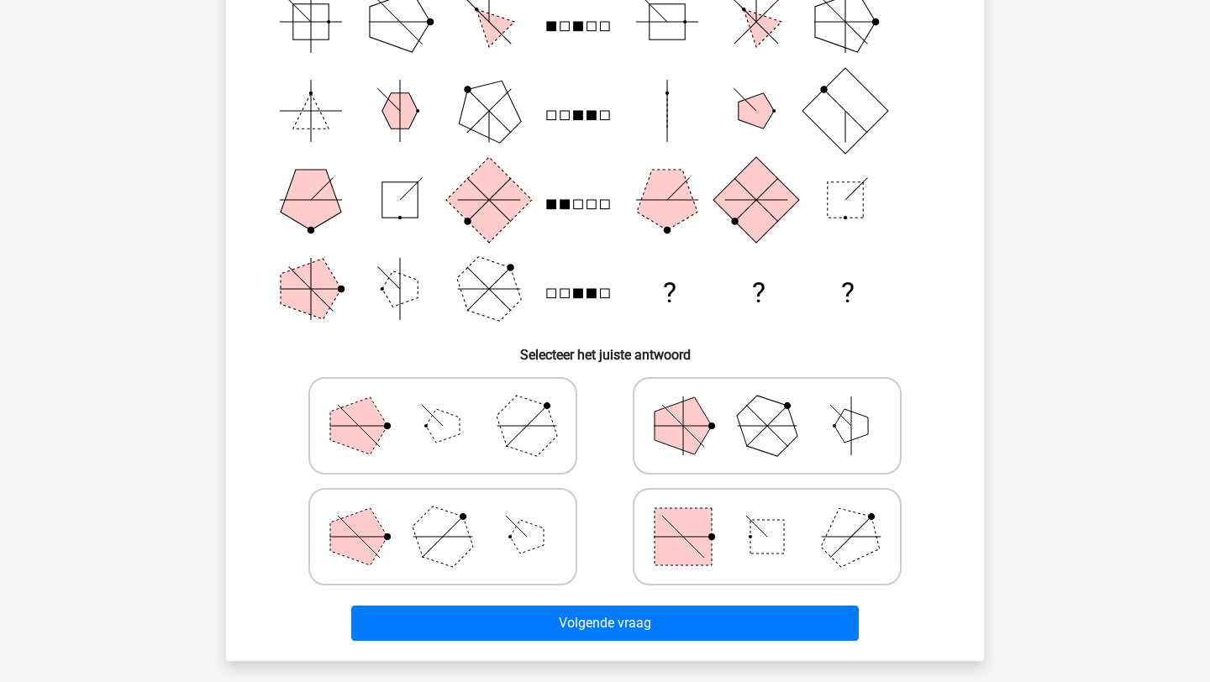
click at [476, 407] on icon at bounding box center [443, 426] width 252 height 84
click at [454, 405] on input "radio" at bounding box center [448, 399] width 11 height 11
radio input "true"
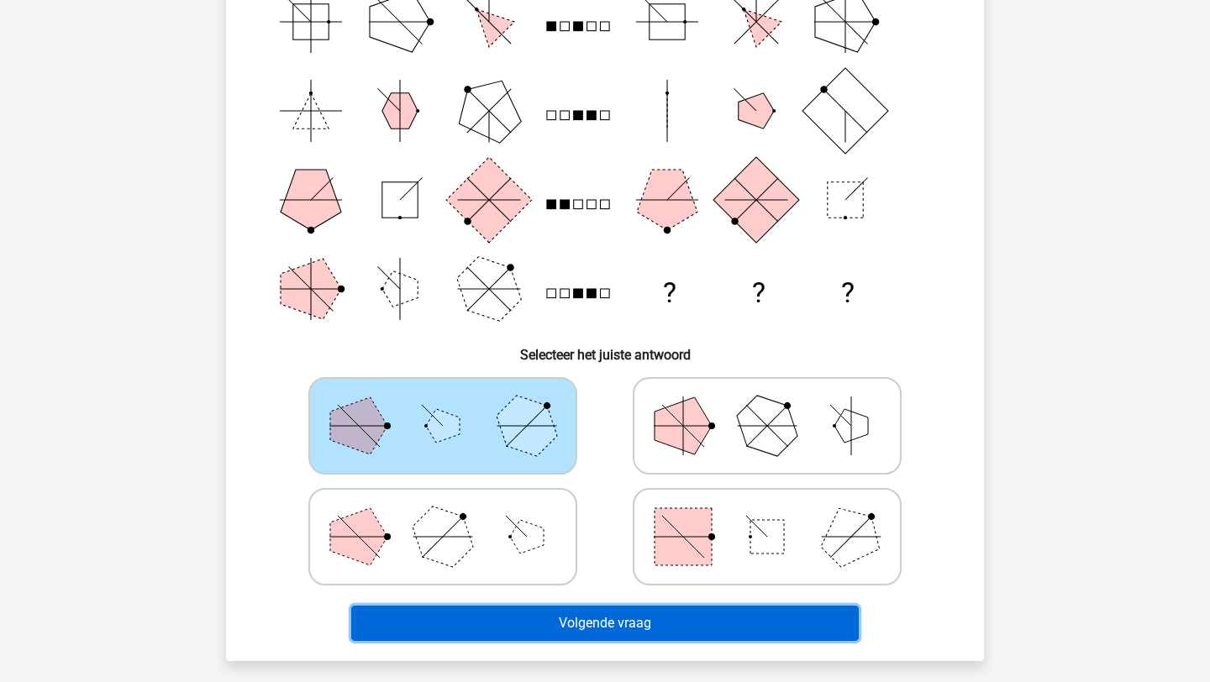
click at [611, 636] on button "Volgende vraag" at bounding box center [605, 623] width 508 height 35
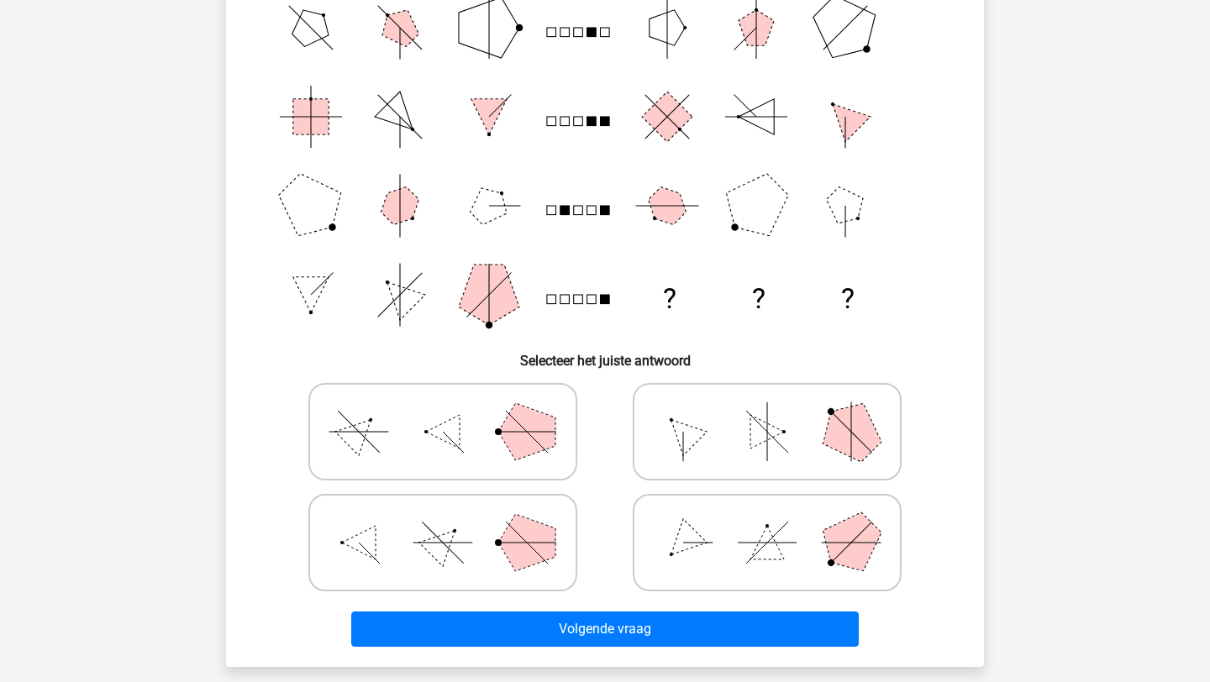
scroll to position [217, 0]
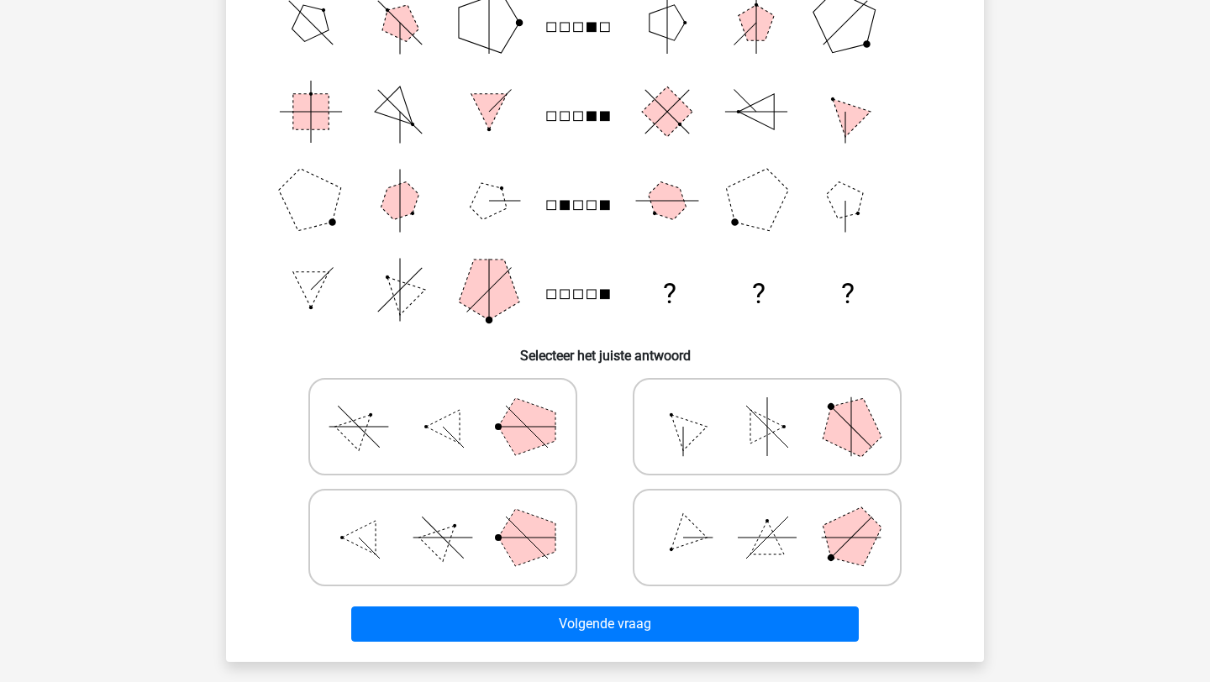
click at [733, 433] on icon at bounding box center [767, 427] width 252 height 84
click at [767, 406] on input "radio" at bounding box center [772, 400] width 11 height 11
radio input "true"
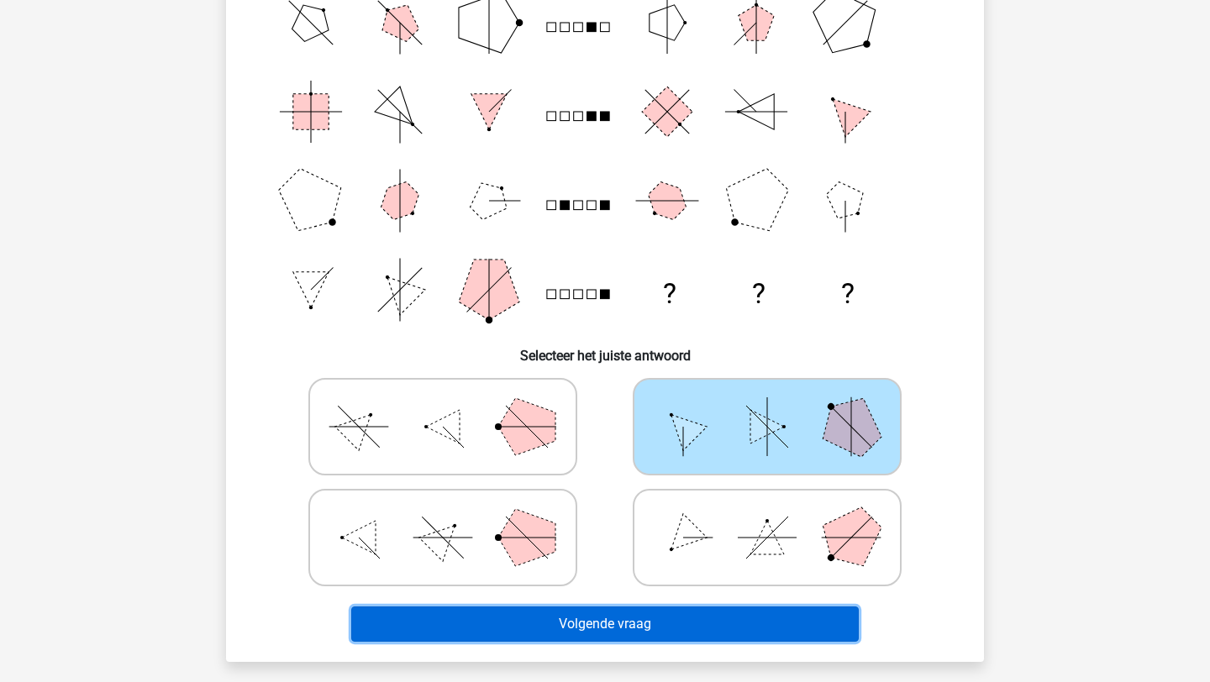
click at [697, 625] on button "Volgende vraag" at bounding box center [605, 624] width 508 height 35
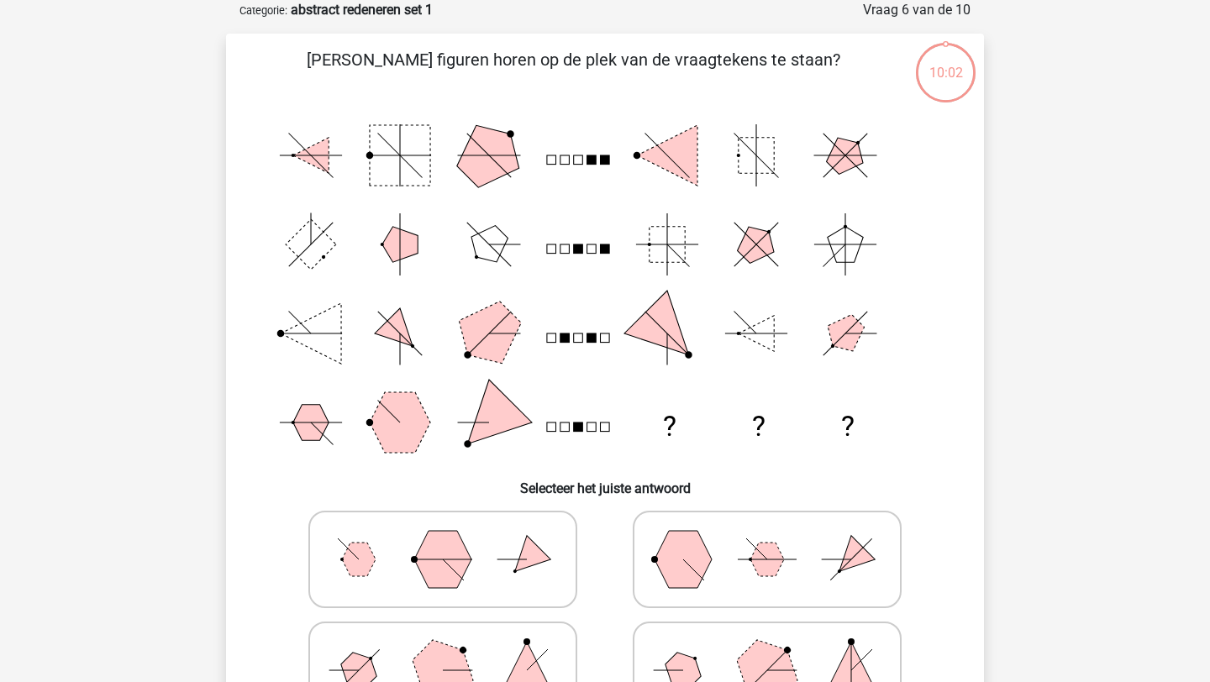
click at [694, 561] on polygon at bounding box center [682, 559] width 57 height 57
click at [767, 539] on input "radio" at bounding box center [772, 533] width 11 height 11
radio input "true"
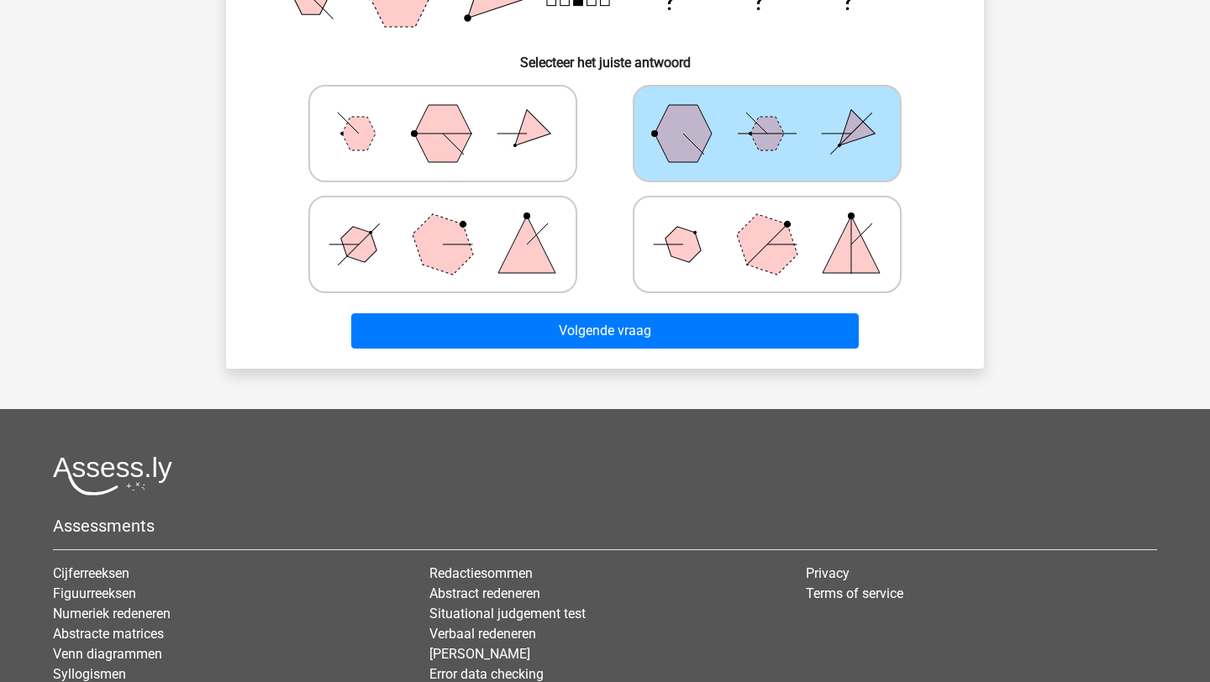
scroll to position [589, 0]
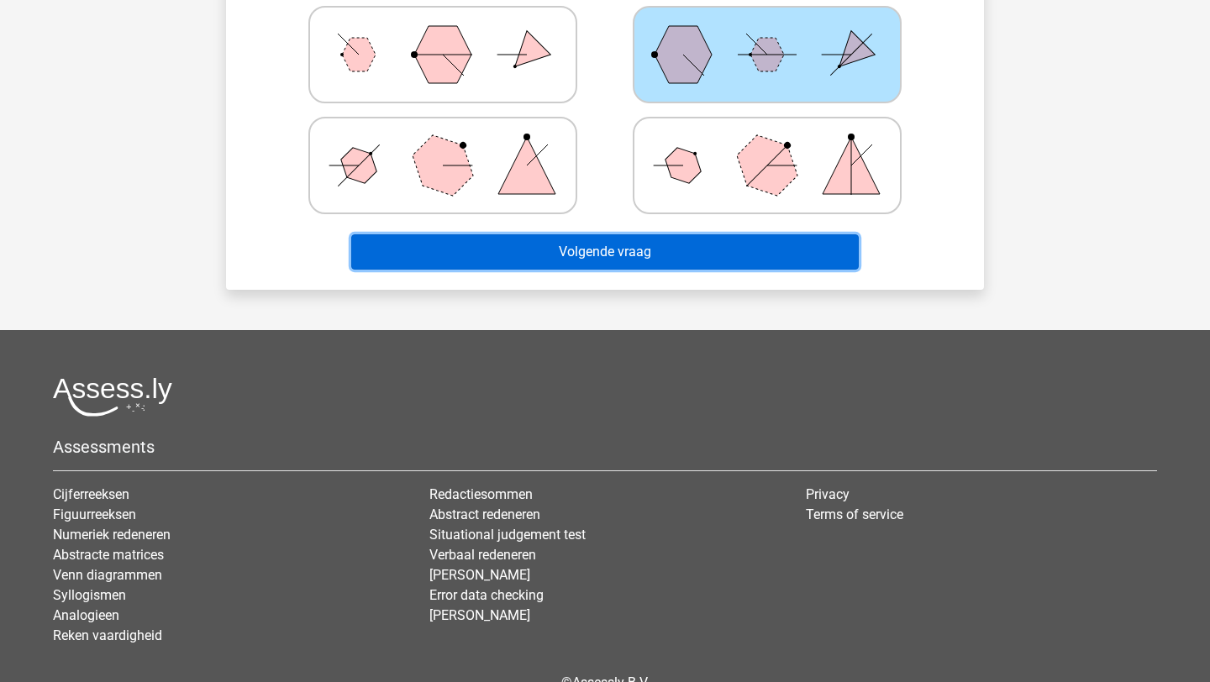
click at [660, 253] on button "Volgende vraag" at bounding box center [605, 251] width 508 height 35
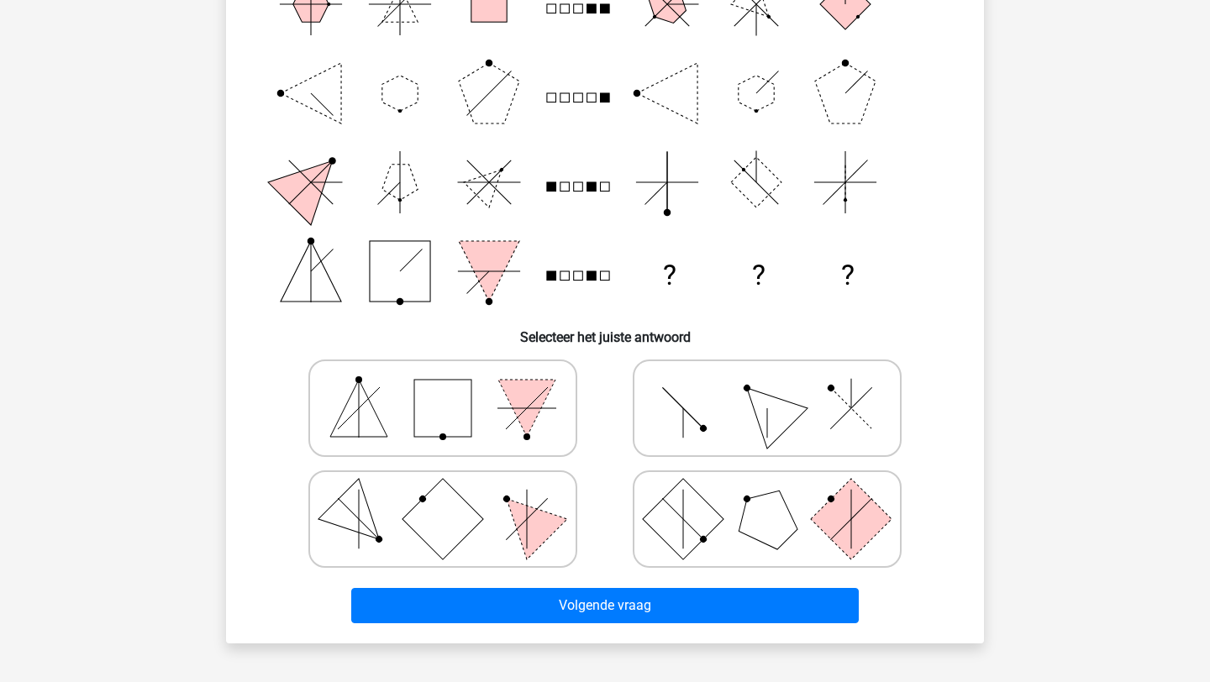
scroll to position [237, 0]
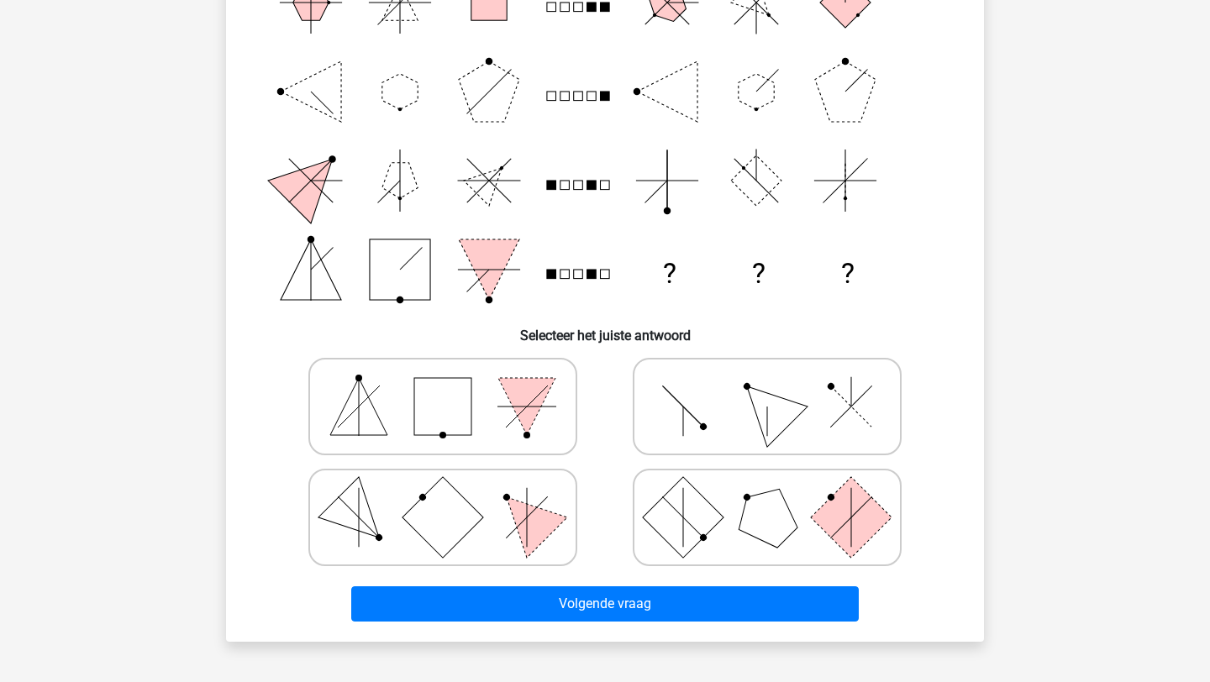
click at [684, 525] on rect at bounding box center [683, 516] width 81 height 81
click at [767, 497] on input "radio" at bounding box center [772, 491] width 11 height 11
radio input "true"
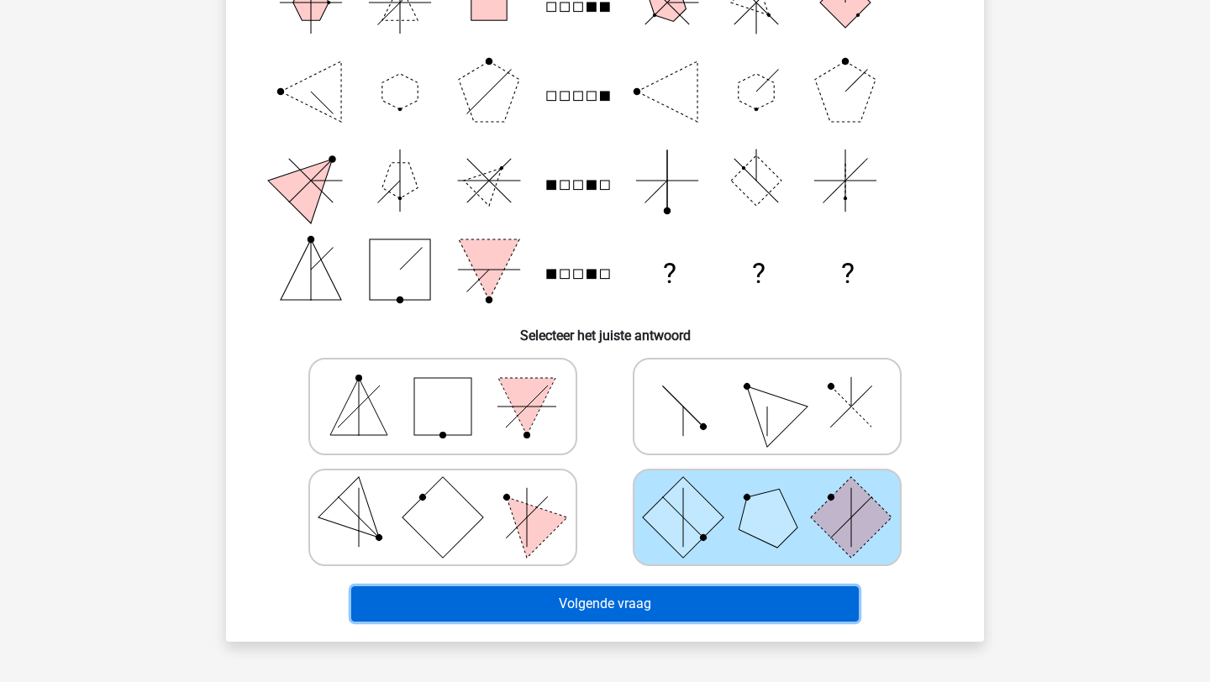
click at [688, 619] on button "Volgende vraag" at bounding box center [605, 603] width 508 height 35
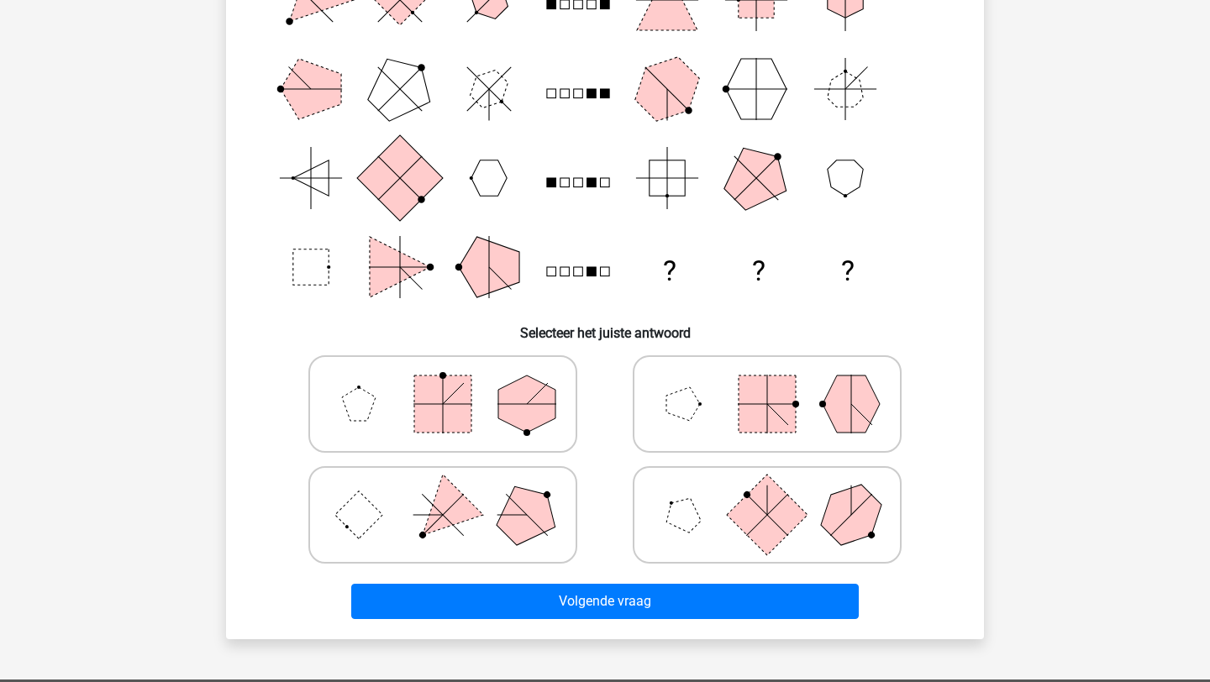
scroll to position [246, 0]
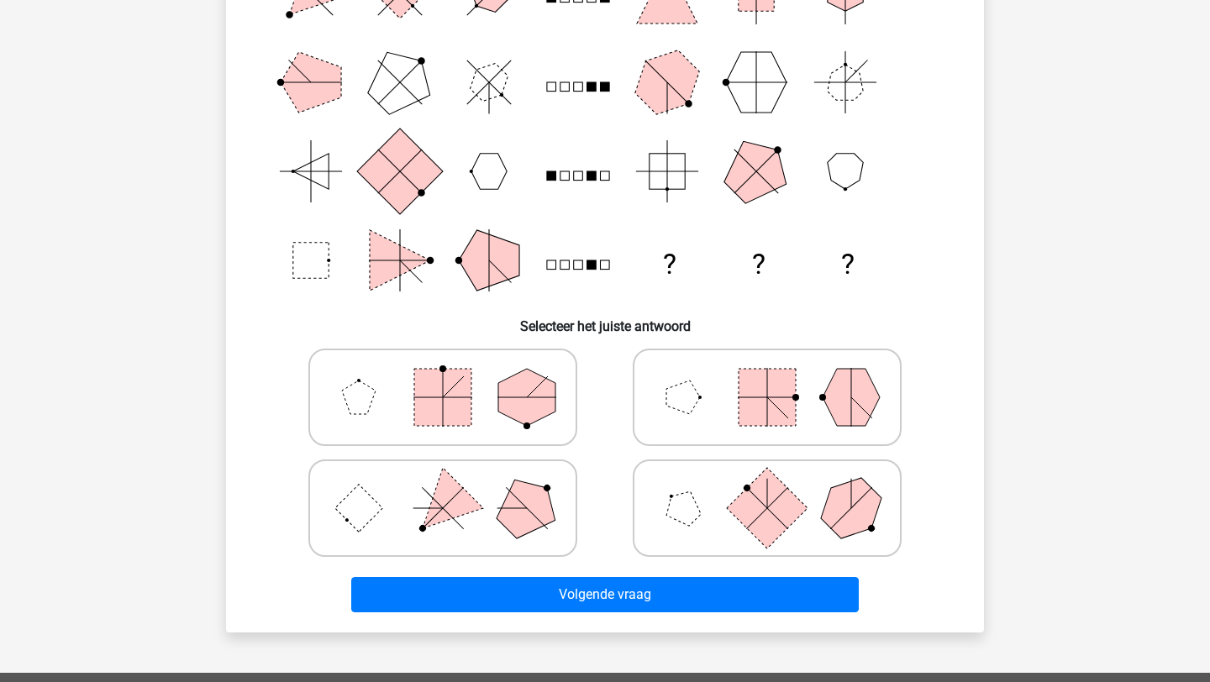
click at [699, 495] on icon at bounding box center [767, 508] width 252 height 84
click at [767, 487] on input "radio" at bounding box center [772, 481] width 11 height 11
radio input "true"
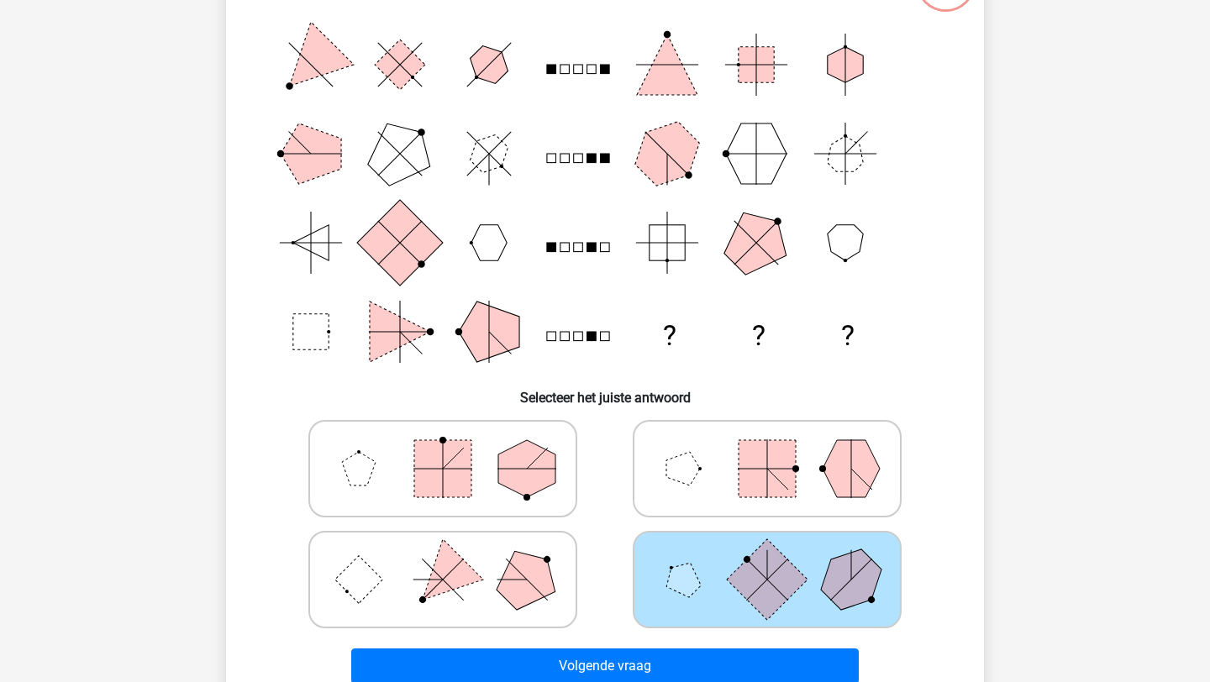
scroll to position [229, 0]
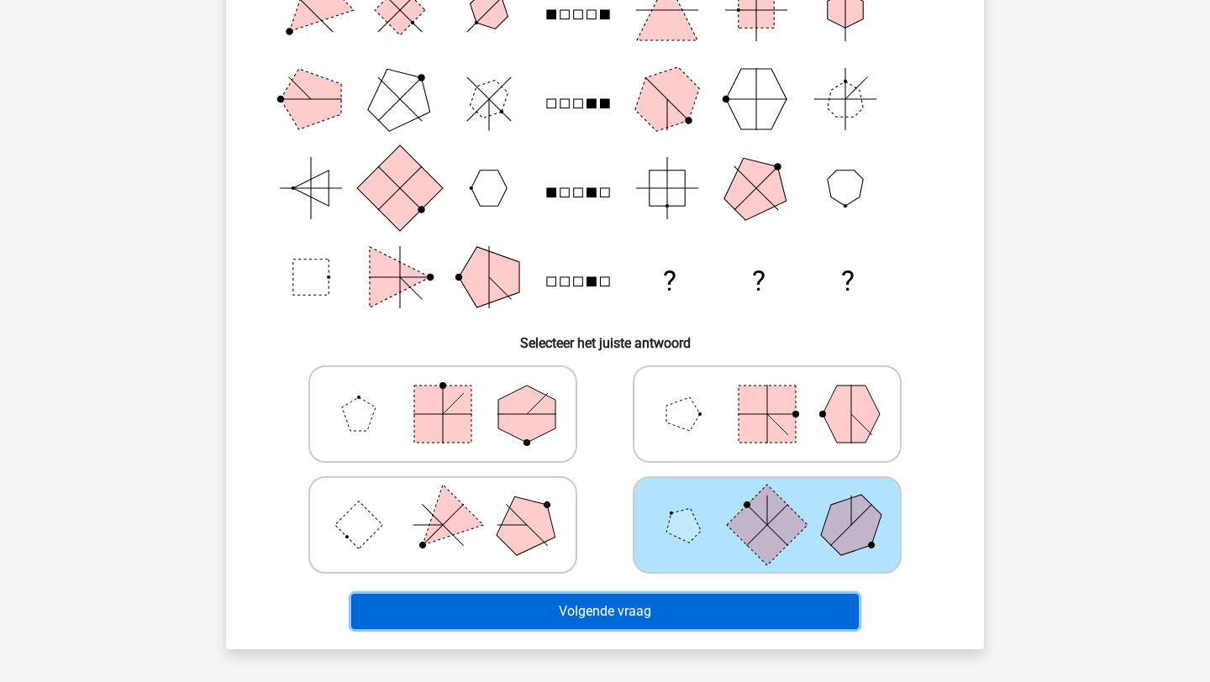
click at [596, 609] on button "Volgende vraag" at bounding box center [605, 611] width 508 height 35
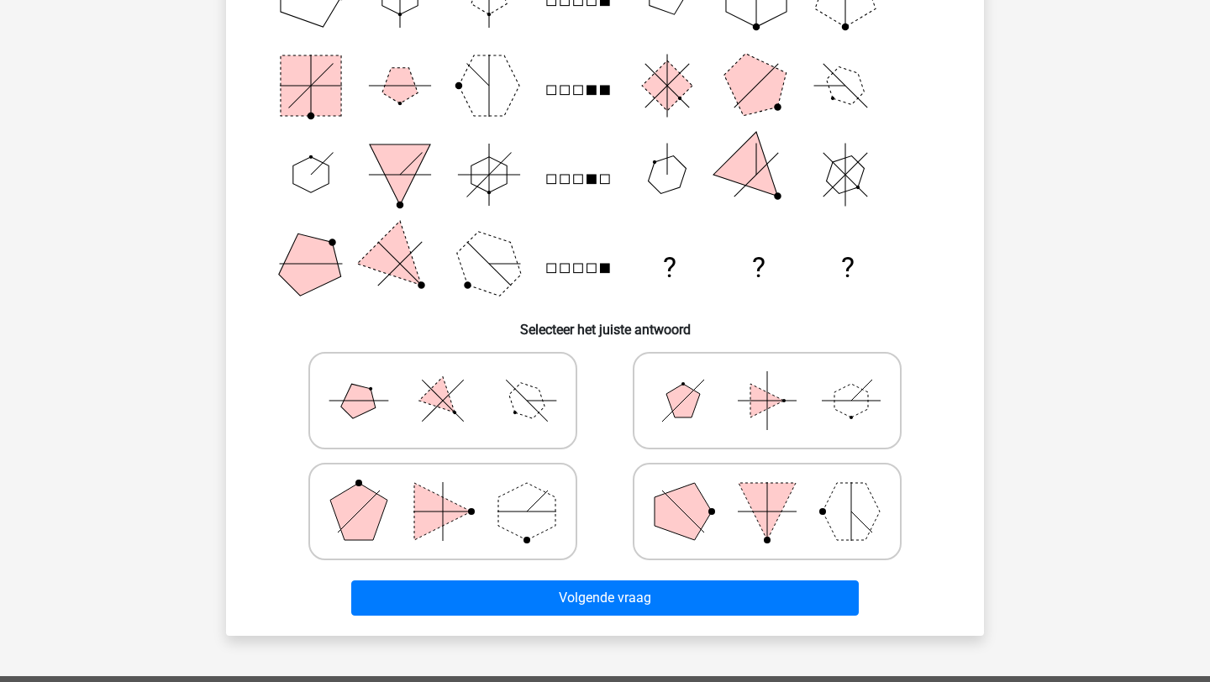
scroll to position [242, 0]
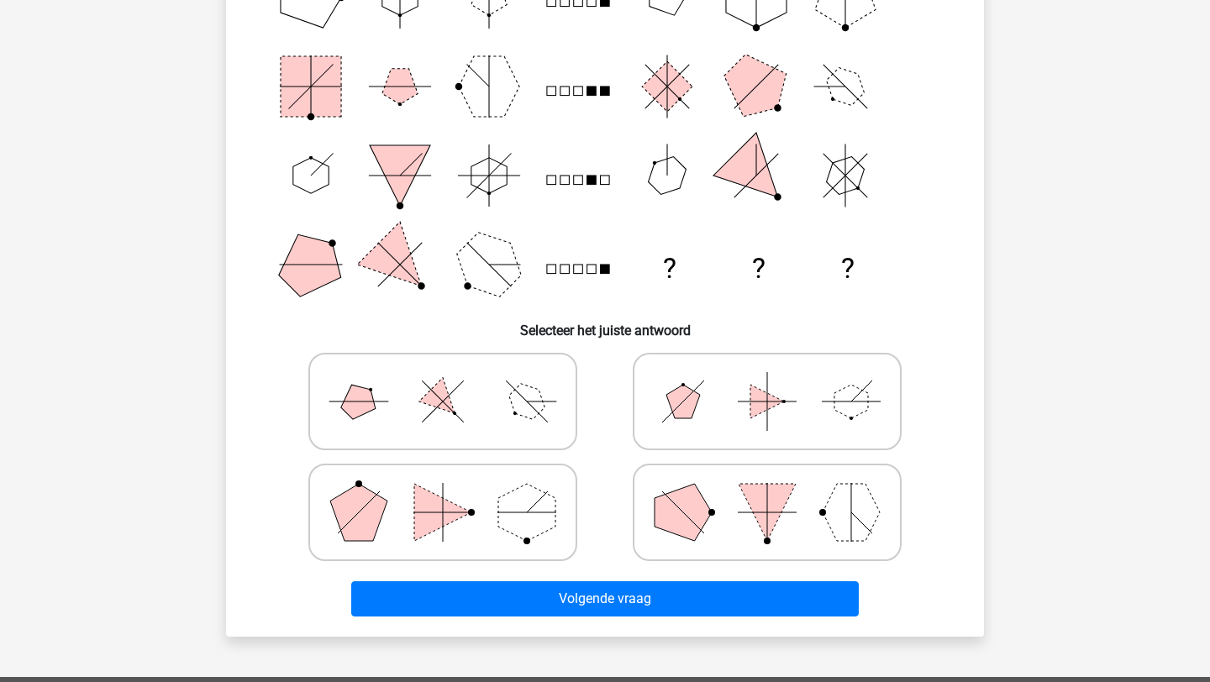
click at [508, 521] on polygon at bounding box center [526, 512] width 57 height 57
click at [454, 491] on input "radio" at bounding box center [448, 486] width 11 height 11
radio input "true"
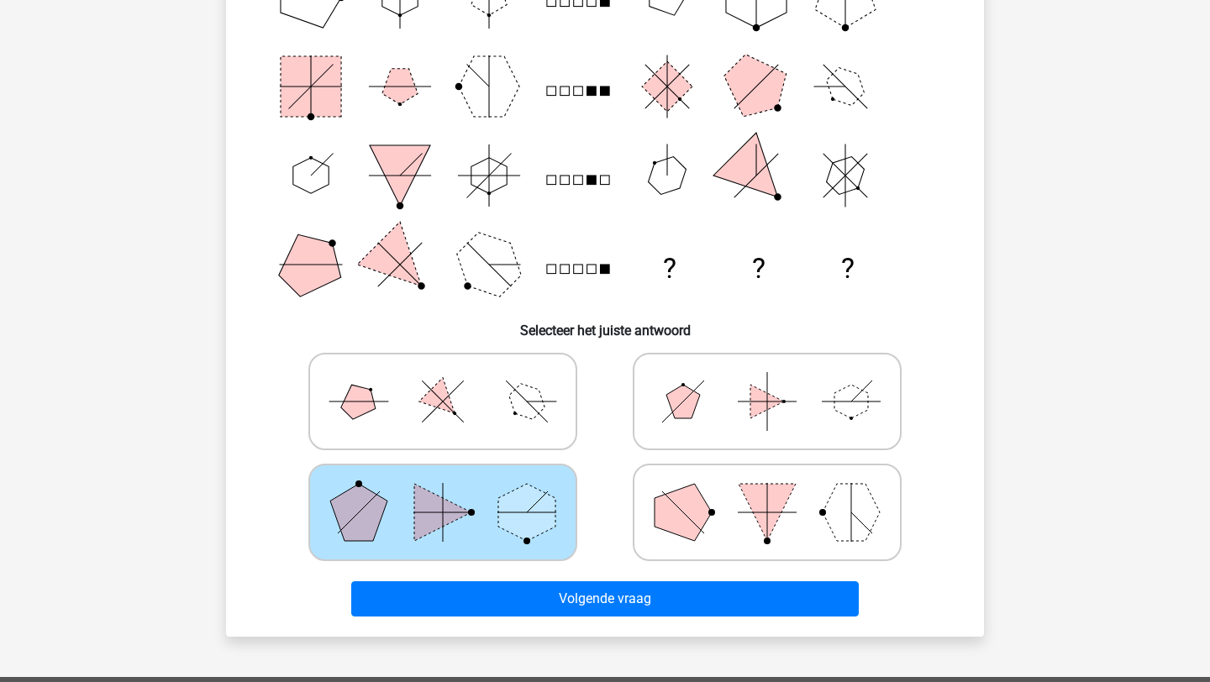
click at [435, 406] on polygon at bounding box center [443, 401] width 48 height 48
click at [443, 381] on input "radio" at bounding box center [448, 375] width 11 height 11
radio input "true"
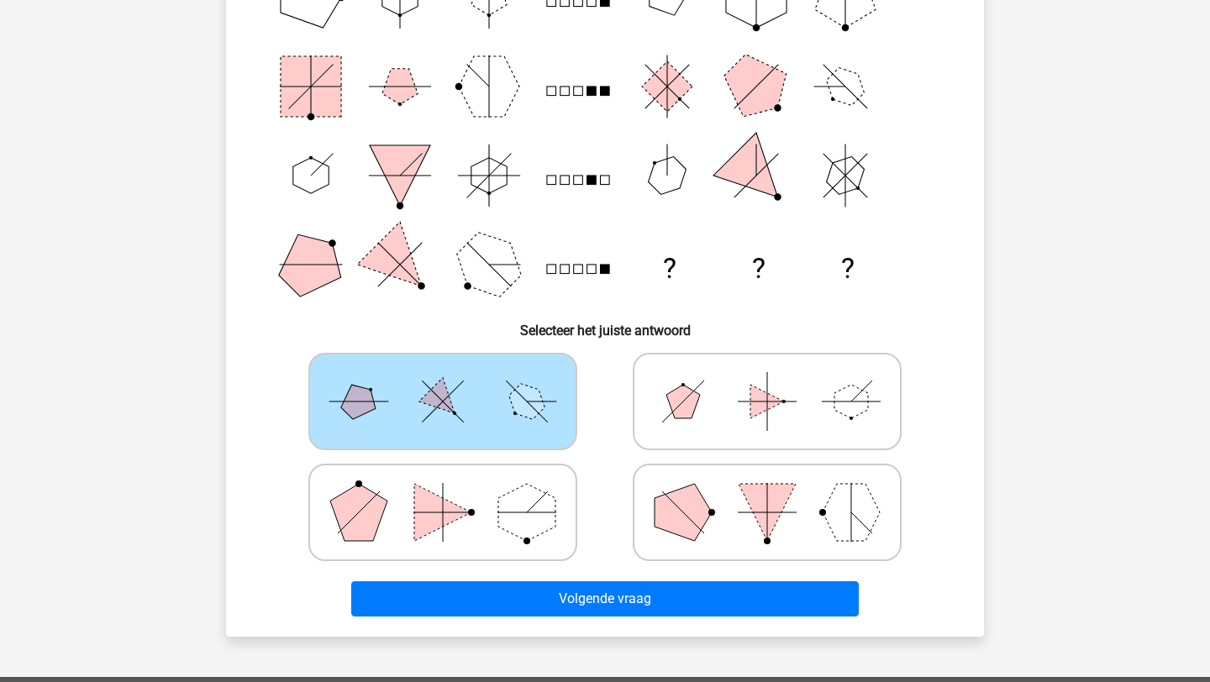
click at [491, 537] on icon at bounding box center [443, 512] width 252 height 84
click at [454, 491] on input "radio" at bounding box center [448, 486] width 11 height 11
radio input "true"
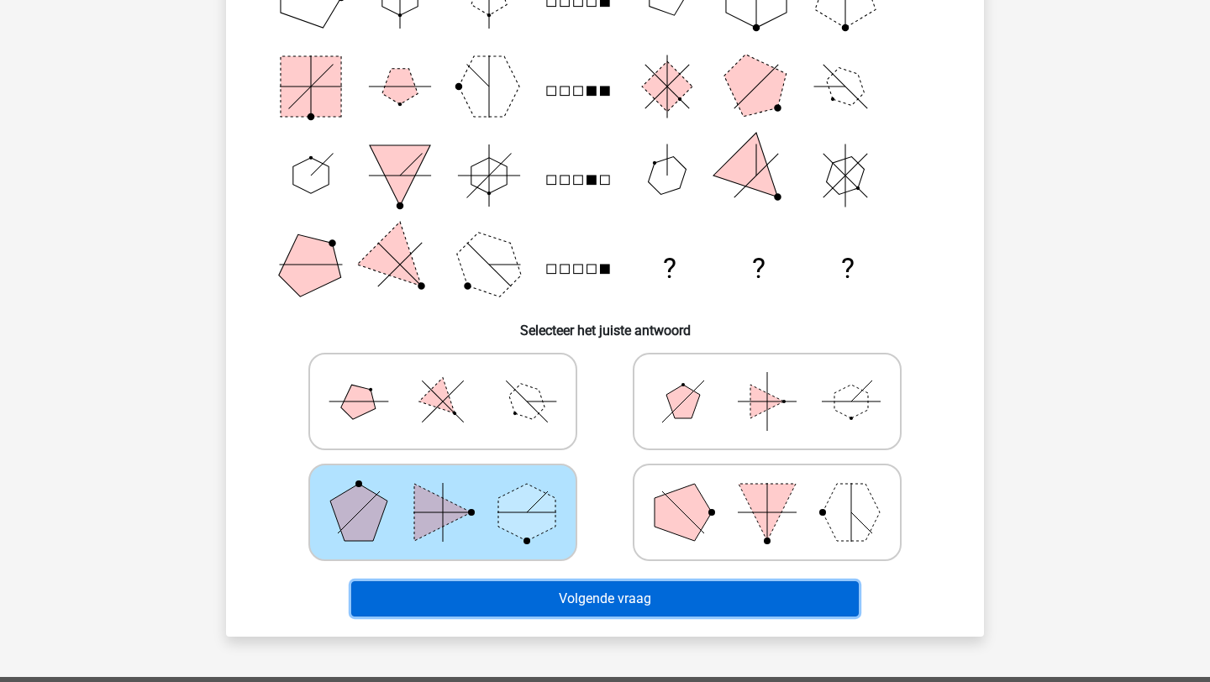
click at [531, 596] on button "Volgende vraag" at bounding box center [605, 598] width 508 height 35
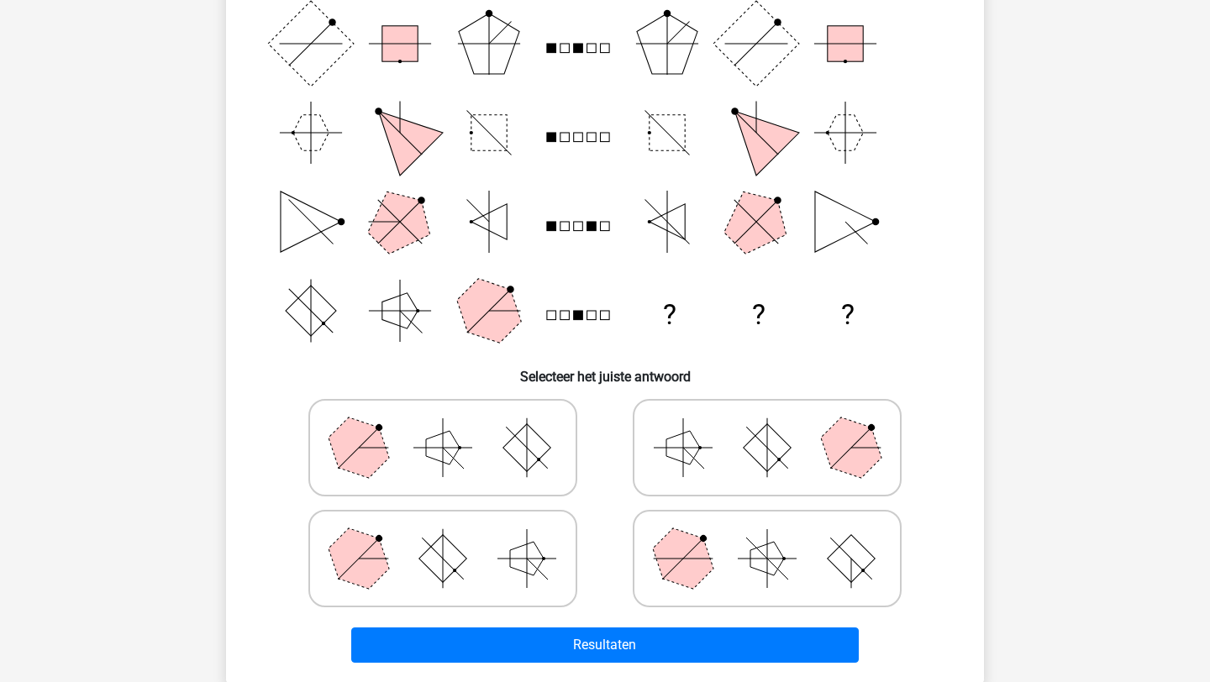
scroll to position [198, 0]
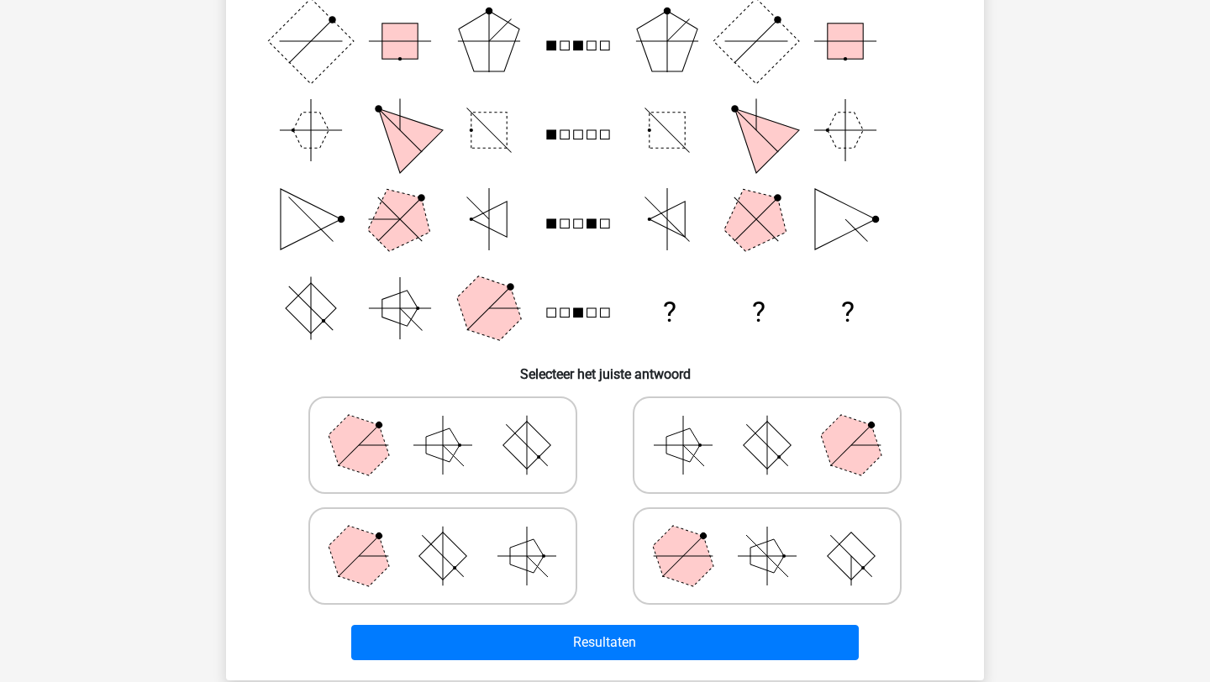
click at [472, 562] on icon at bounding box center [443, 556] width 252 height 84
click at [454, 535] on input "radio" at bounding box center [448, 529] width 11 height 11
radio input "true"
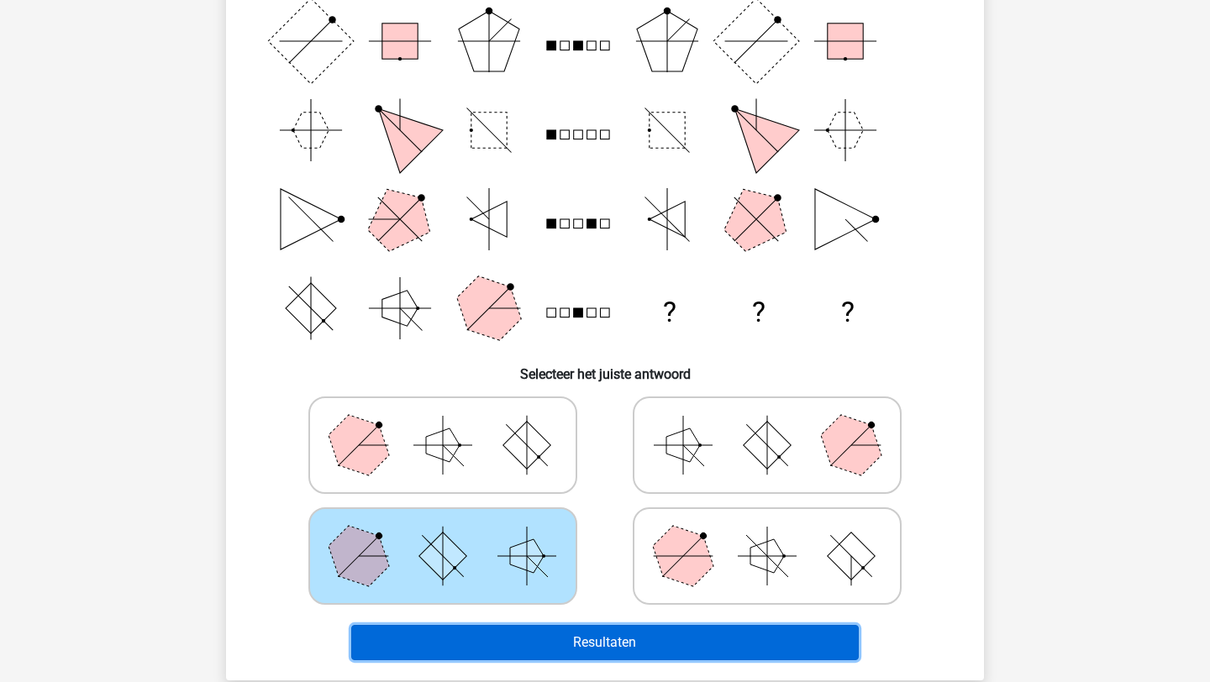
click at [528, 644] on button "Resultaten" at bounding box center [605, 642] width 508 height 35
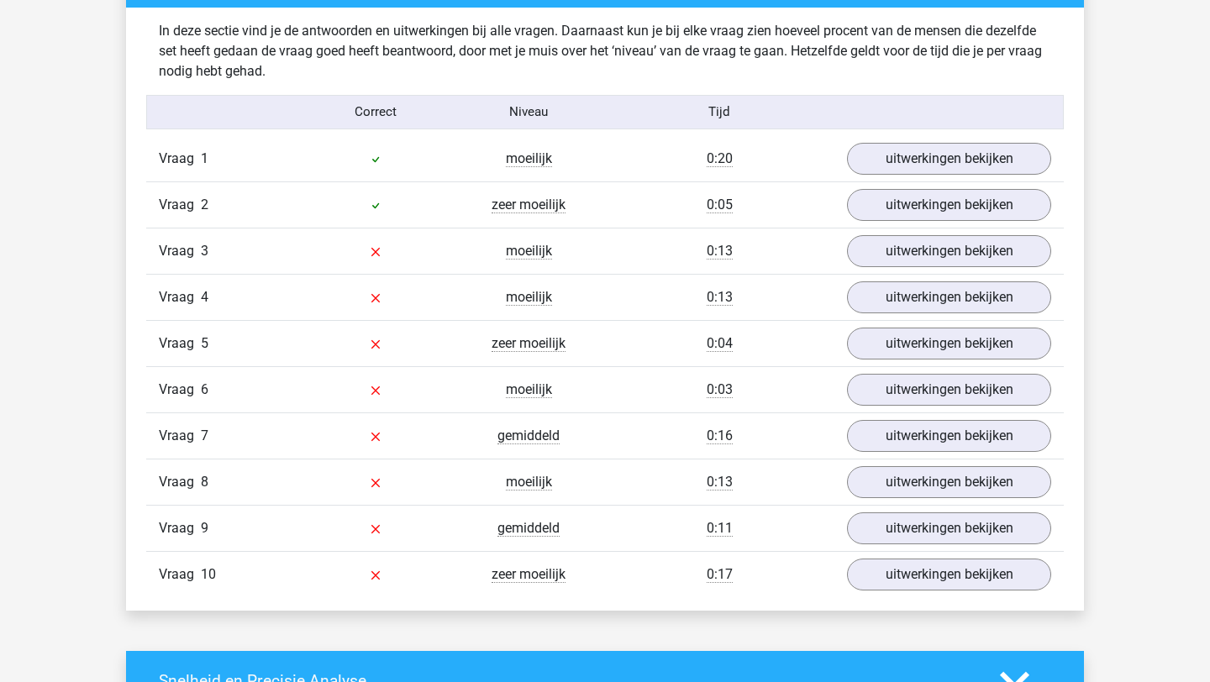
scroll to position [1316, 0]
